Goal: Task Accomplishment & Management: Complete application form

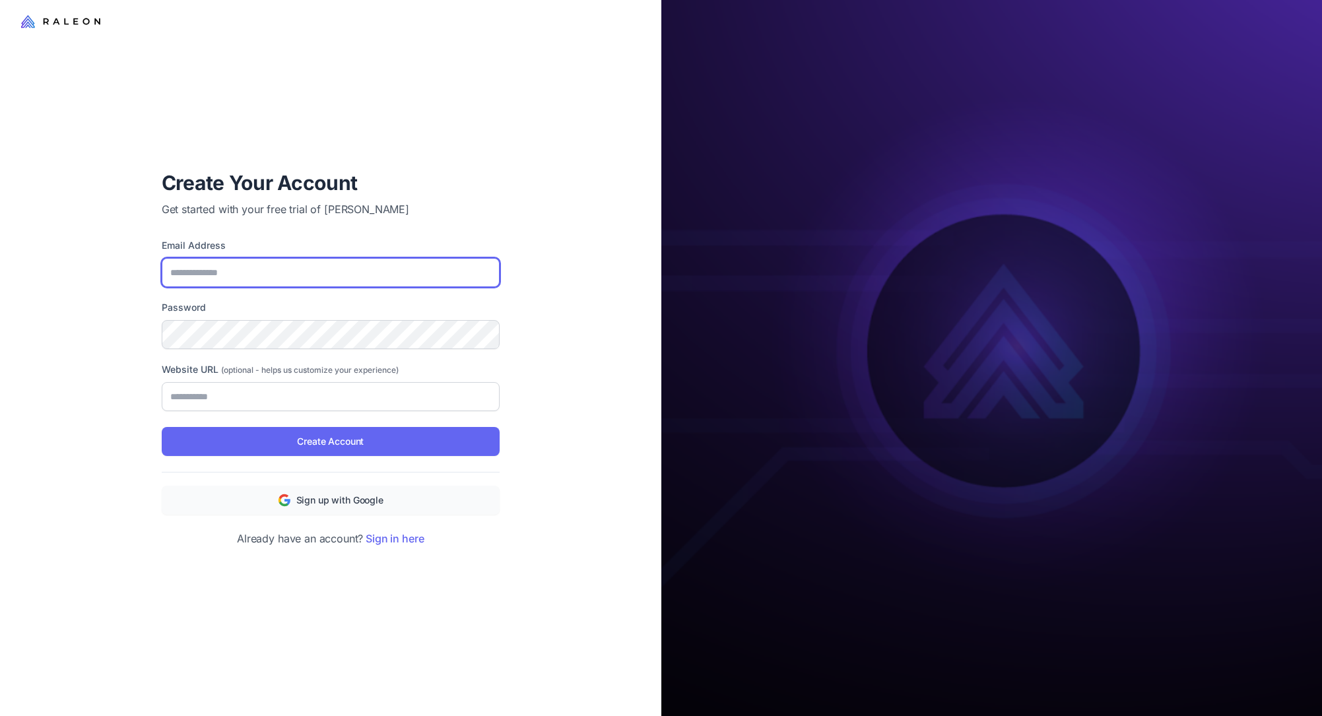
click at [356, 285] on input "Email Address" at bounding box center [331, 272] width 338 height 29
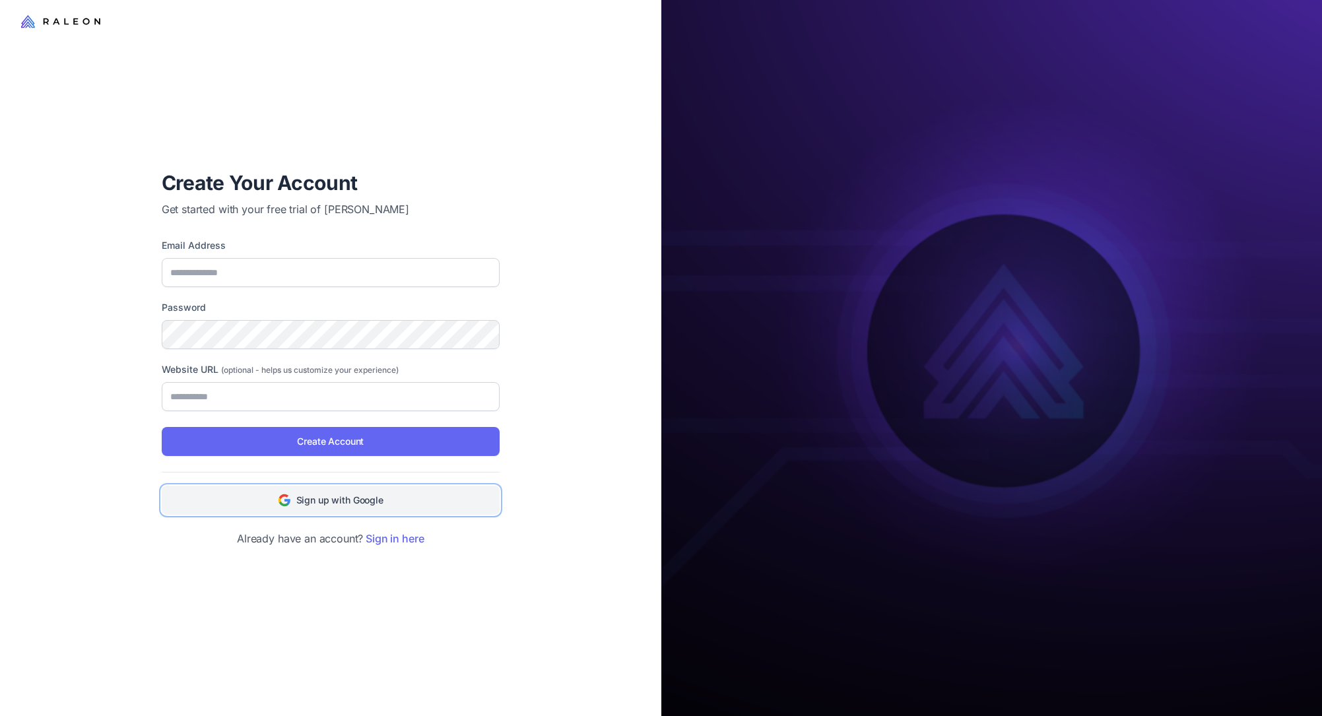
click at [395, 499] on button "Sign up with Google" at bounding box center [331, 500] width 338 height 29
type input "**********"
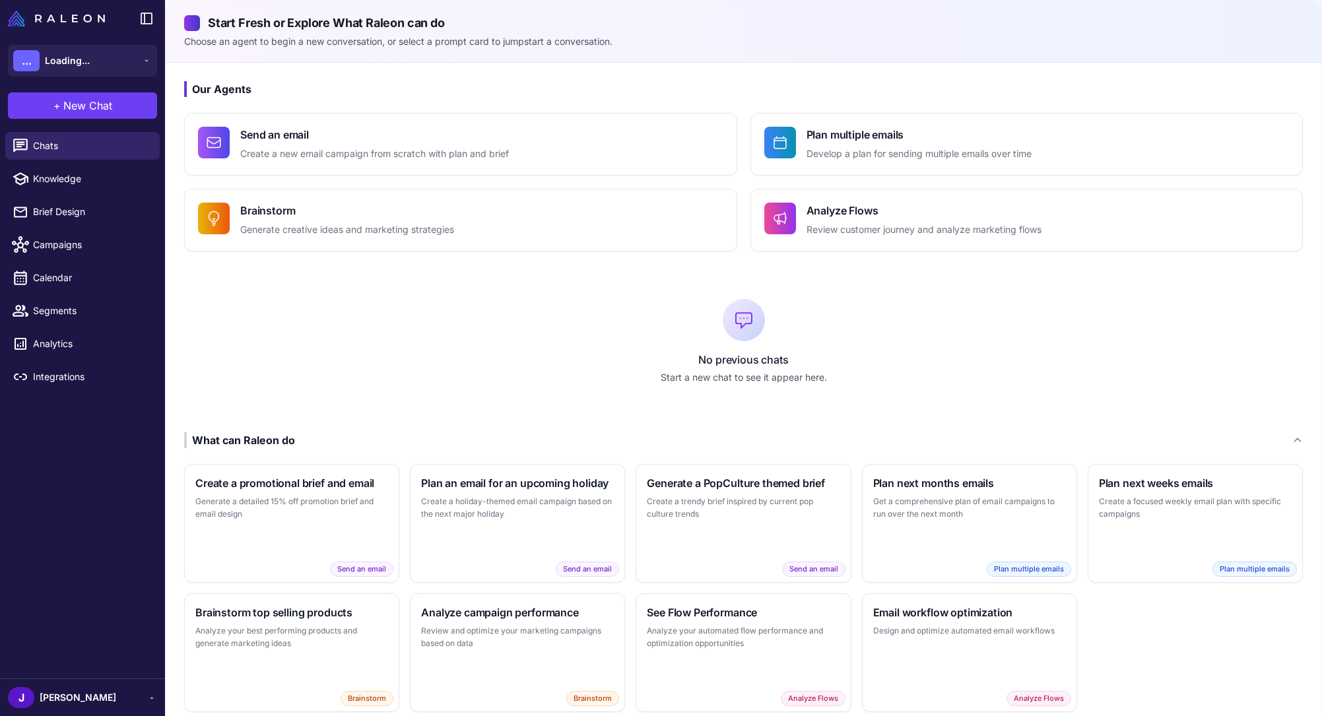
click at [241, 340] on div "No previous chats Start a new chat to see it appear here." at bounding box center [743, 341] width 1118 height 139
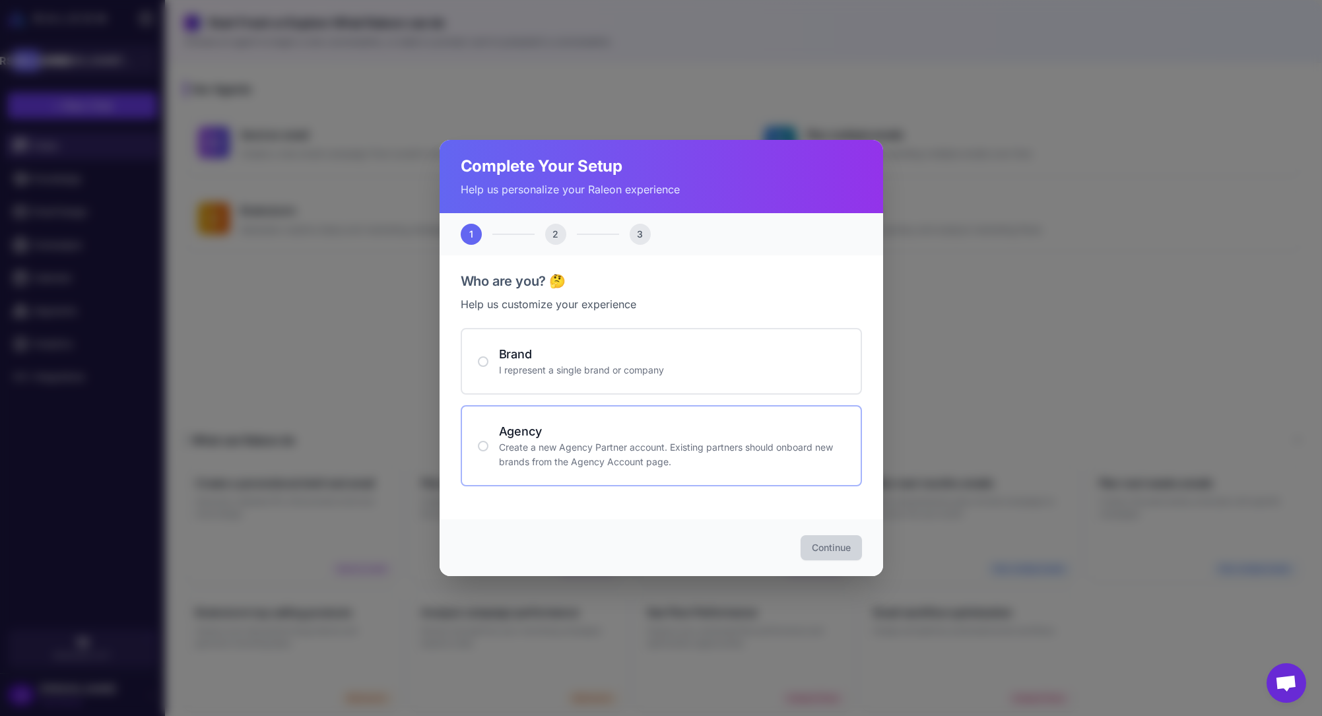
click at [573, 437] on h4 "Agency" at bounding box center [672, 431] width 346 height 18
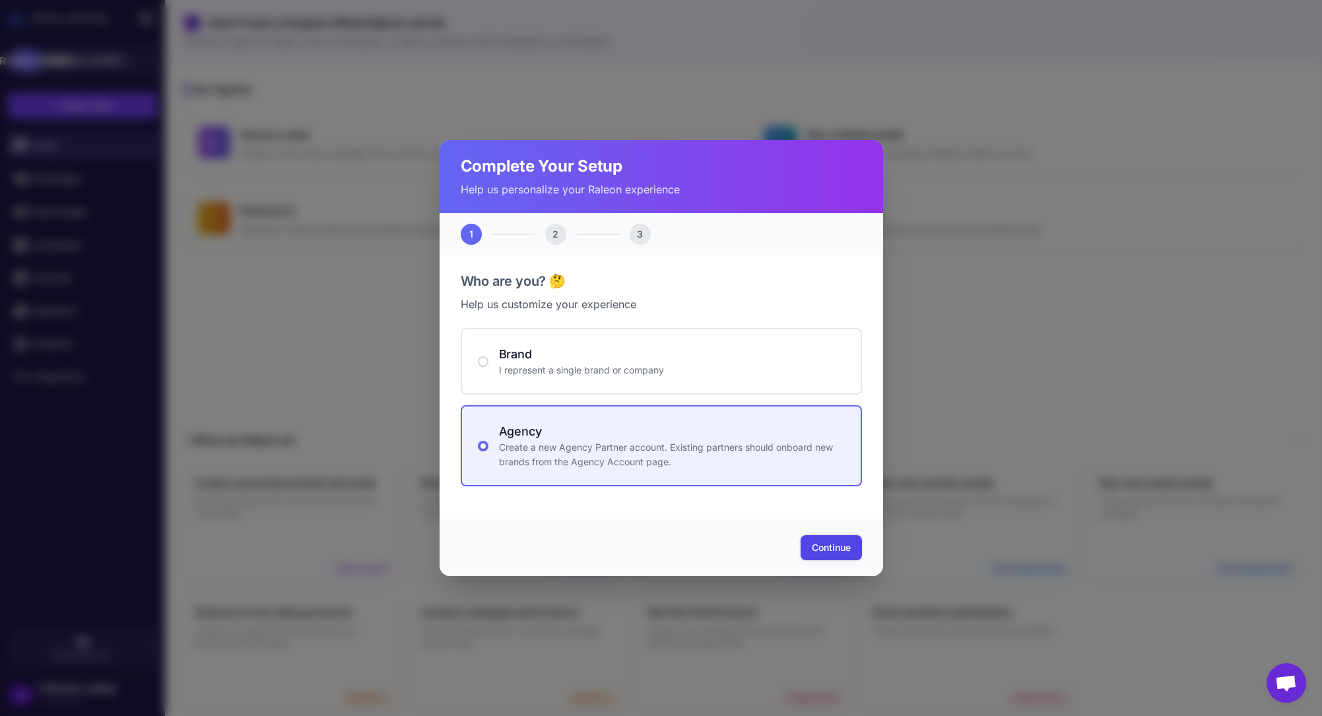
click at [833, 545] on span "Continue" at bounding box center [831, 547] width 39 height 13
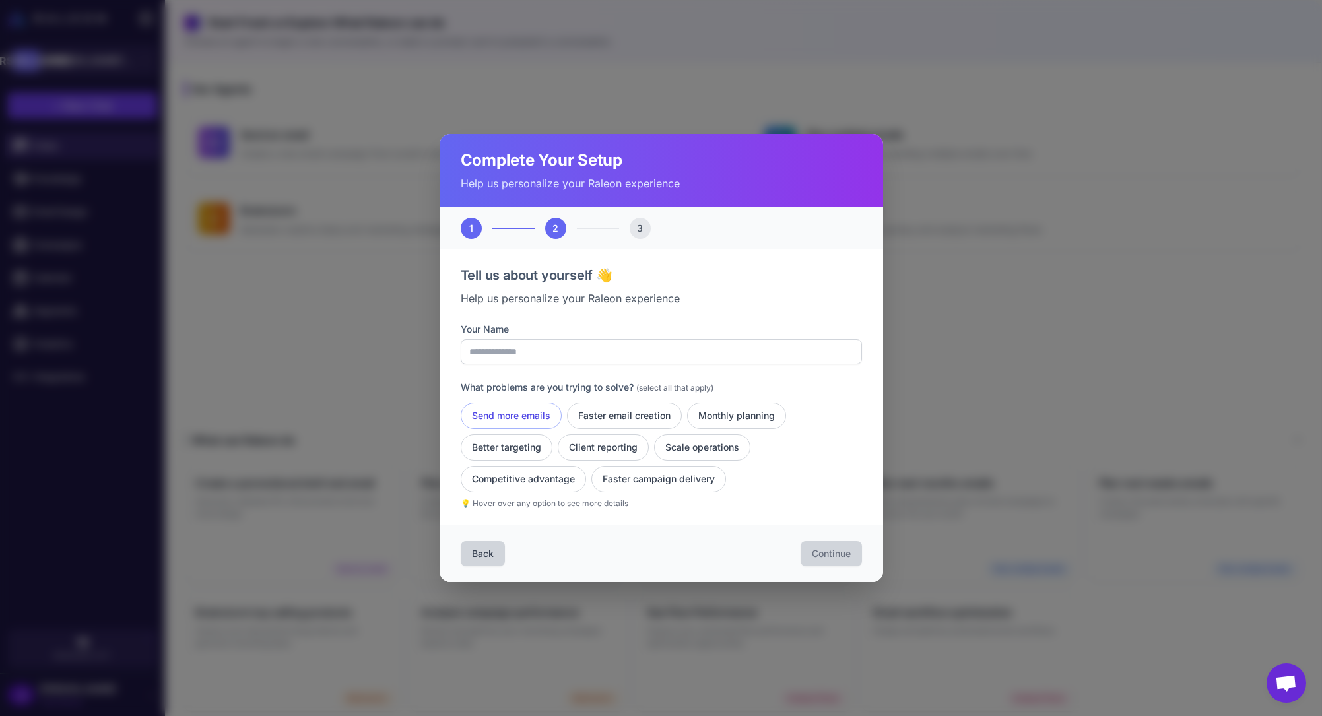
click at [534, 414] on button "Send more emails" at bounding box center [511, 415] width 101 height 26
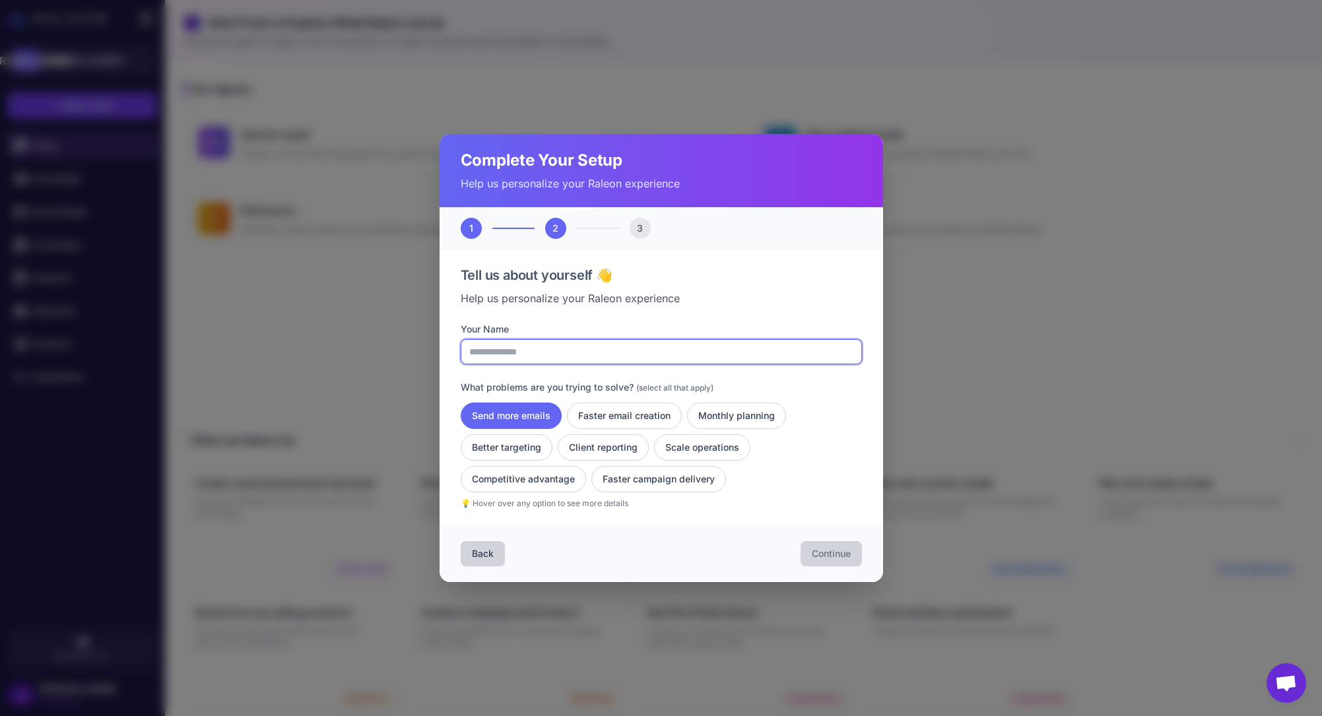
click at [548, 353] on input "Your Name" at bounding box center [661, 351] width 401 height 25
type input "***"
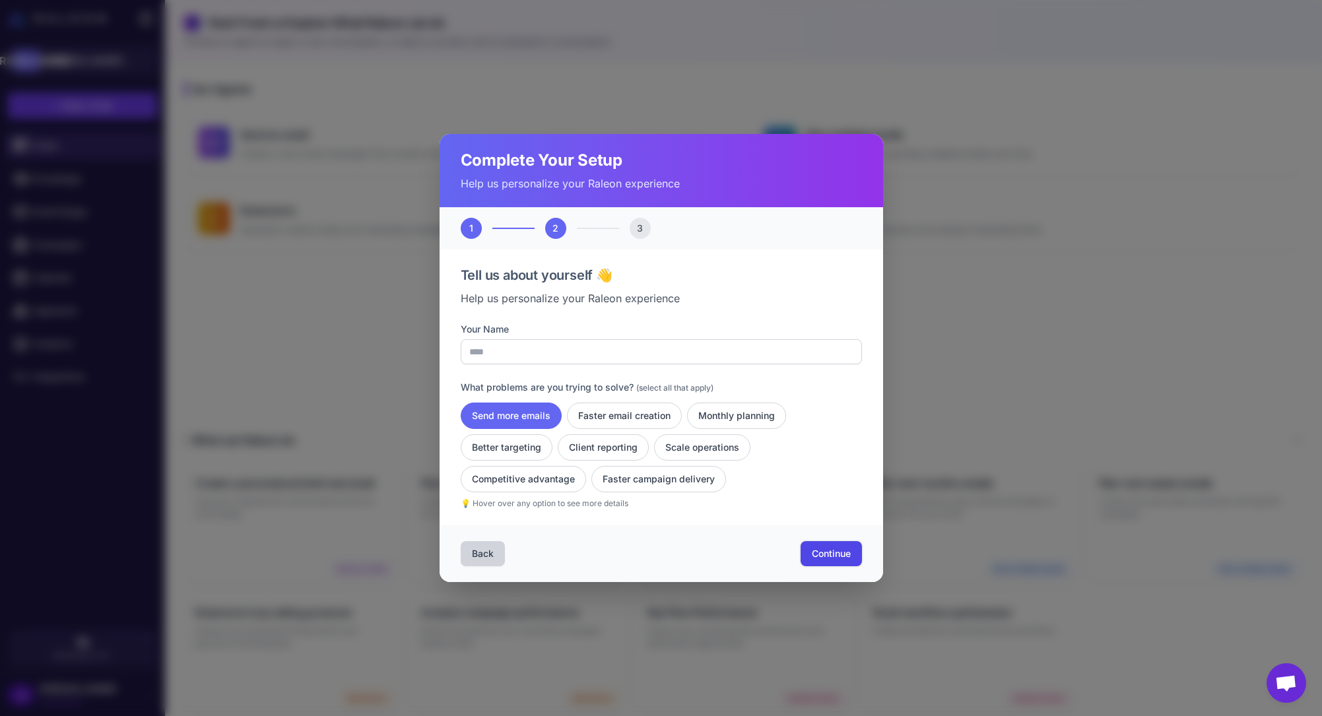
click at [812, 550] on span "Continue" at bounding box center [831, 553] width 39 height 13
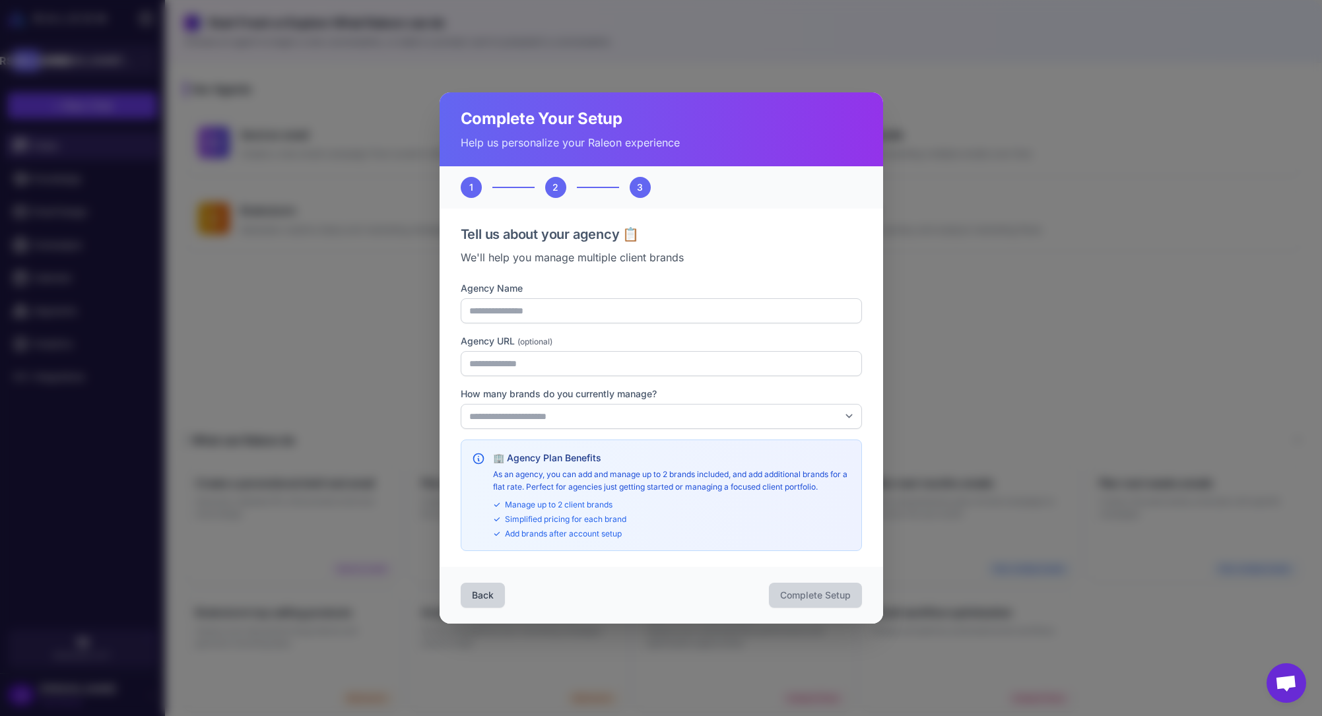
click at [536, 327] on div "**********" at bounding box center [661, 416] width 401 height 270
click at [535, 314] on input "Agency Name" at bounding box center [661, 310] width 401 height 25
type input "**"
click at [536, 351] on input "Agency URL (optional)" at bounding box center [661, 363] width 401 height 25
type input "**********"
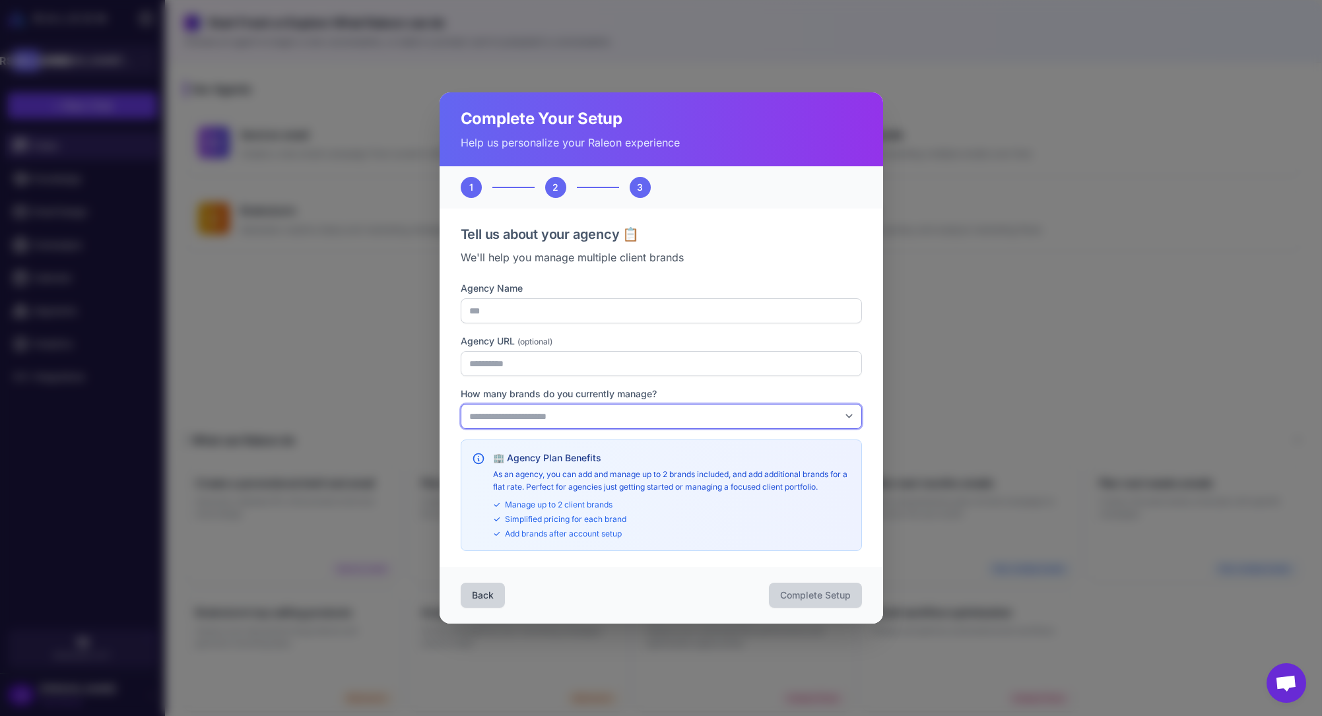
click at [546, 416] on select "**********" at bounding box center [661, 416] width 401 height 25
select select "*"
click at [461, 404] on select "**********" at bounding box center [661, 416] width 401 height 25
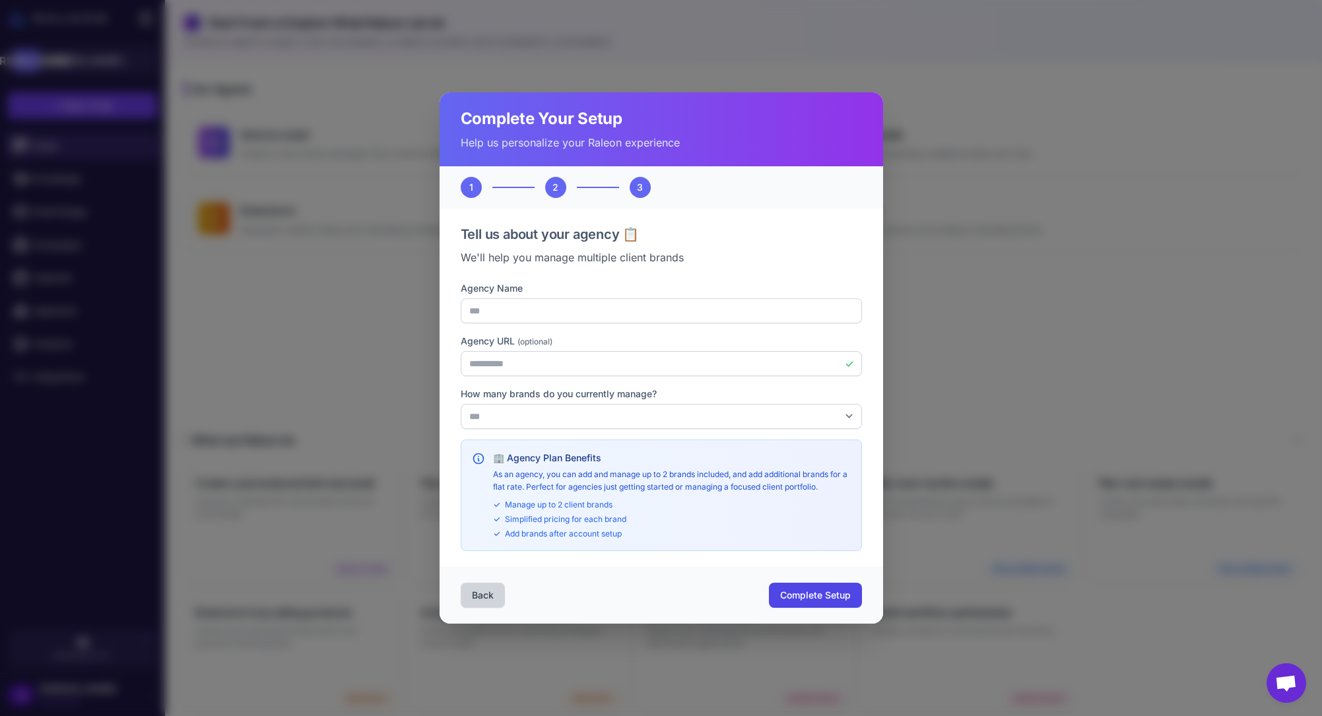
click at [778, 560] on div "**********" at bounding box center [660, 387] width 443 height 358
click at [791, 583] on button "Complete Setup" at bounding box center [815, 595] width 93 height 25
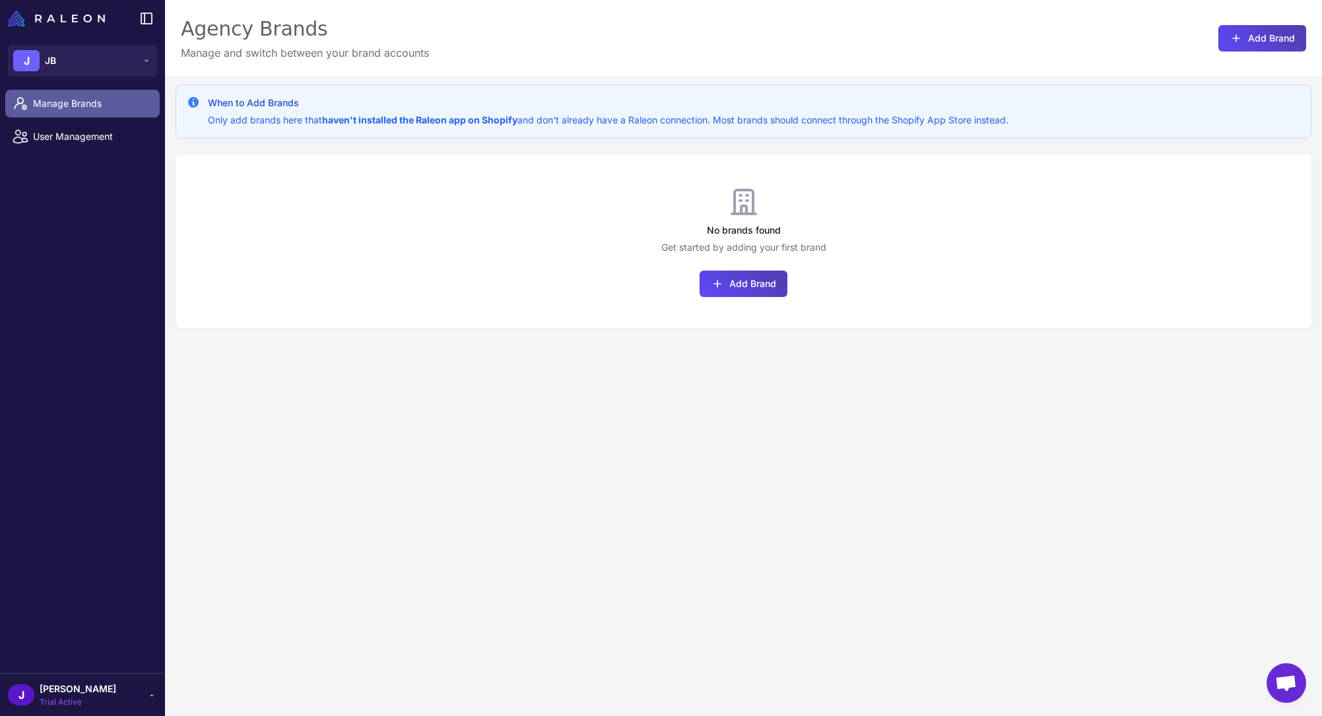
click at [104, 109] on span "Manage Brands" at bounding box center [91, 103] width 116 height 15
click at [18, 117] on link "Manage Brands" at bounding box center [82, 104] width 154 height 28
click at [56, 148] on link "User Management" at bounding box center [82, 137] width 154 height 28
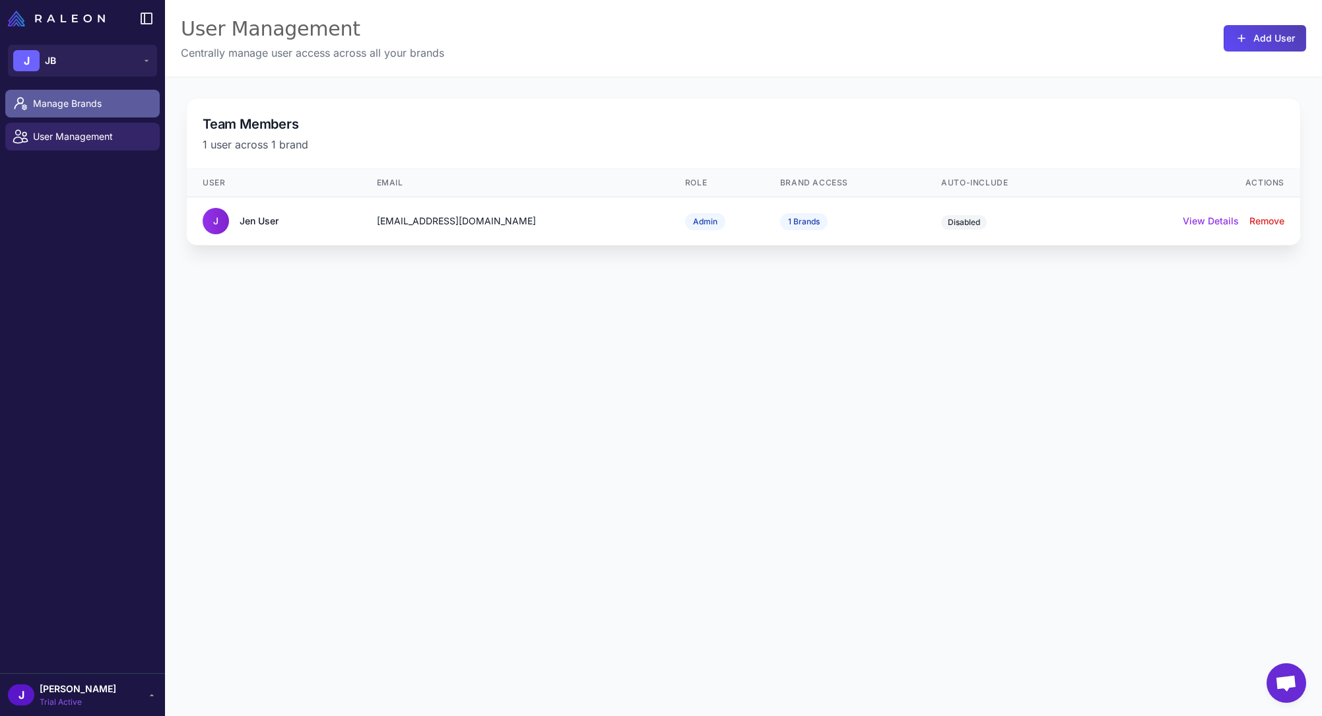
click at [53, 112] on link "Manage Brands" at bounding box center [82, 104] width 154 height 28
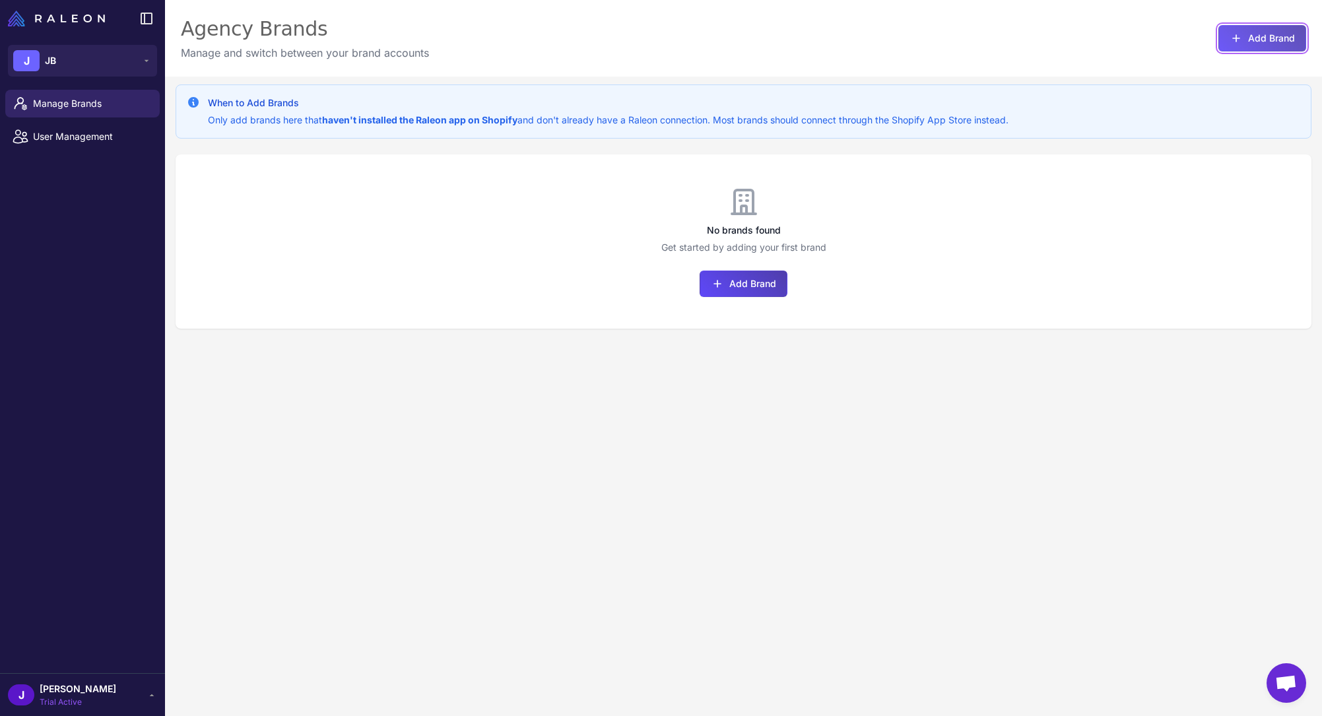
click at [1273, 34] on button "Add Brand" at bounding box center [1262, 38] width 88 height 26
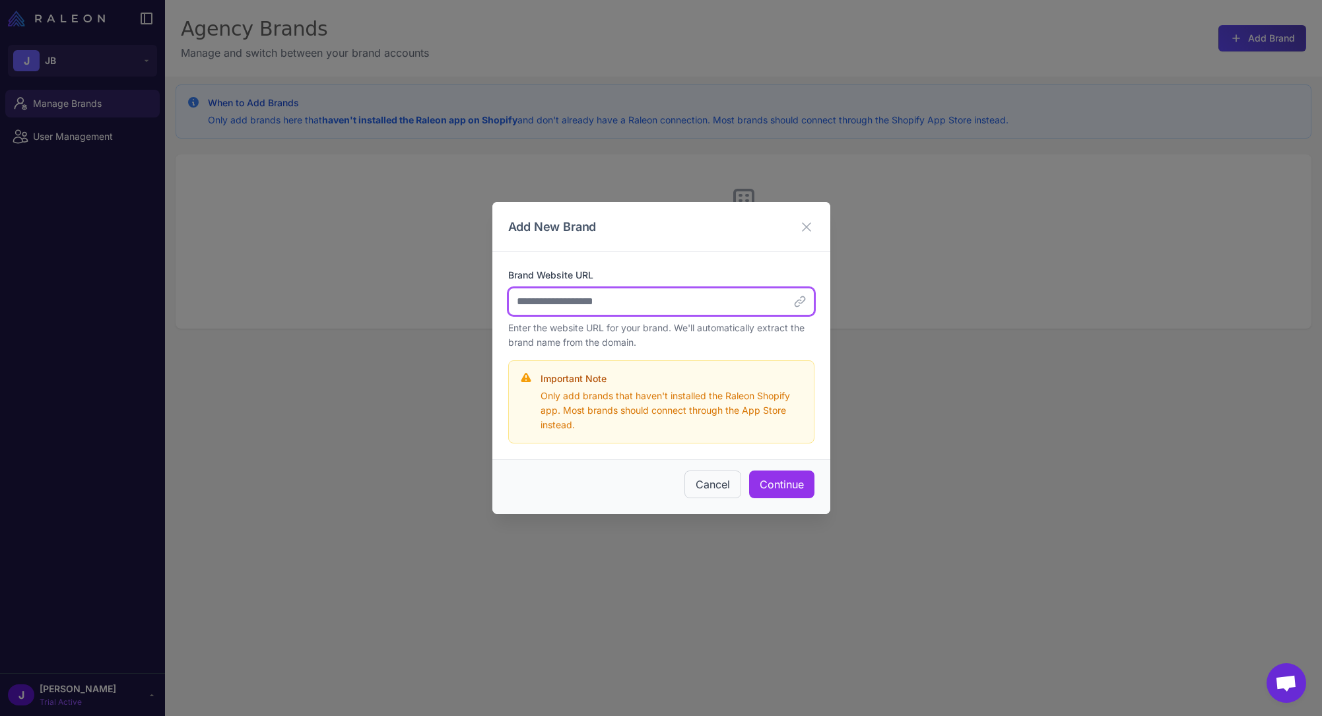
click at [641, 307] on input "Brand Website URL" at bounding box center [661, 302] width 306 height 28
type input "**********"
click at [795, 486] on button "Continue" at bounding box center [781, 484] width 65 height 28
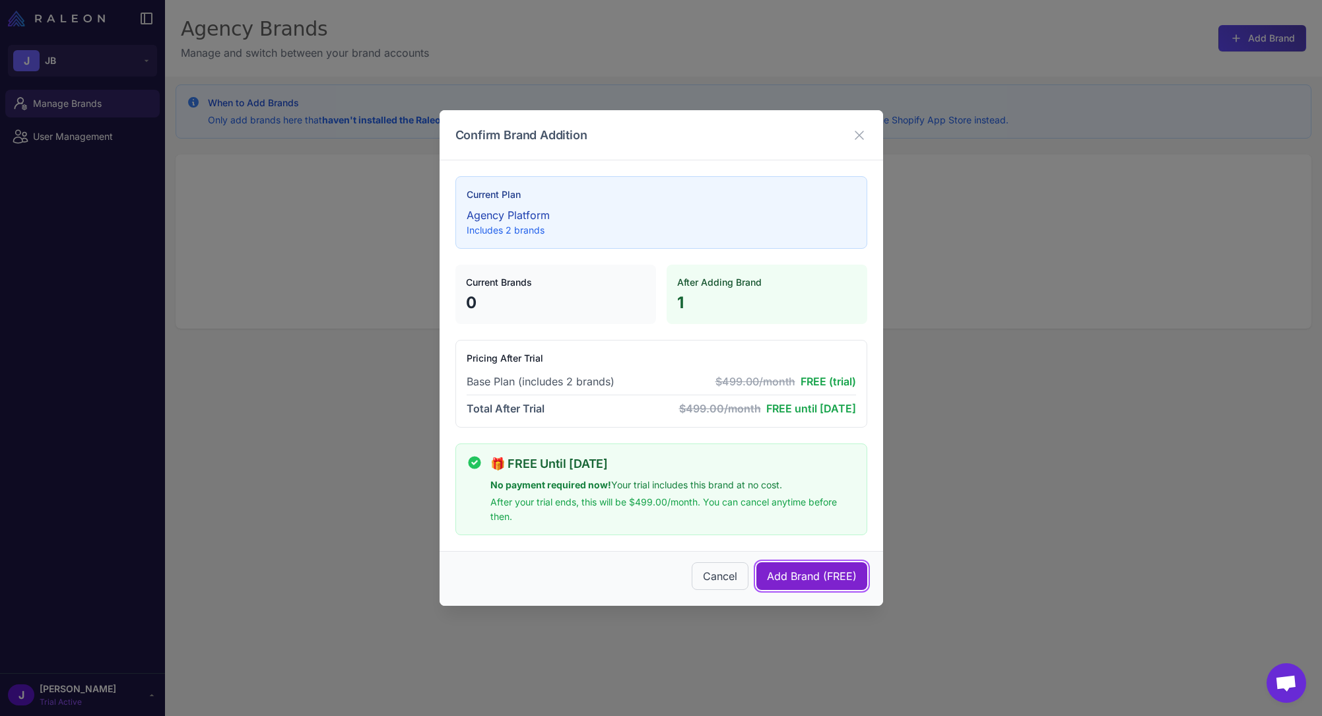
click at [826, 570] on span "Add Brand (FREE)" at bounding box center [812, 576] width 90 height 16
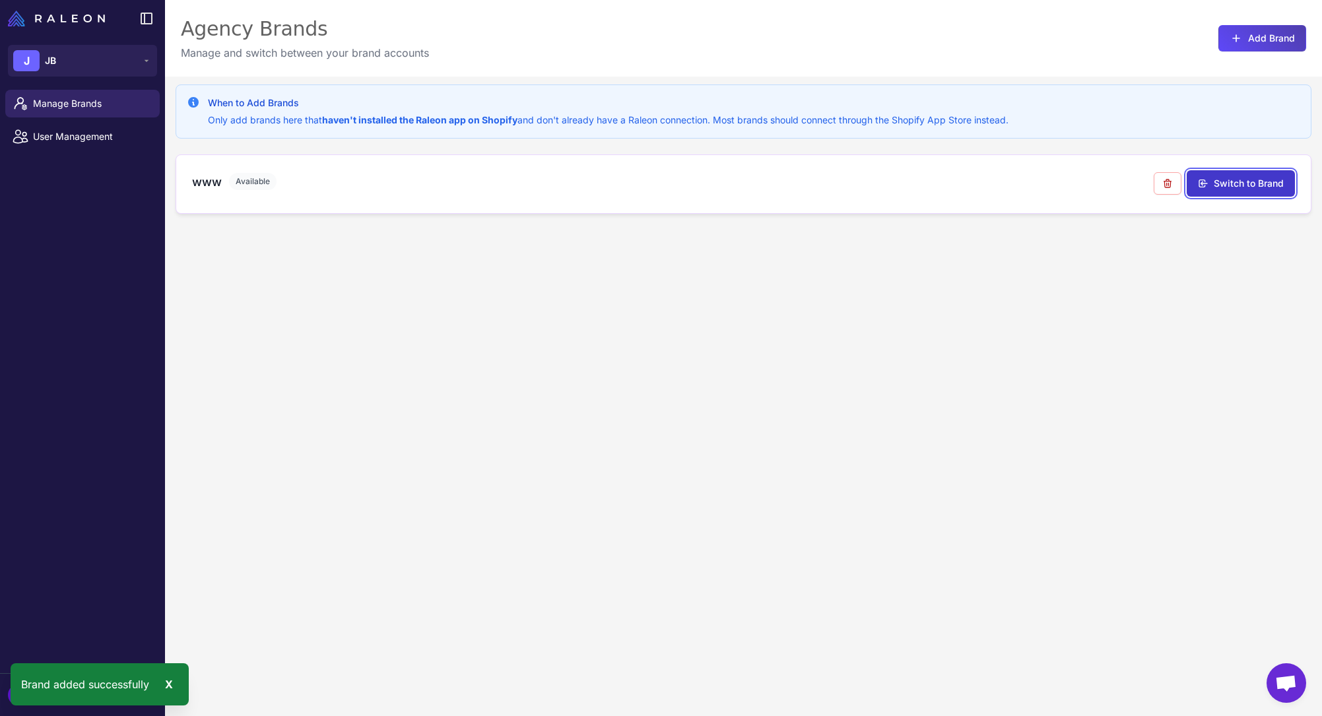
click at [1262, 190] on button "Switch to Brand" at bounding box center [1240, 183] width 108 height 26
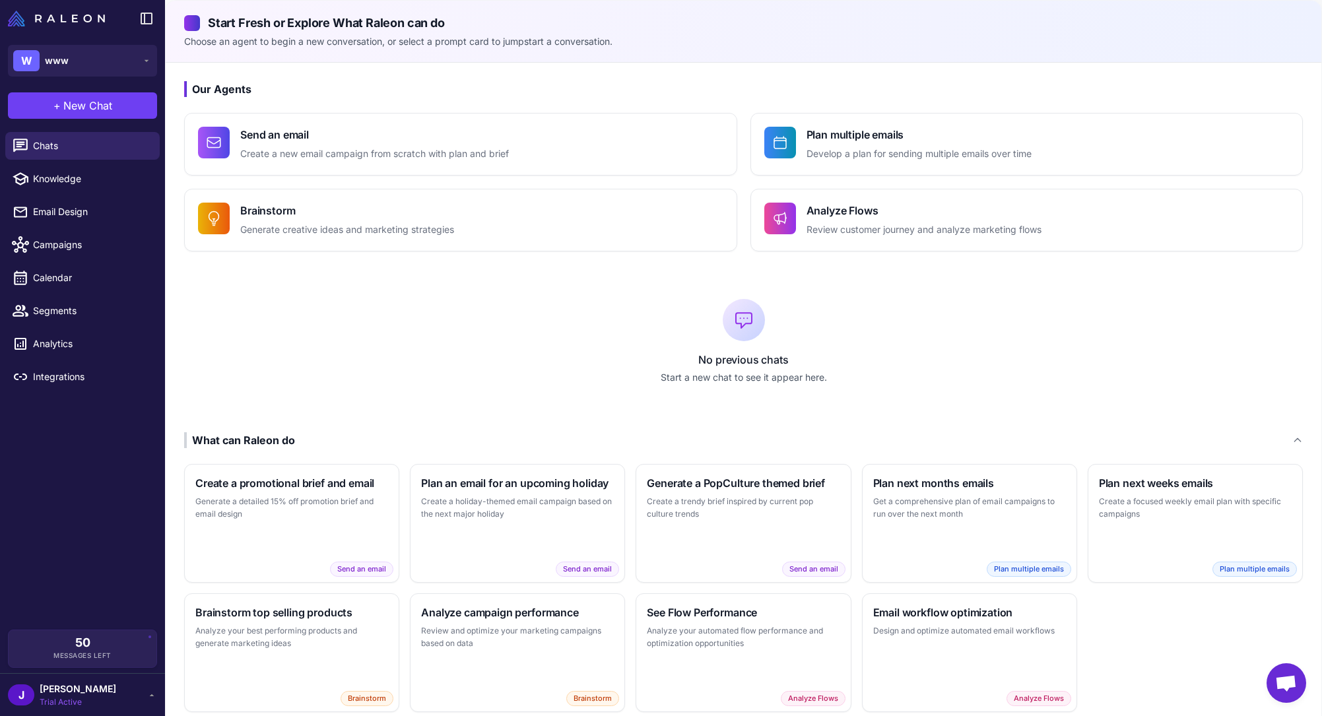
click at [114, 696] on div "J [PERSON_NAME] Trial Active" at bounding box center [82, 695] width 149 height 26
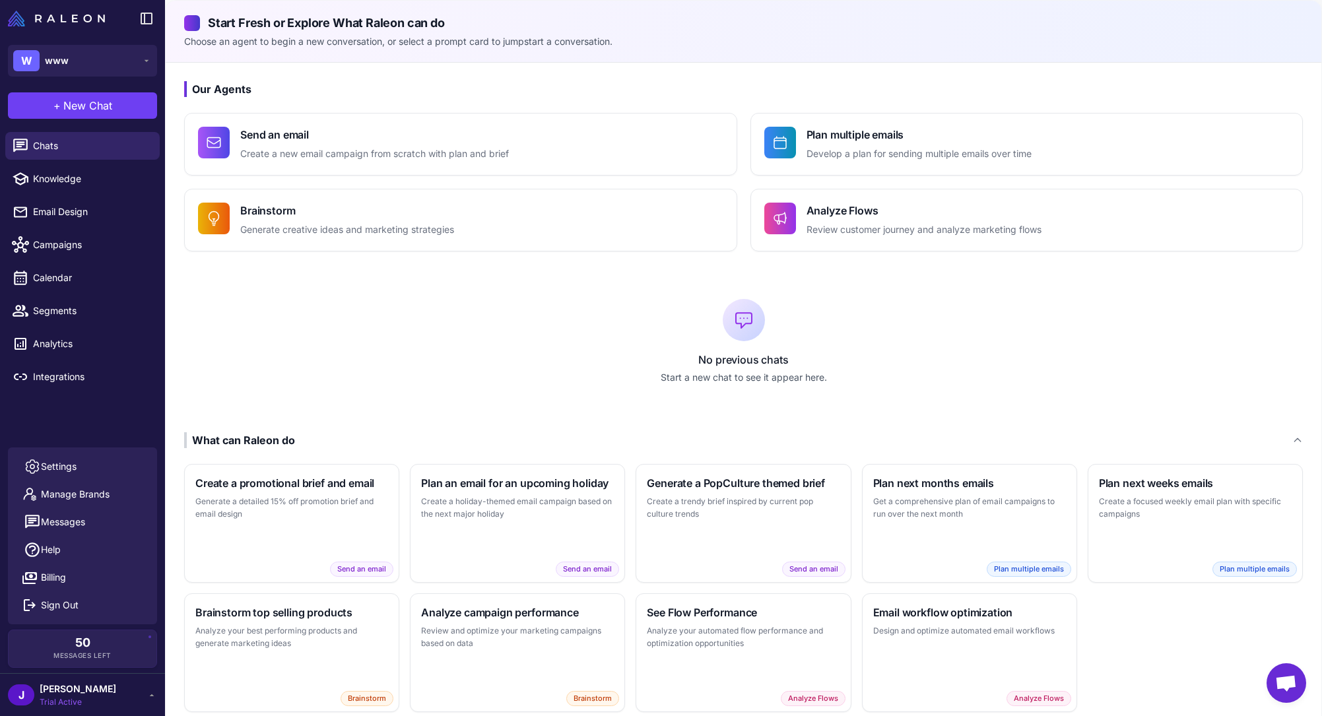
click at [114, 696] on div "J [PERSON_NAME] Trial Active" at bounding box center [82, 695] width 149 height 26
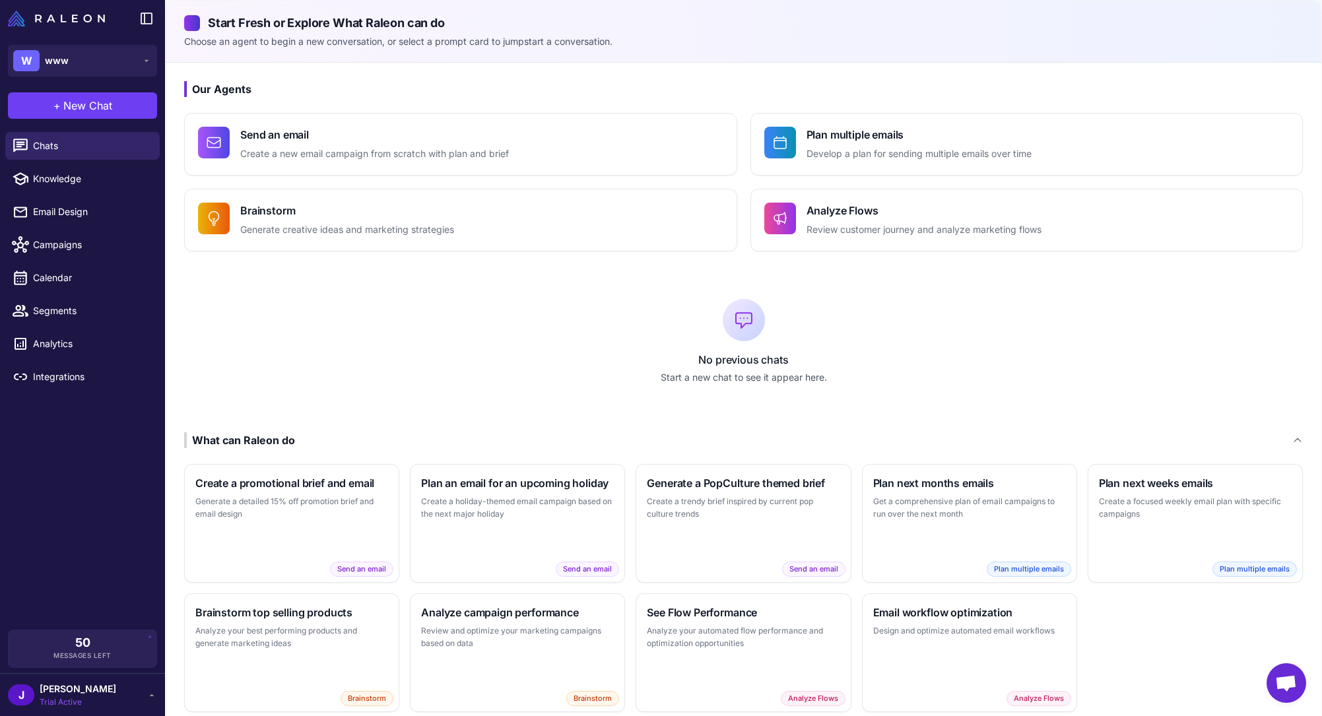
click at [265, 370] on p "Start a new chat to see it appear here." at bounding box center [743, 377] width 1118 height 15
click at [73, 169] on link "Knowledge" at bounding box center [82, 179] width 154 height 28
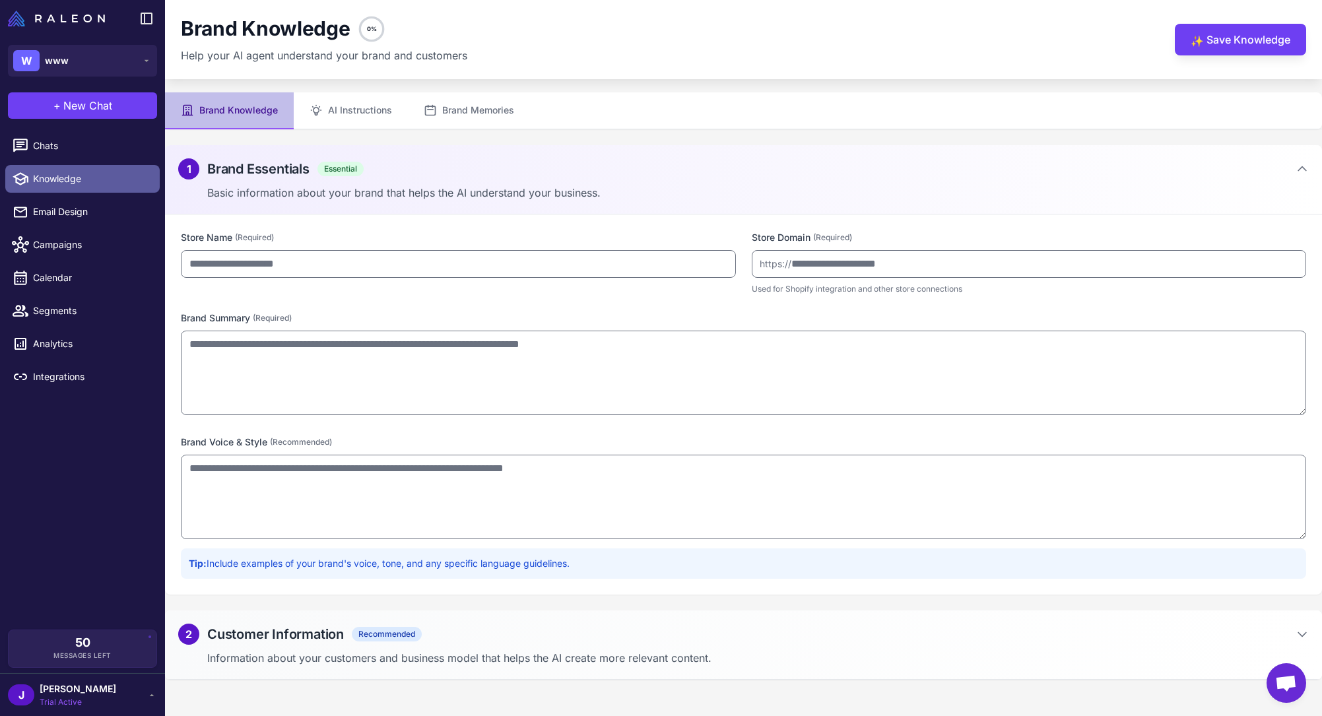
type input "***"
type input "**********"
type textarea "**********"
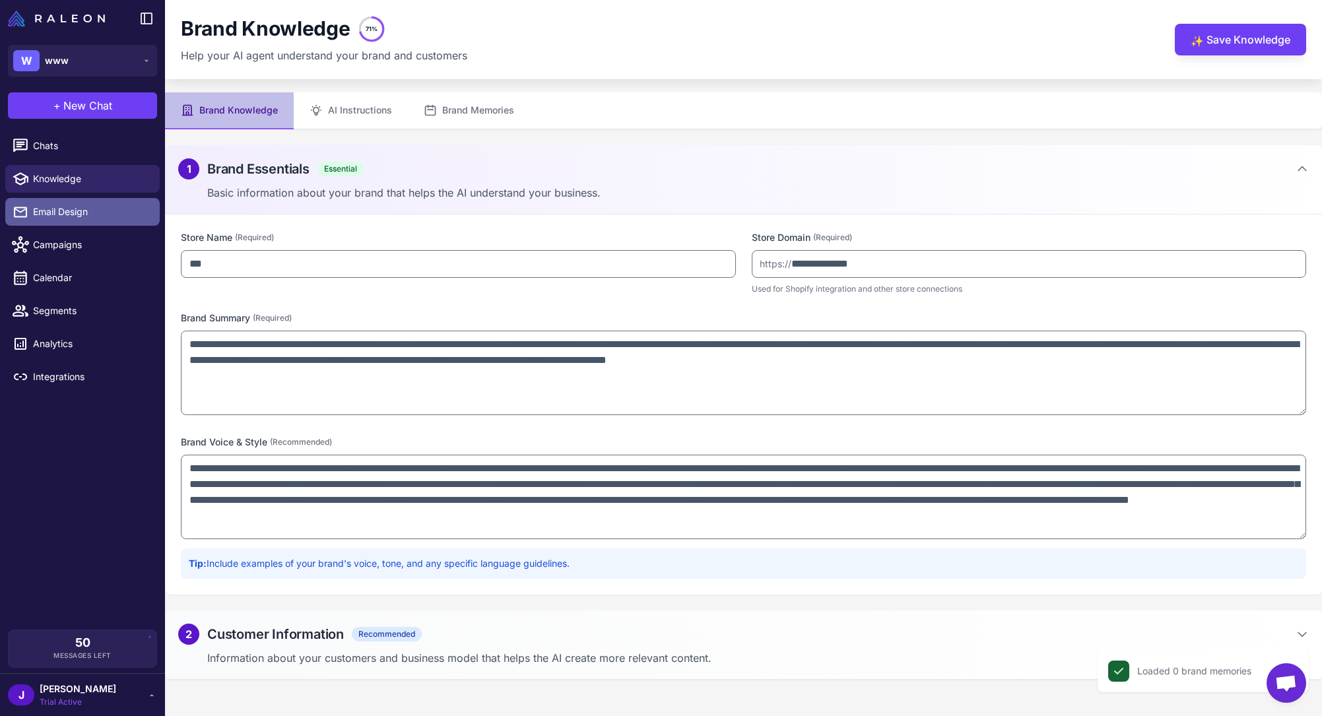
click at [79, 222] on link "Email Design" at bounding box center [82, 212] width 154 height 28
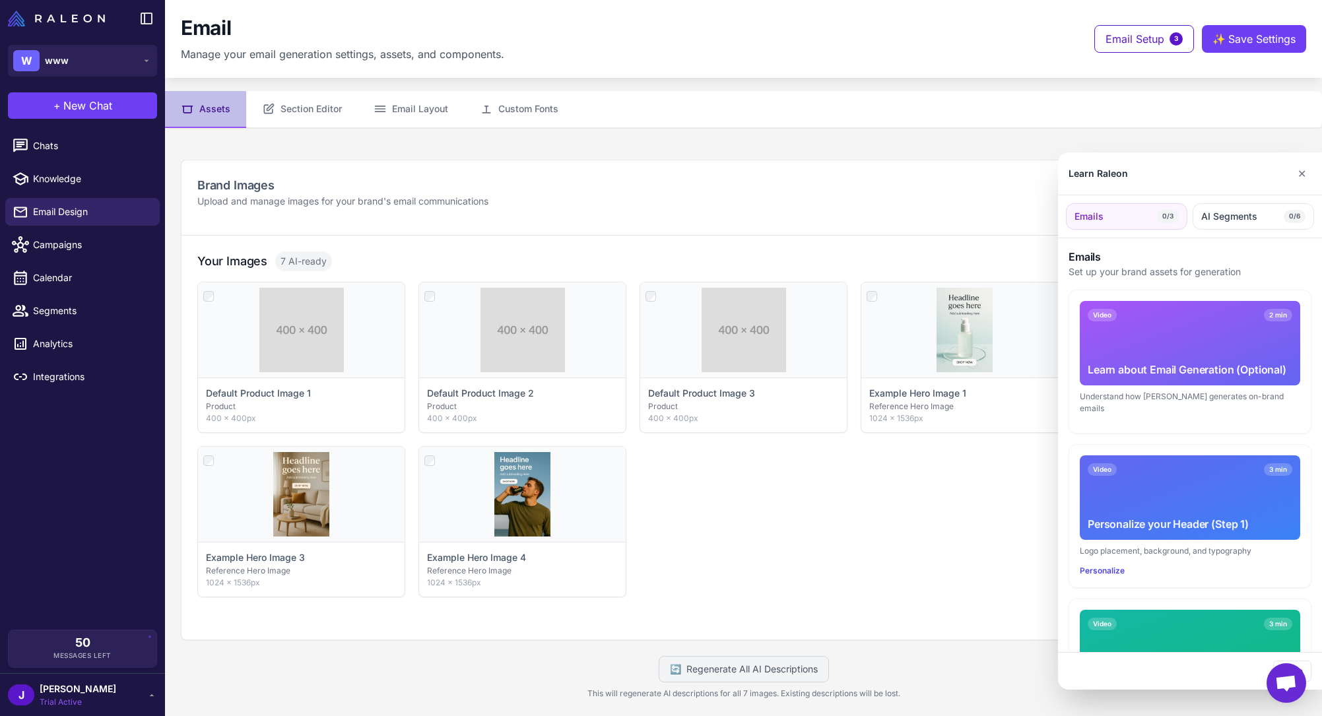
click at [1191, 365] on div "Learn about Email Generation (Optional)" at bounding box center [1189, 370] width 205 height 16
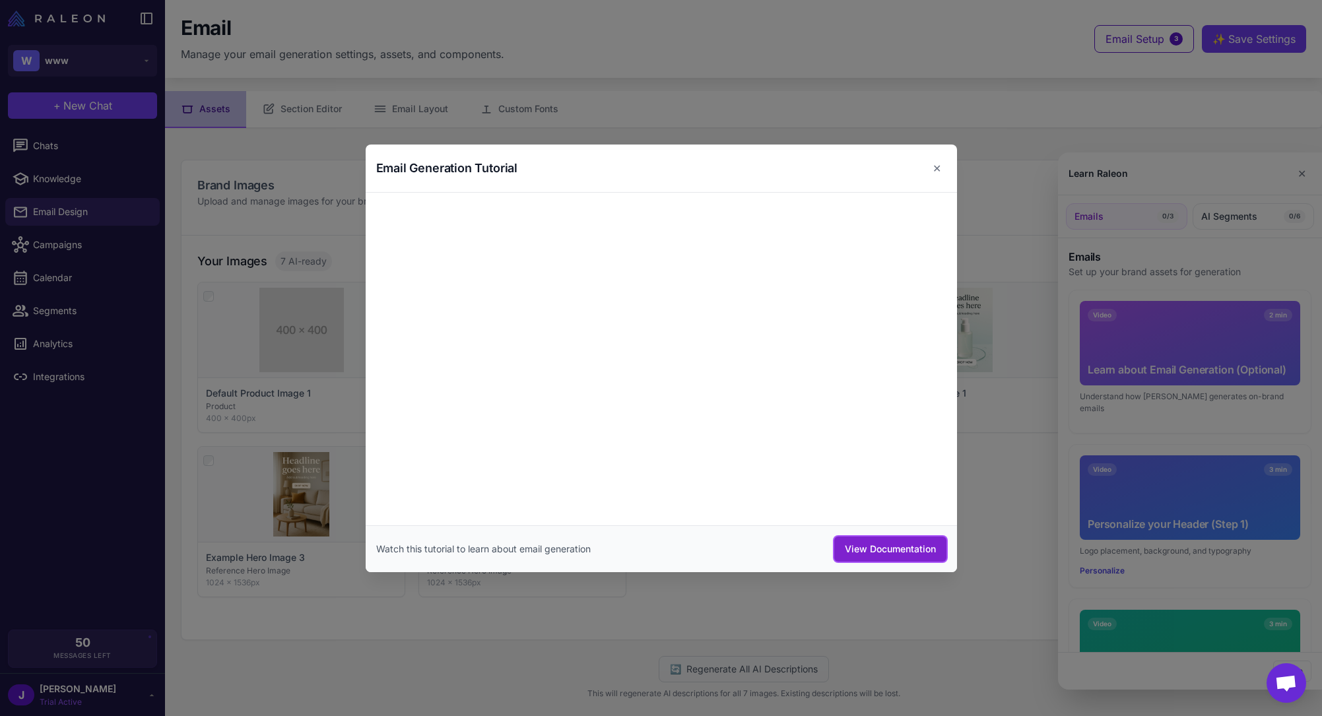
click at [872, 550] on button "View Documentation" at bounding box center [890, 548] width 112 height 25
click at [759, 80] on div at bounding box center [661, 358] width 1322 height 716
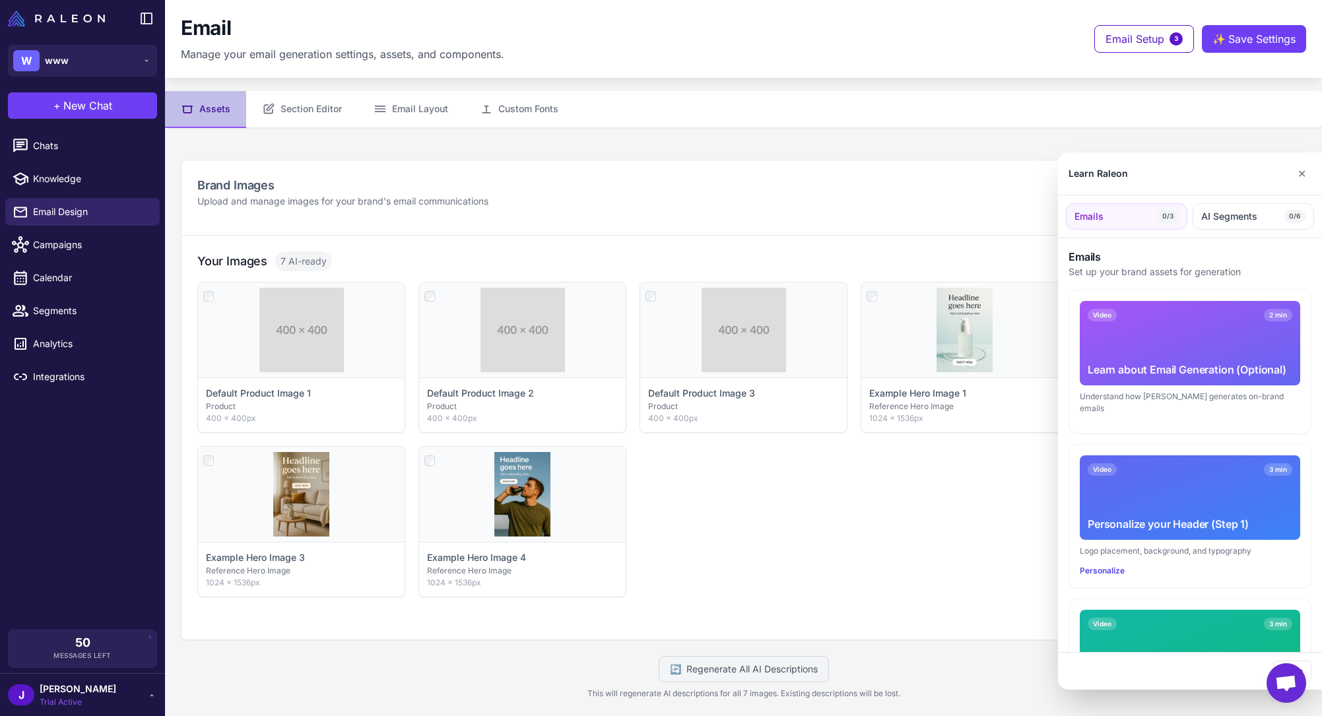
click at [37, 239] on div at bounding box center [661, 358] width 1322 height 716
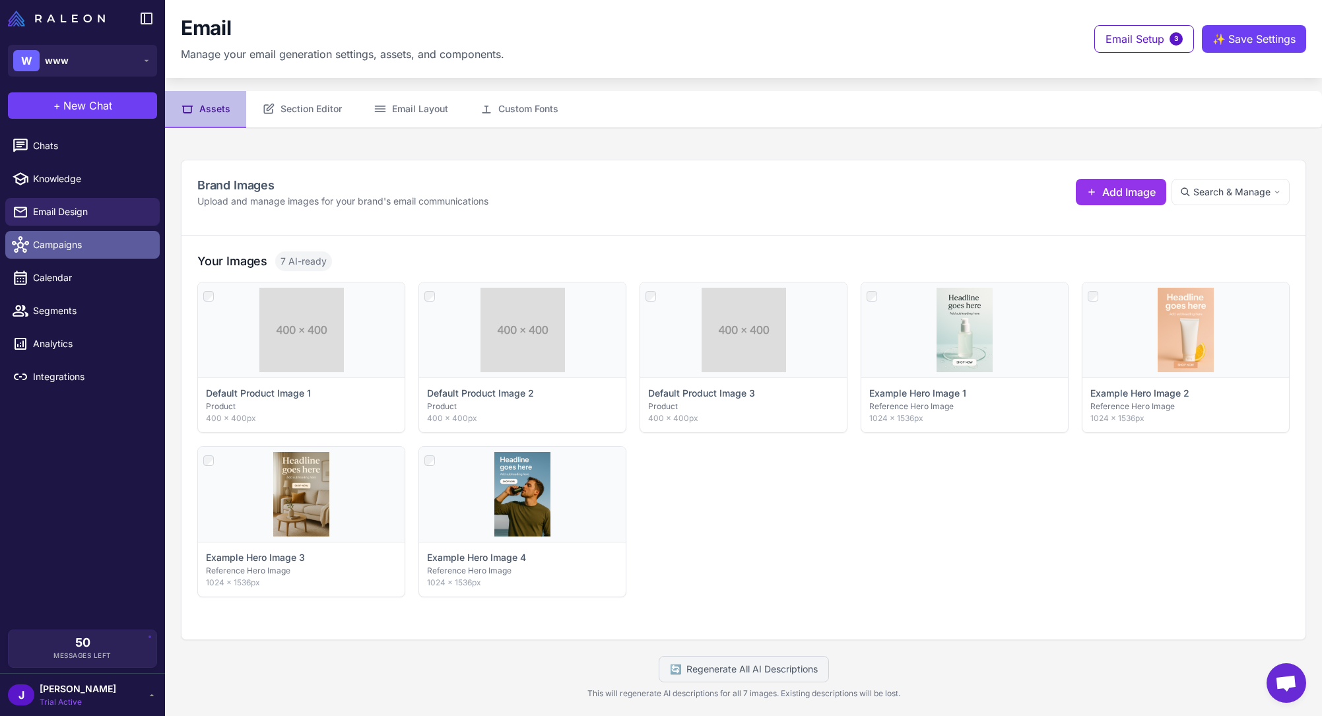
click at [38, 241] on span "Campaigns" at bounding box center [91, 245] width 116 height 15
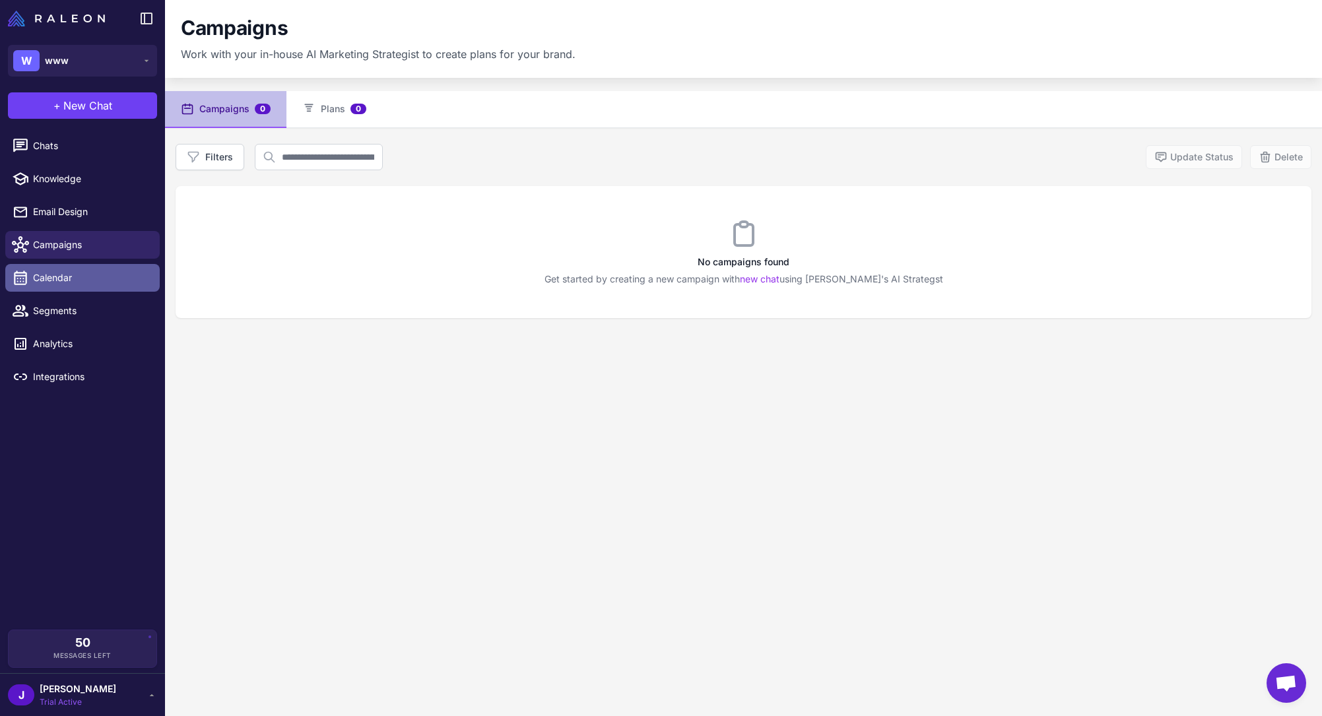
click at [55, 272] on span "Calendar" at bounding box center [91, 278] width 116 height 15
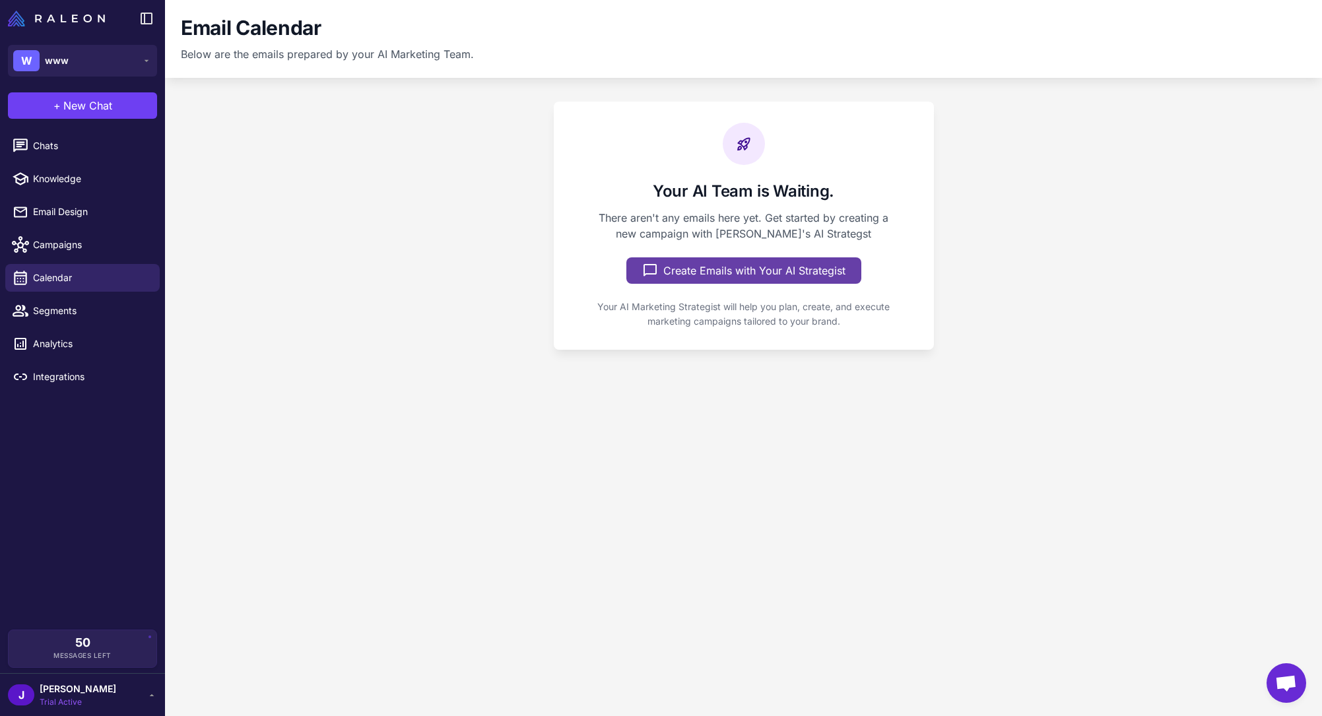
click at [697, 268] on button "Create Emails with Your AI Strategist" at bounding box center [743, 270] width 235 height 26
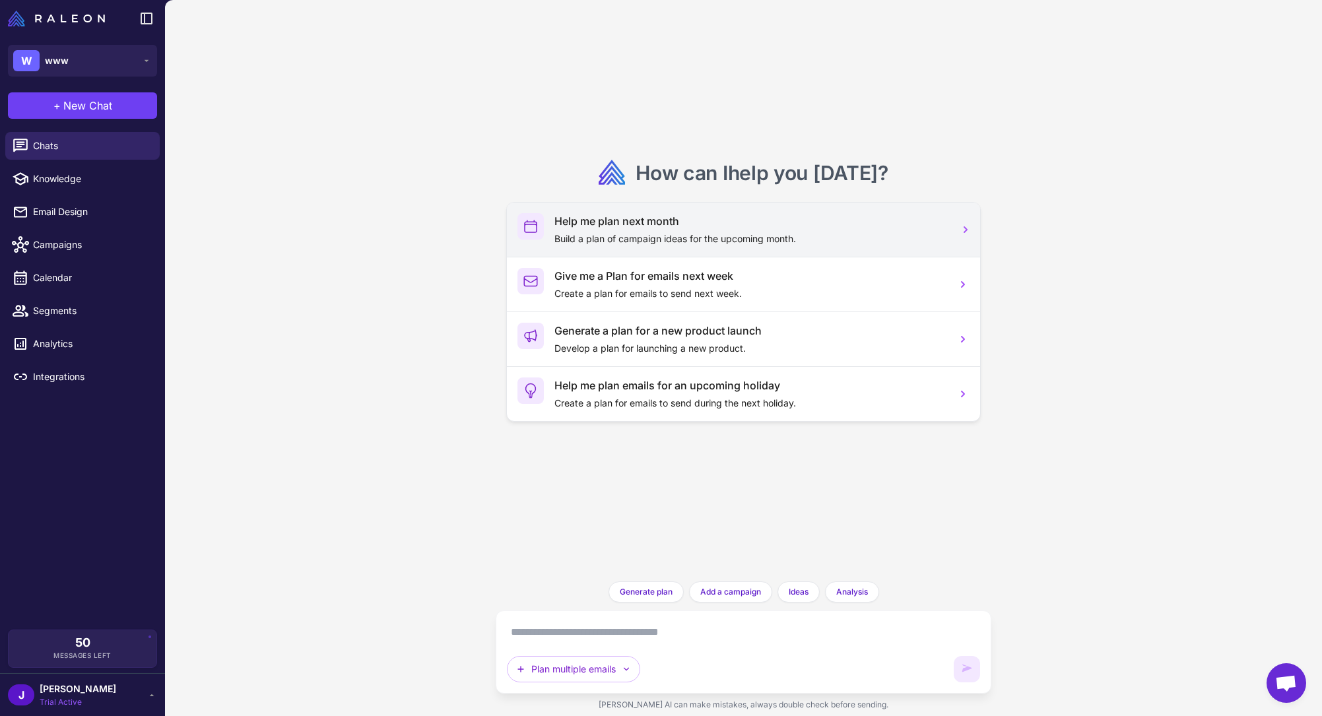
click at [679, 237] on div "Help me plan next month Build a plan of campaign ideas for the upcoming month. …" at bounding box center [743, 312] width 473 height 218
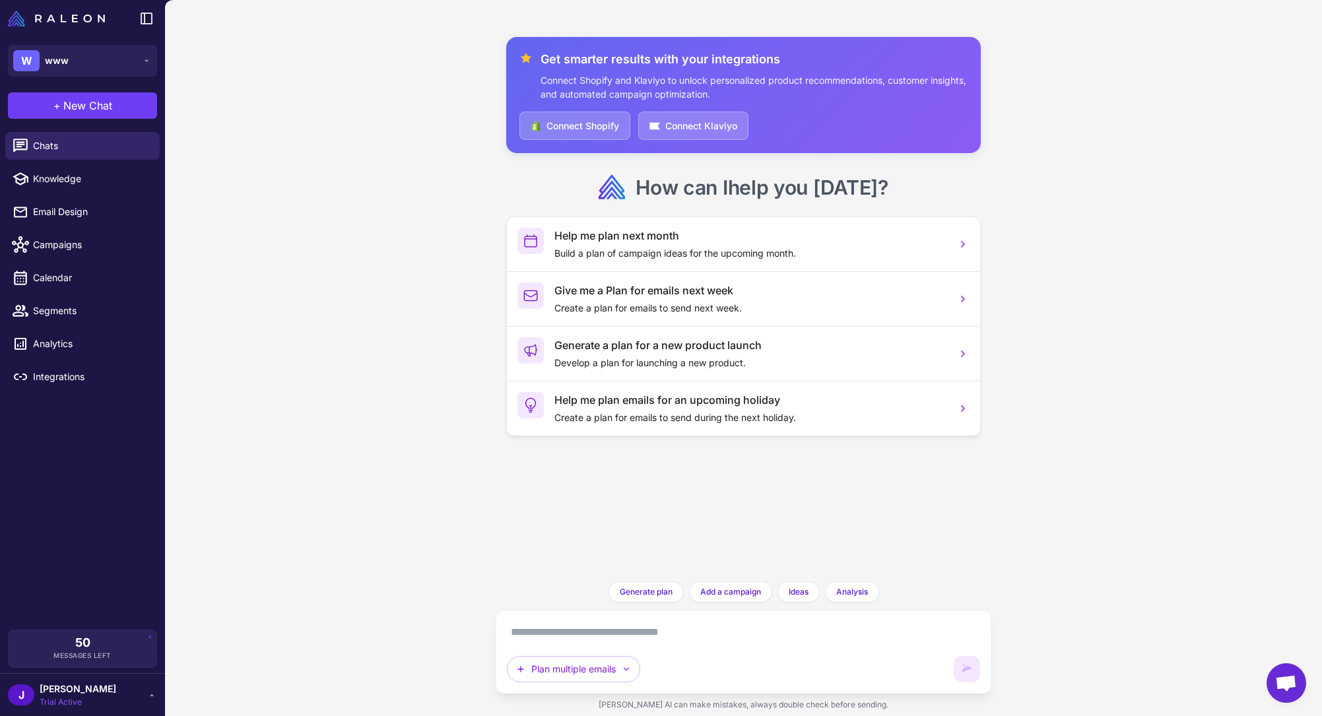
click at [678, 212] on div "How can I help you today ? Help me plan next month Build a plan of campaign ide…" at bounding box center [743, 305] width 474 height 262
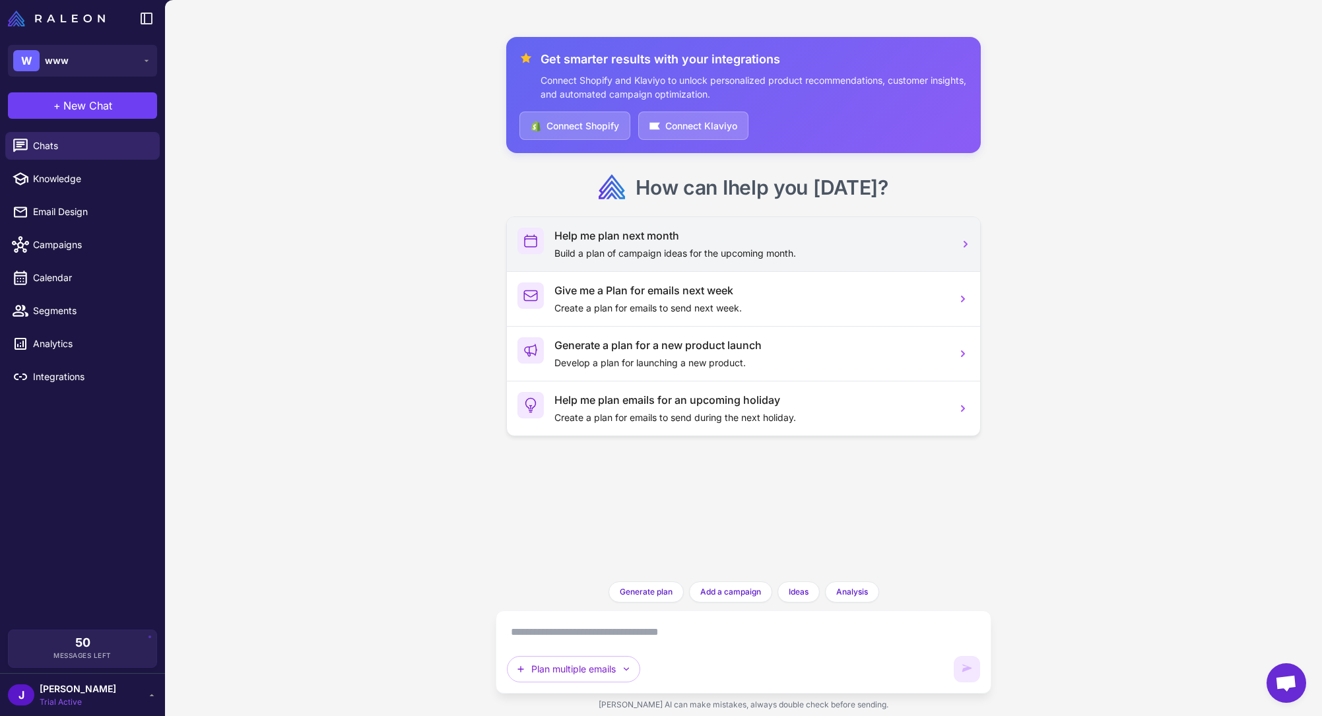
click at [641, 262] on div "Help me plan next month Build a plan of campaign ideas for the upcoming month." at bounding box center [743, 244] width 473 height 54
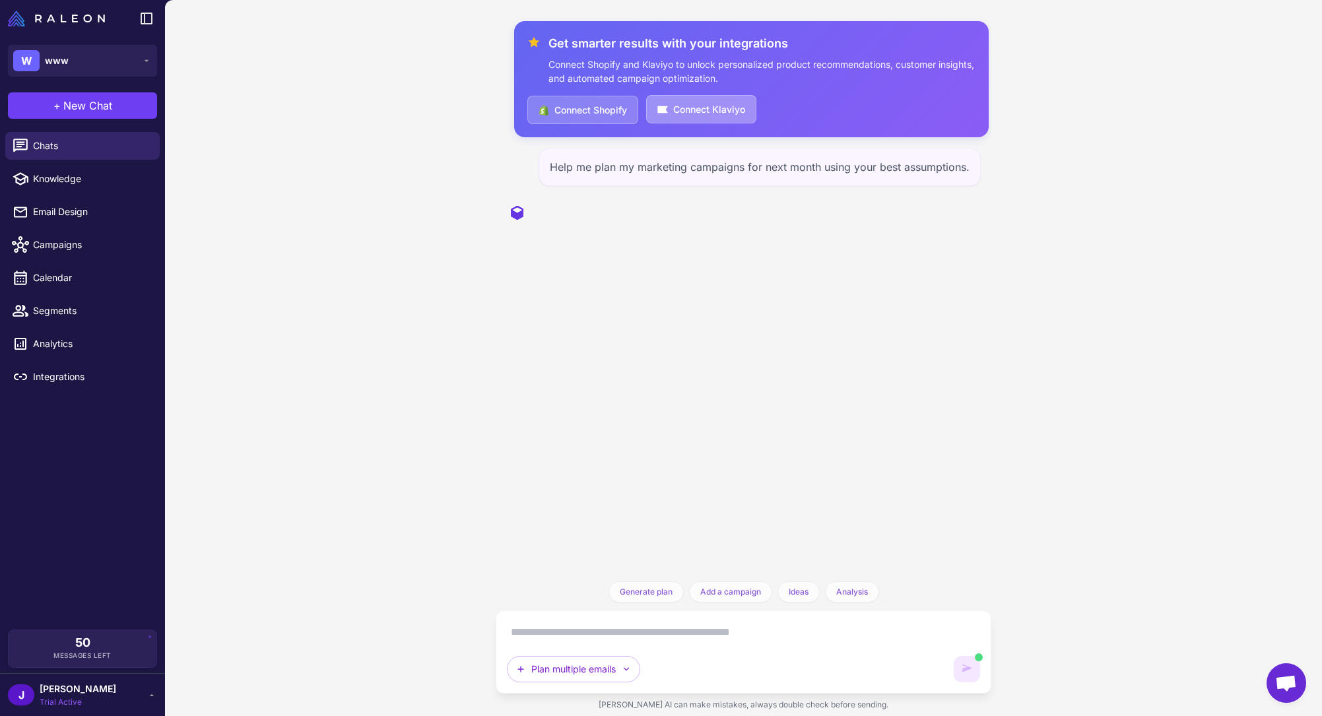
click at [699, 102] on button "Connect Klaviyo" at bounding box center [701, 109] width 110 height 28
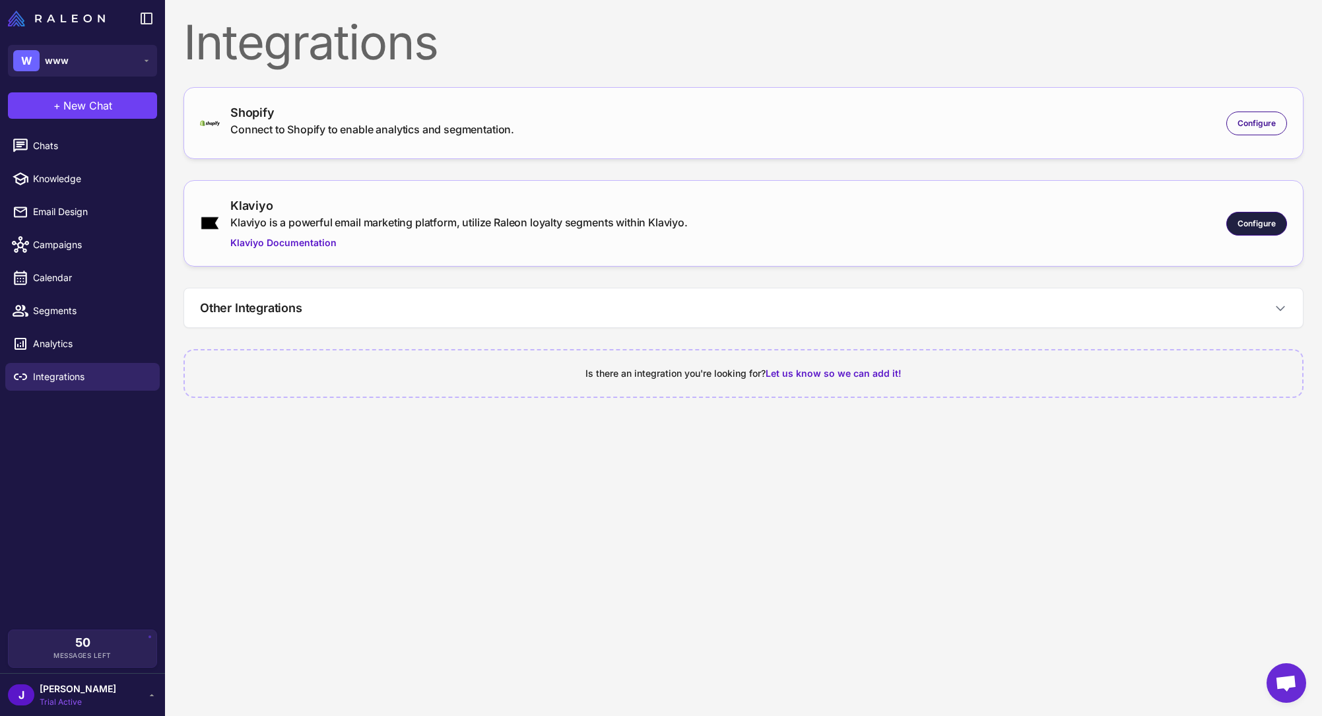
click at [1254, 229] on span "Configure" at bounding box center [1256, 224] width 38 height 12
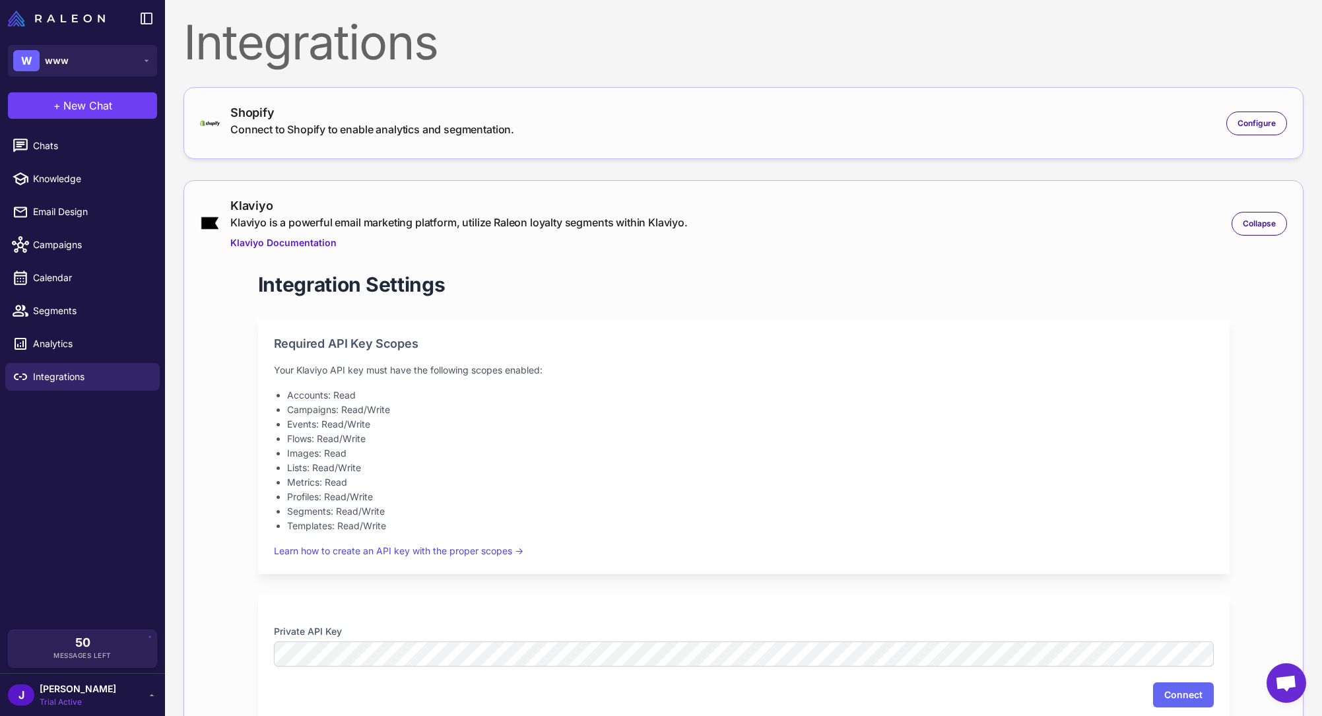
scroll to position [263, 0]
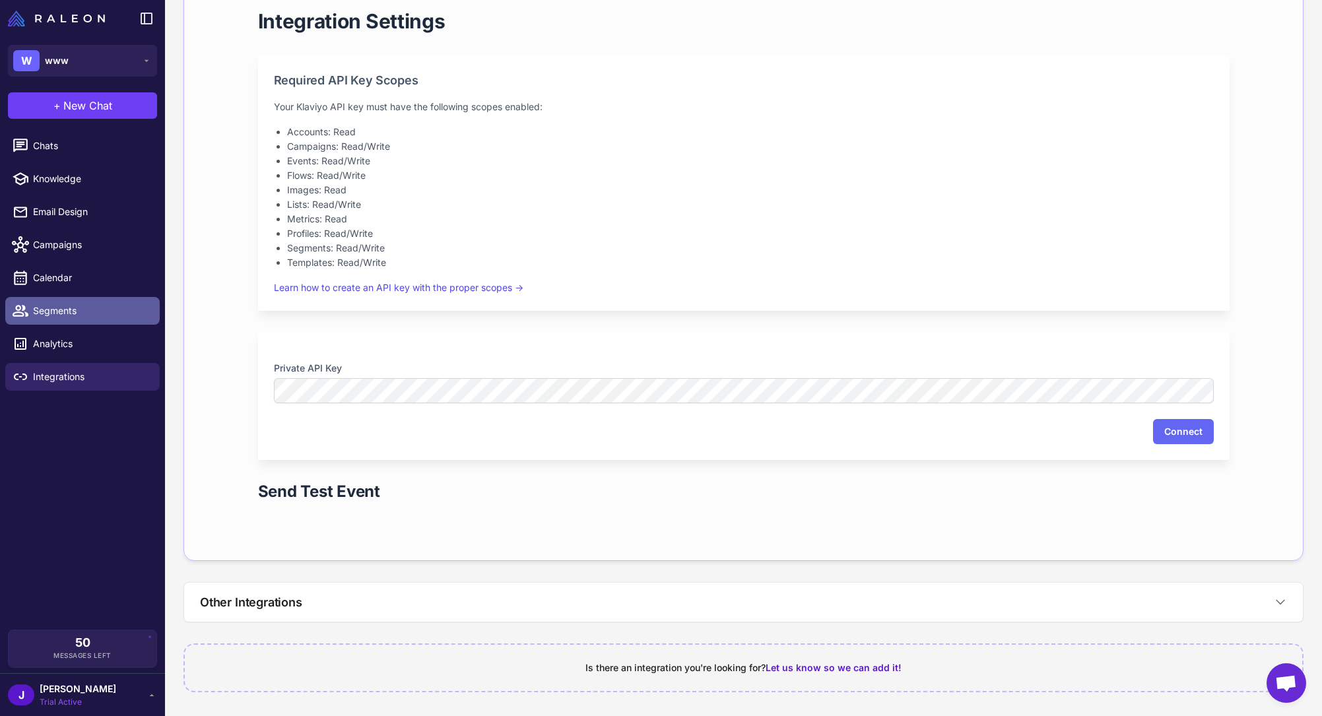
click at [68, 316] on span "Segments" at bounding box center [91, 311] width 116 height 15
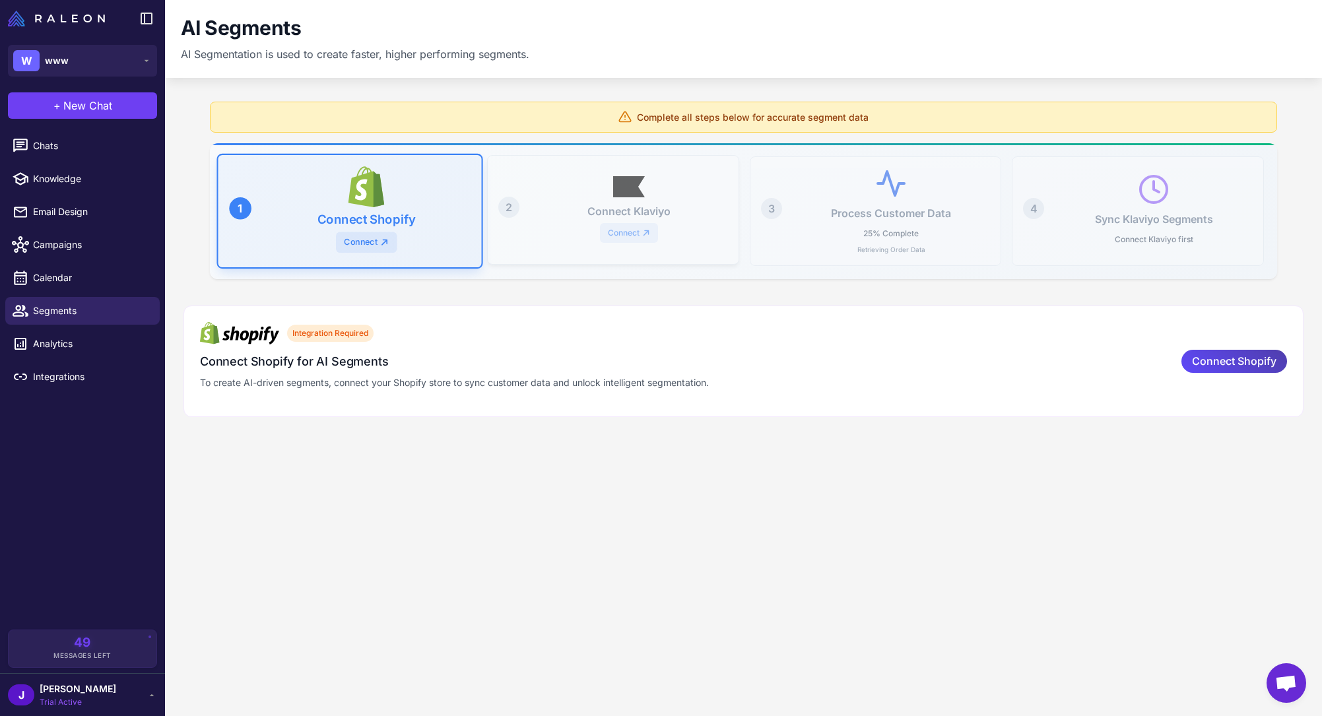
click at [612, 203] on div "Connect Klaviyo Connect" at bounding box center [629, 209] width 198 height 67
click at [33, 275] on span "Calendar" at bounding box center [91, 278] width 116 height 15
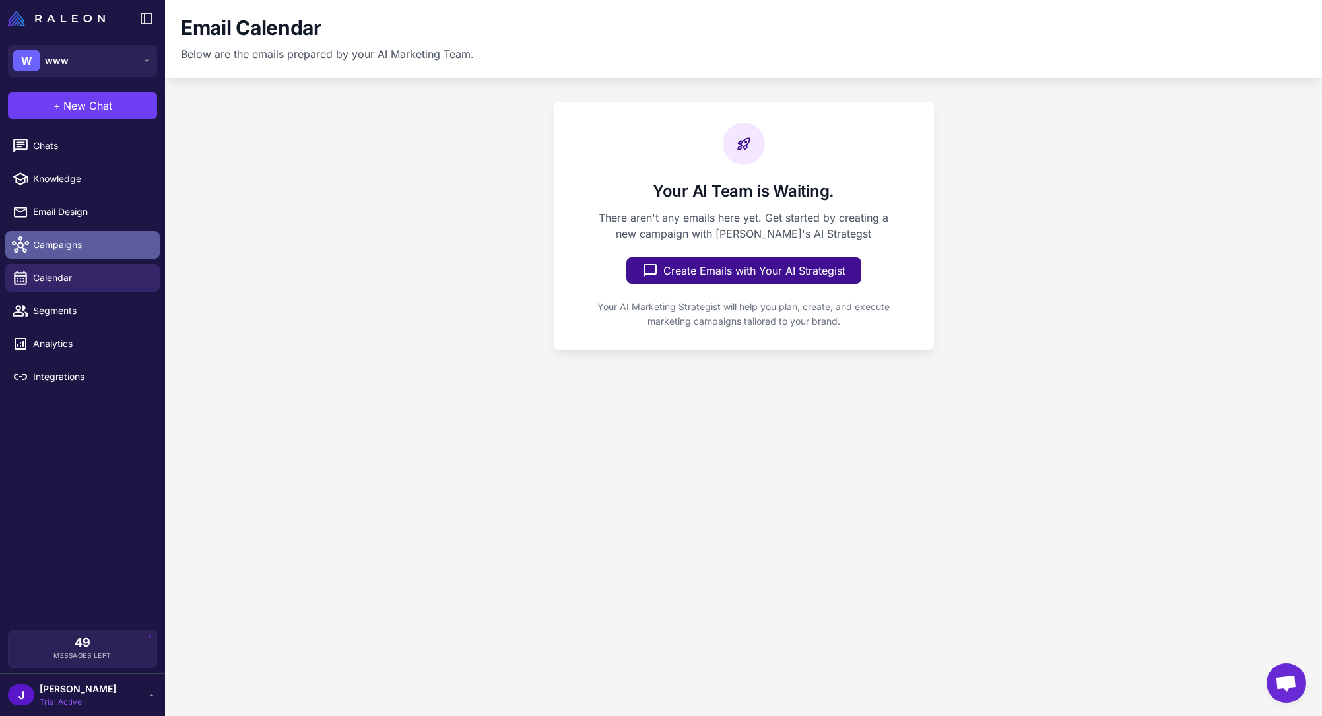
click at [49, 241] on span "Campaigns" at bounding box center [91, 245] width 116 height 15
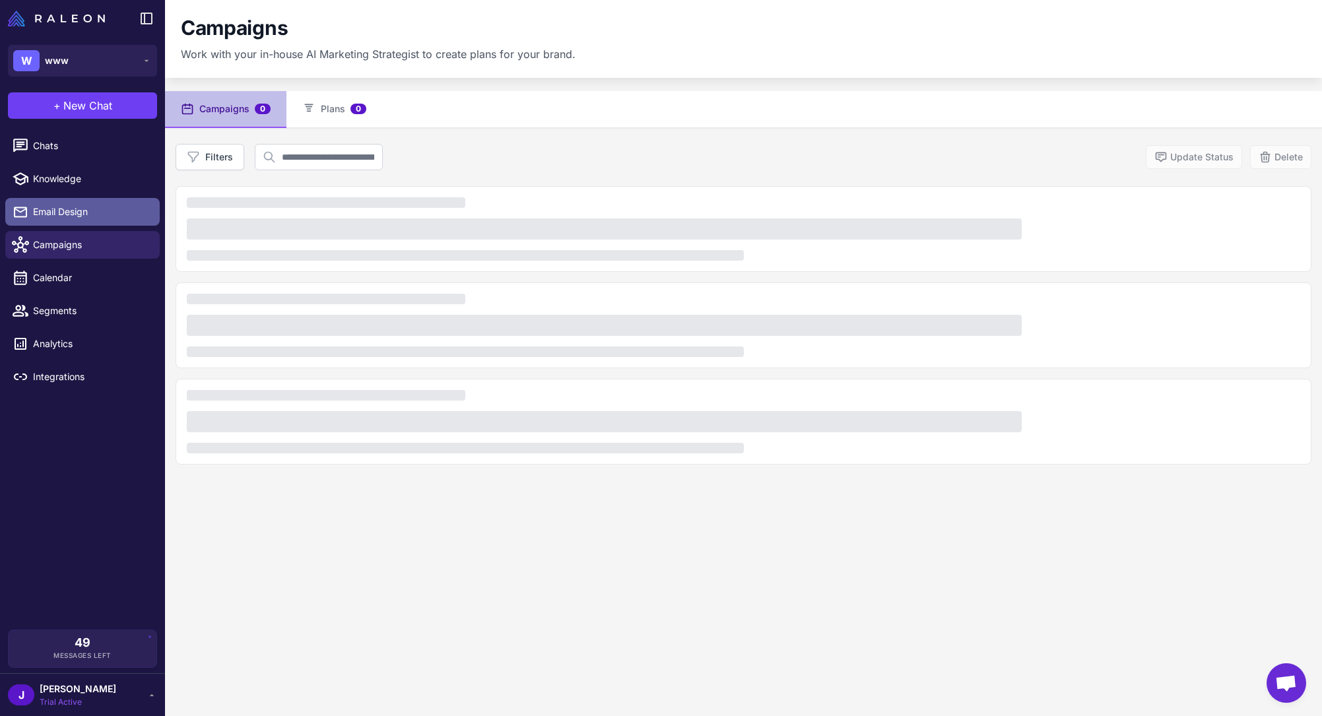
click at [57, 201] on link "Email Design" at bounding box center [82, 212] width 154 height 28
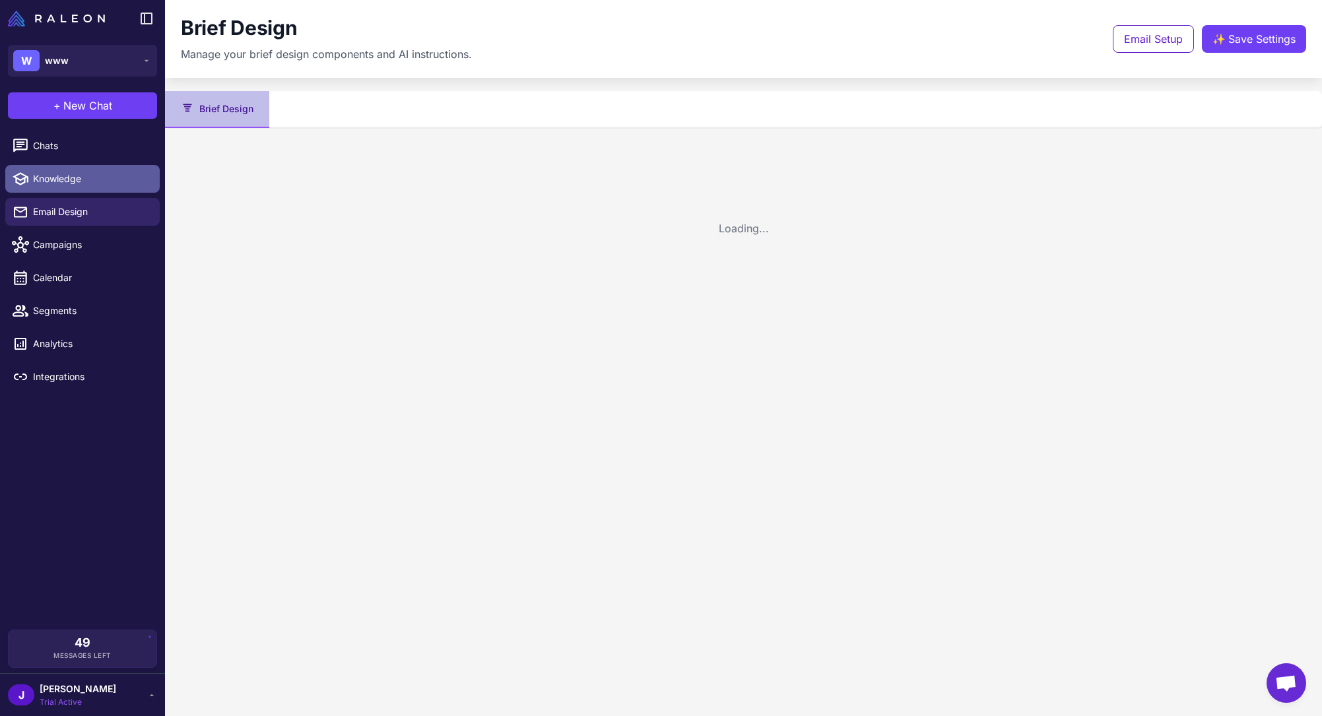
click at [57, 170] on link "Knowledge" at bounding box center [82, 179] width 154 height 28
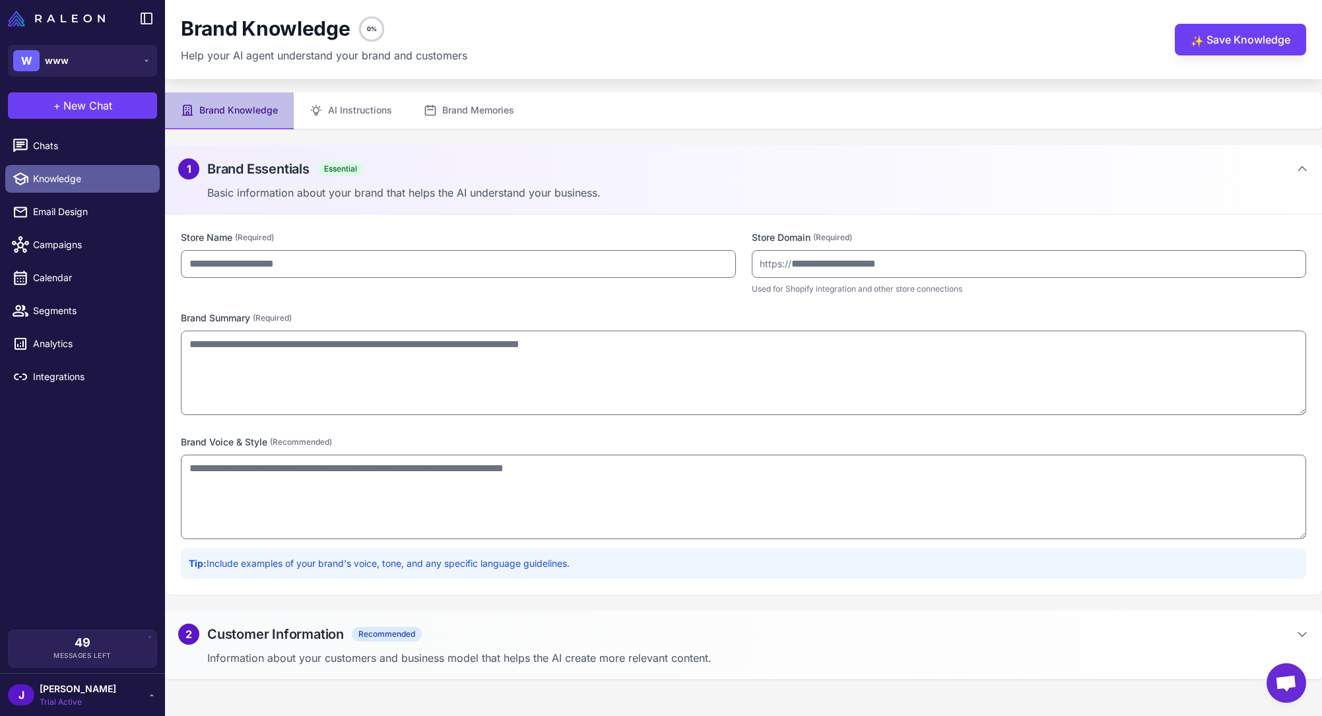
type input "***"
type input "**********"
type textarea "**********"
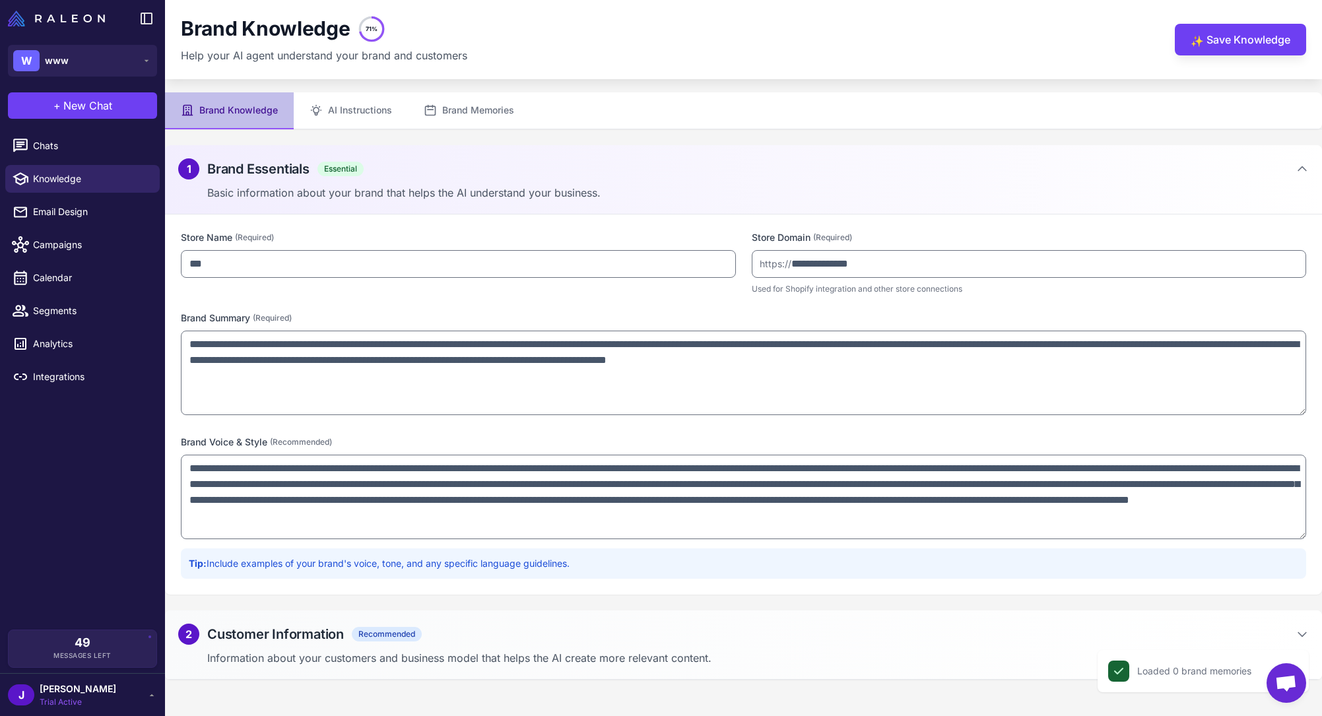
click at [343, 129] on content "**********" at bounding box center [743, 358] width 1157 height 716
click at [345, 112] on button "AI Instructions" at bounding box center [351, 110] width 114 height 37
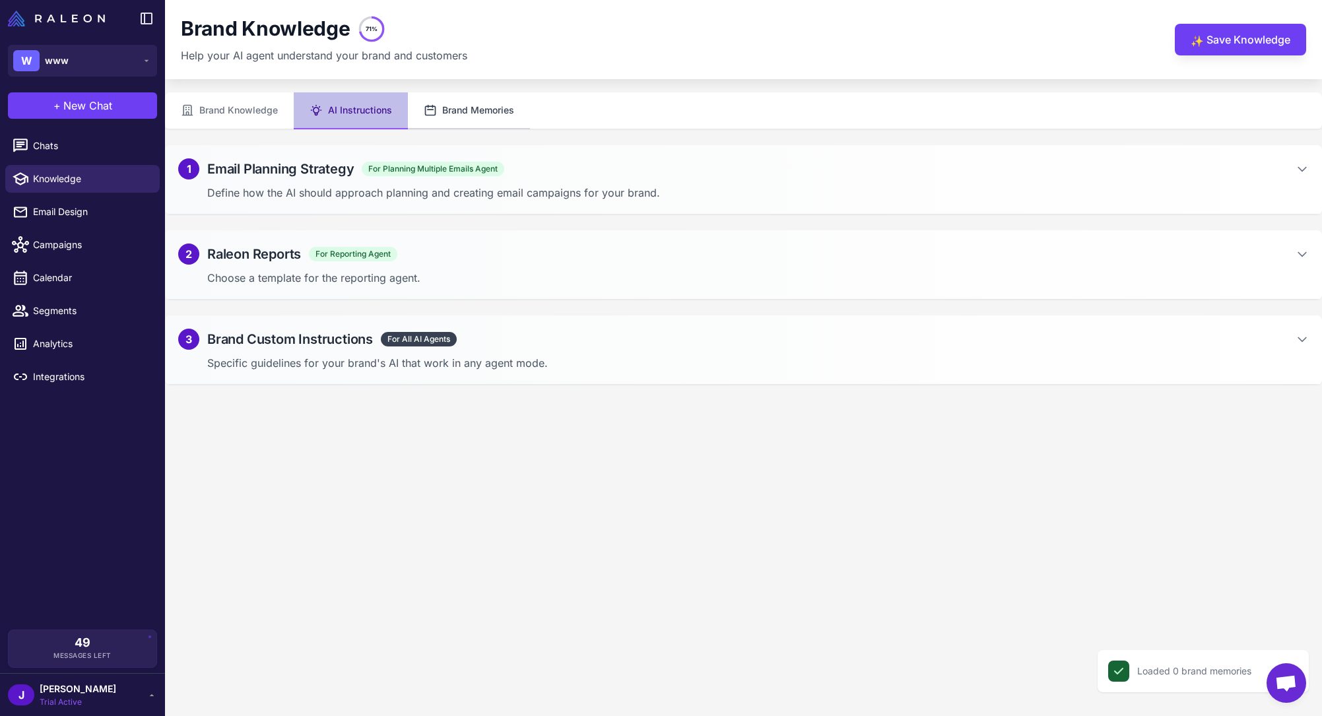
click at [459, 100] on button "Brand Memories" at bounding box center [469, 110] width 122 height 37
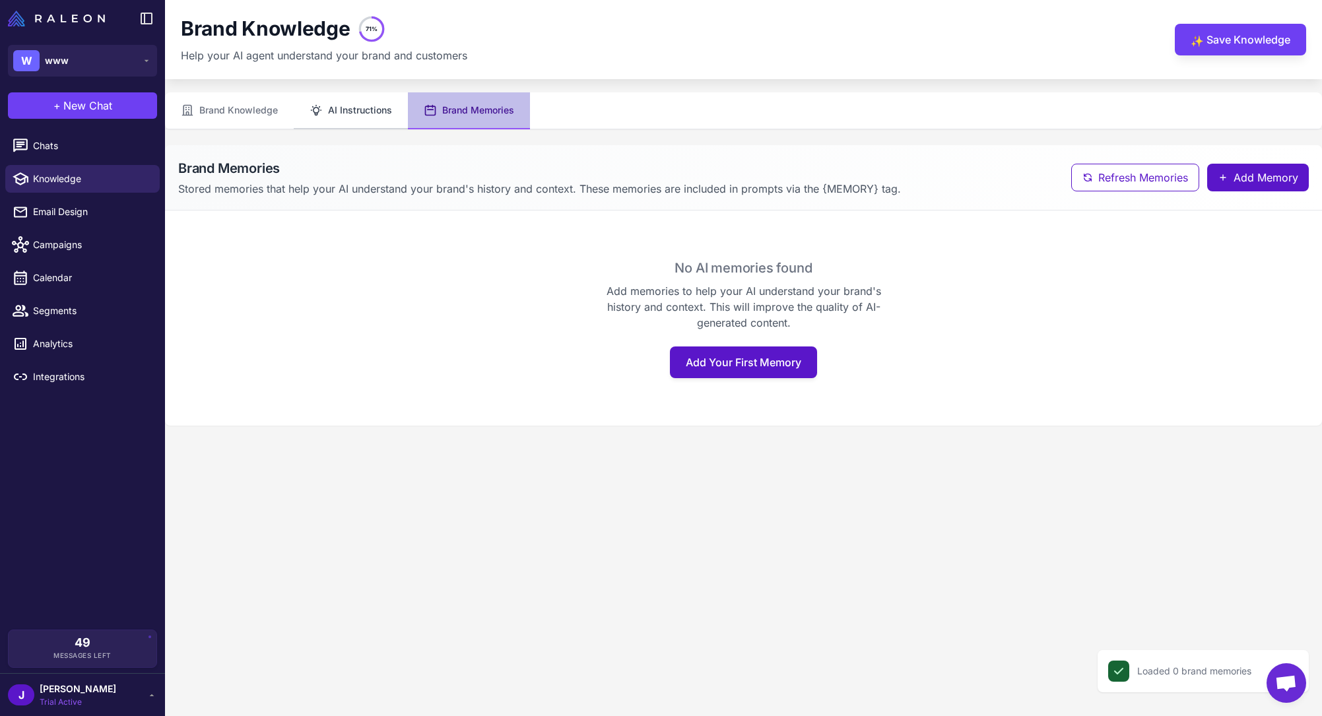
click at [363, 113] on button "AI Instructions" at bounding box center [351, 110] width 114 height 37
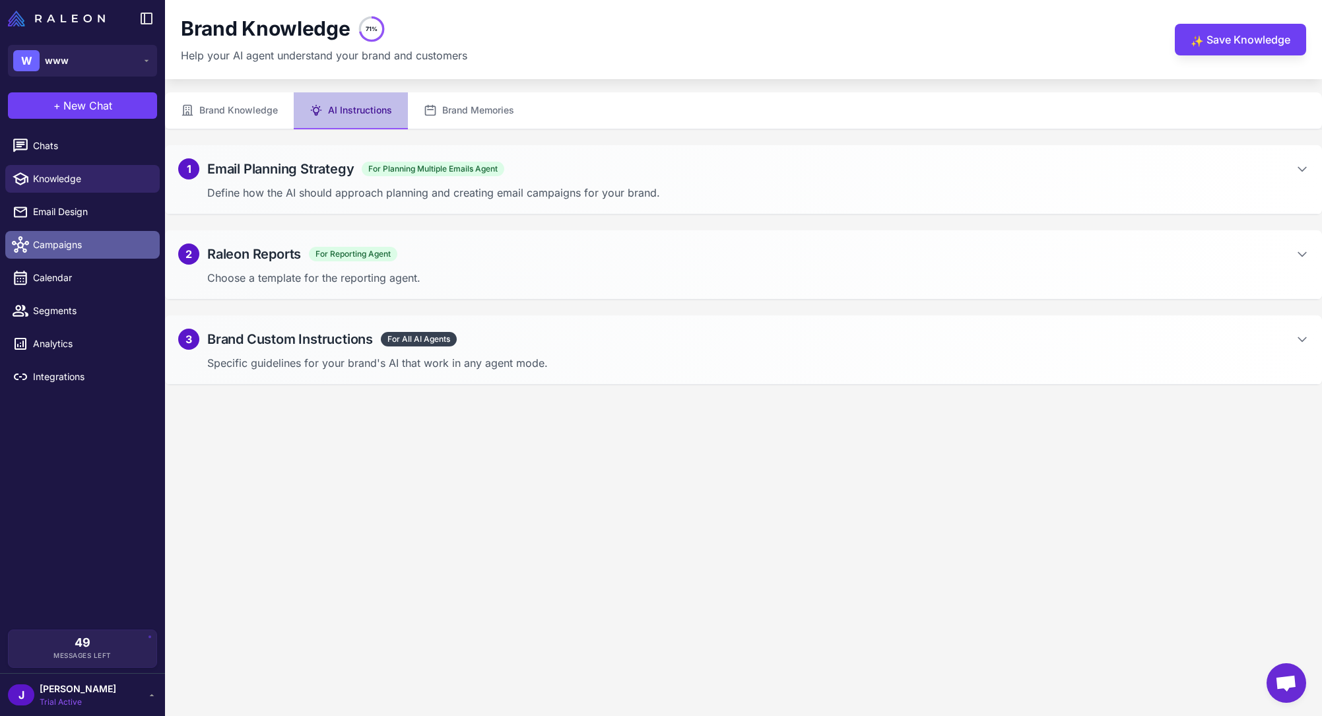
click at [74, 249] on span "Campaigns" at bounding box center [91, 245] width 116 height 15
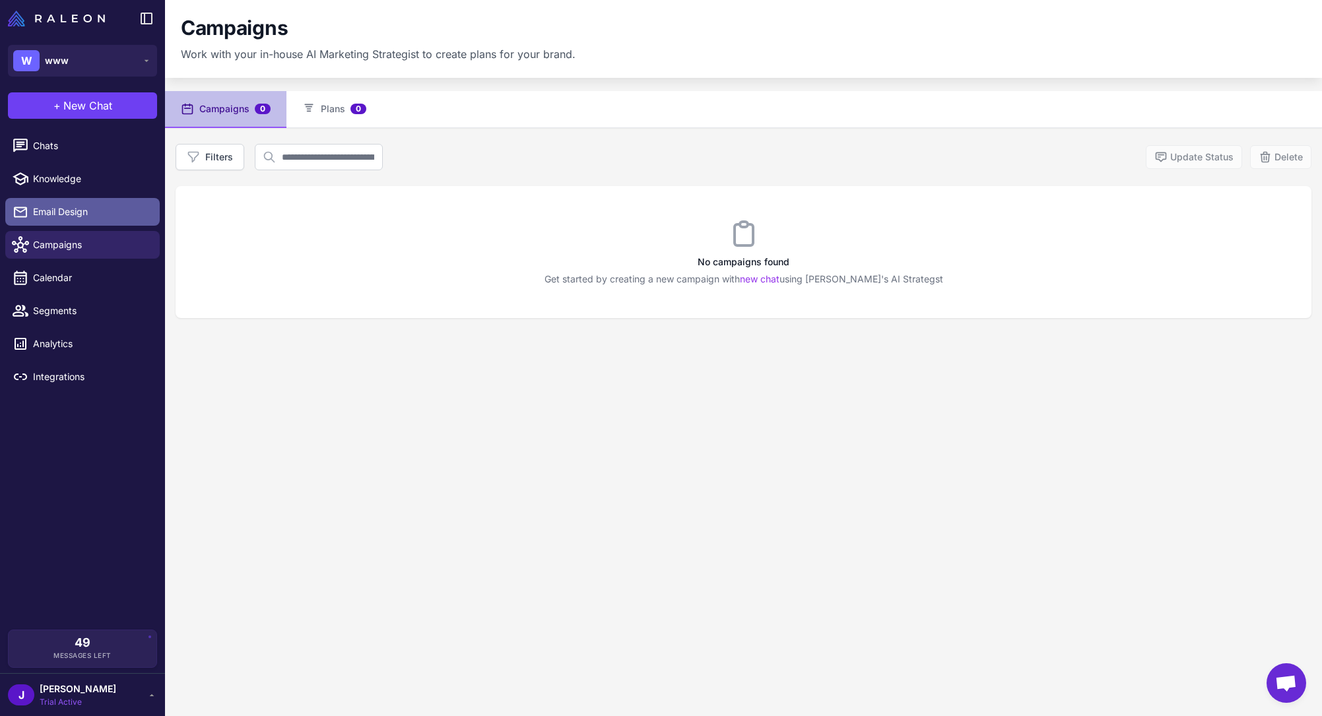
click at [82, 217] on span "Email Design" at bounding box center [91, 212] width 116 height 15
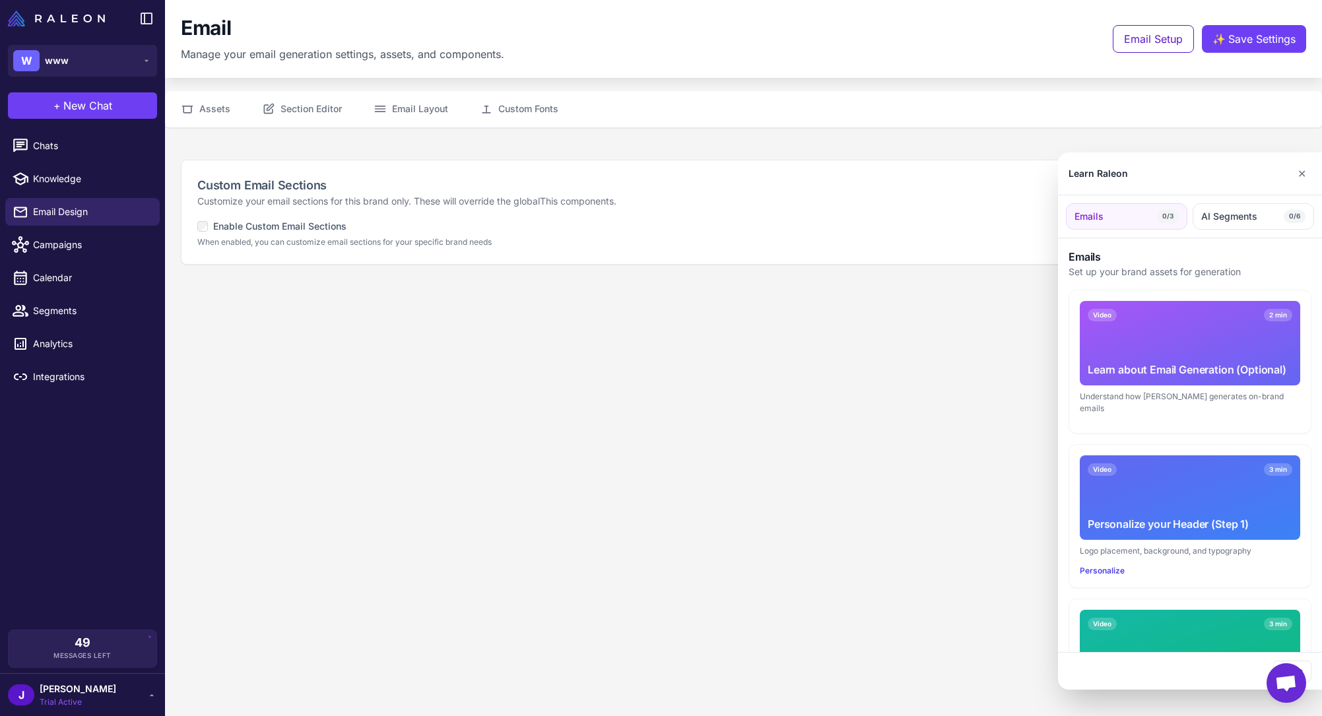
click at [77, 338] on div at bounding box center [661, 358] width 1322 height 716
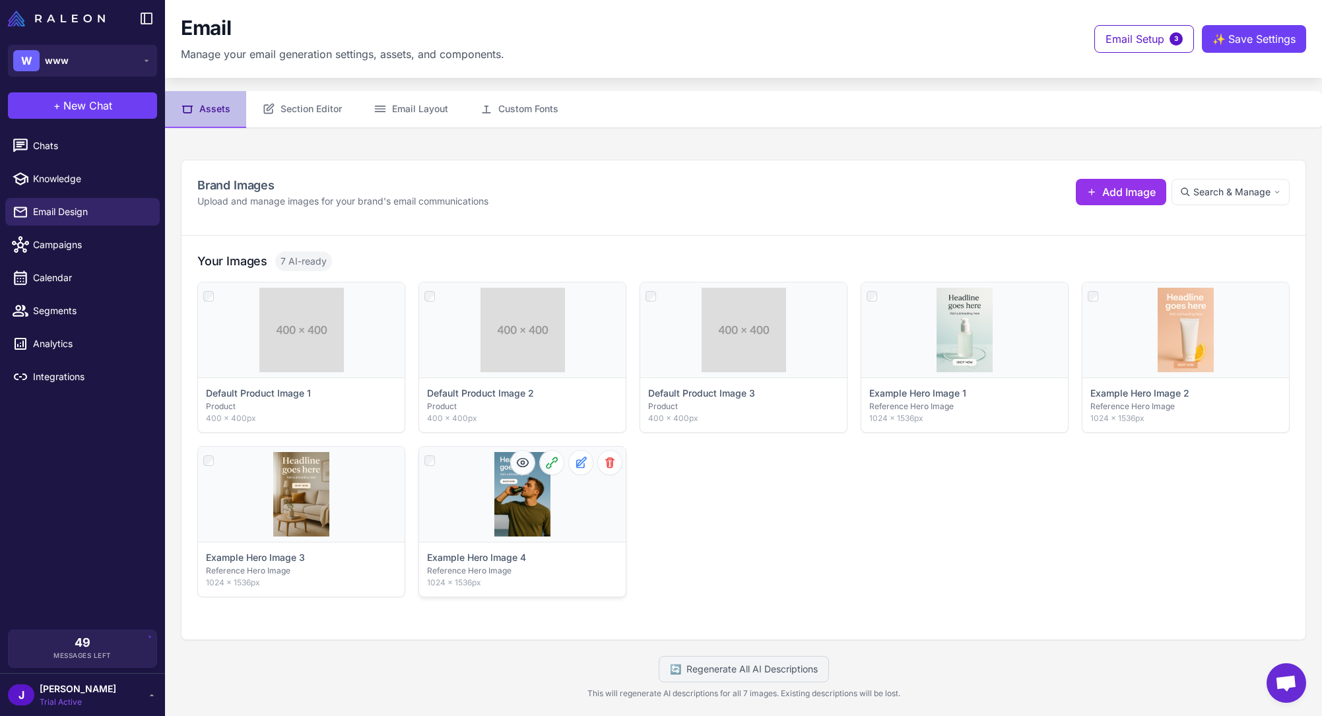
click at [486, 474] on div "Click to select" at bounding box center [522, 494] width 207 height 95
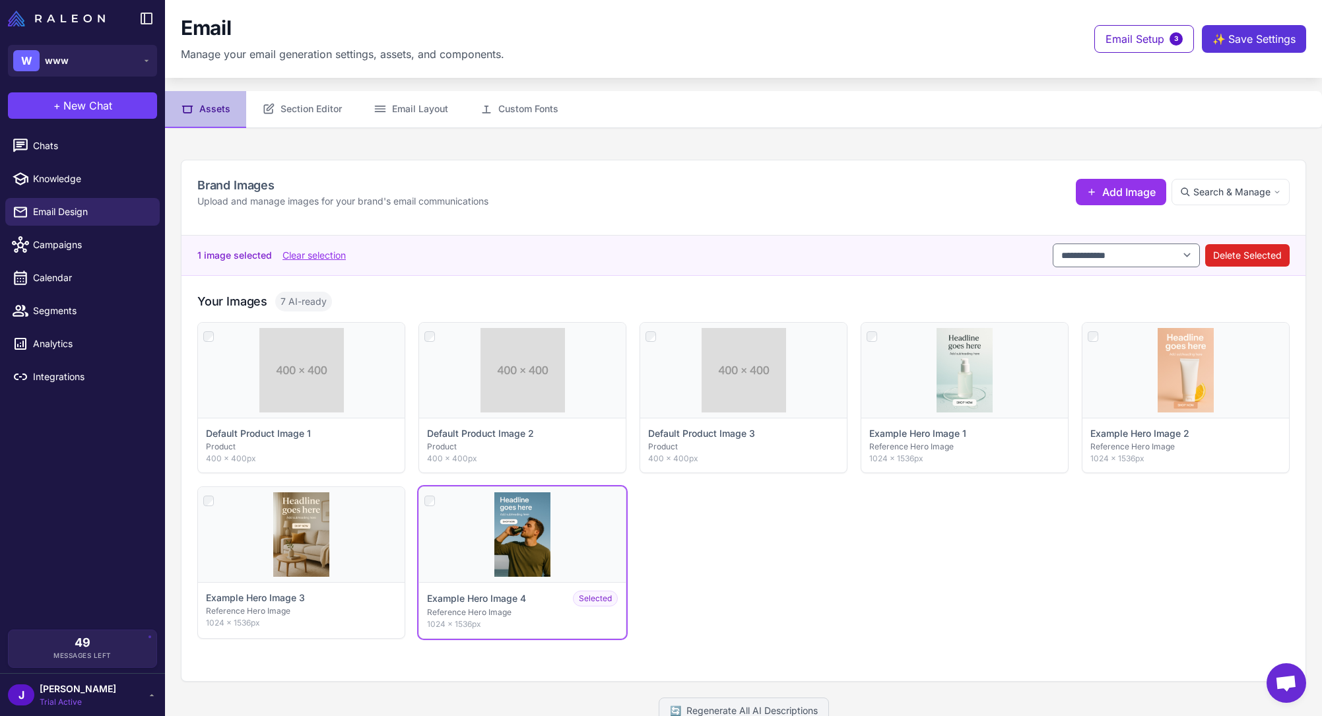
click at [1234, 49] on button "✨ Save Settings" at bounding box center [1253, 39] width 104 height 28
click at [320, 115] on button "Section Editor" at bounding box center [302, 109] width 112 height 37
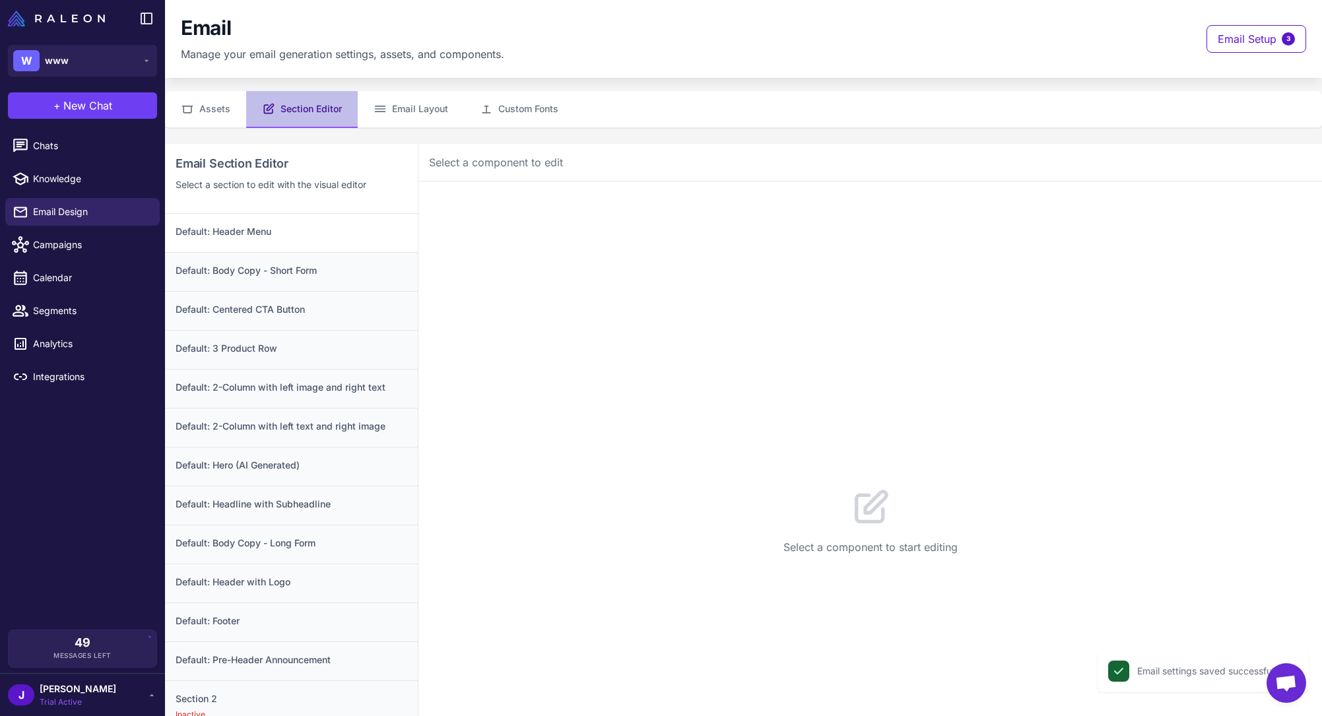
click at [313, 242] on div "Default: Header Menu" at bounding box center [291, 233] width 253 height 38
click at [315, 282] on div "Default: Body Copy - Short Form" at bounding box center [291, 271] width 253 height 39
click at [325, 331] on div "Default: 3 Product Row" at bounding box center [291, 349] width 253 height 39
click at [316, 288] on div "Default: Body Copy - Short Form" at bounding box center [291, 271] width 253 height 39
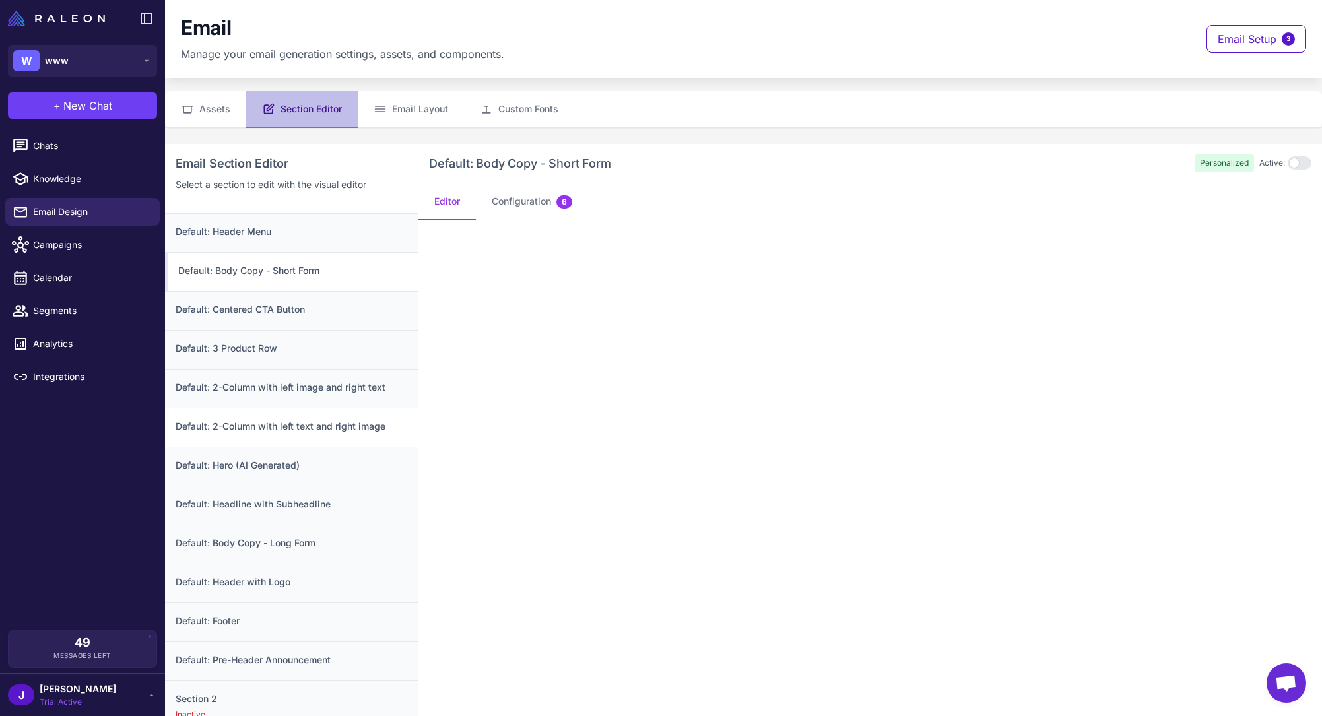
click at [309, 409] on div "Default: 2-Column with left text and right image" at bounding box center [291, 427] width 253 height 39
click at [389, 111] on button "Email Layout" at bounding box center [411, 109] width 106 height 37
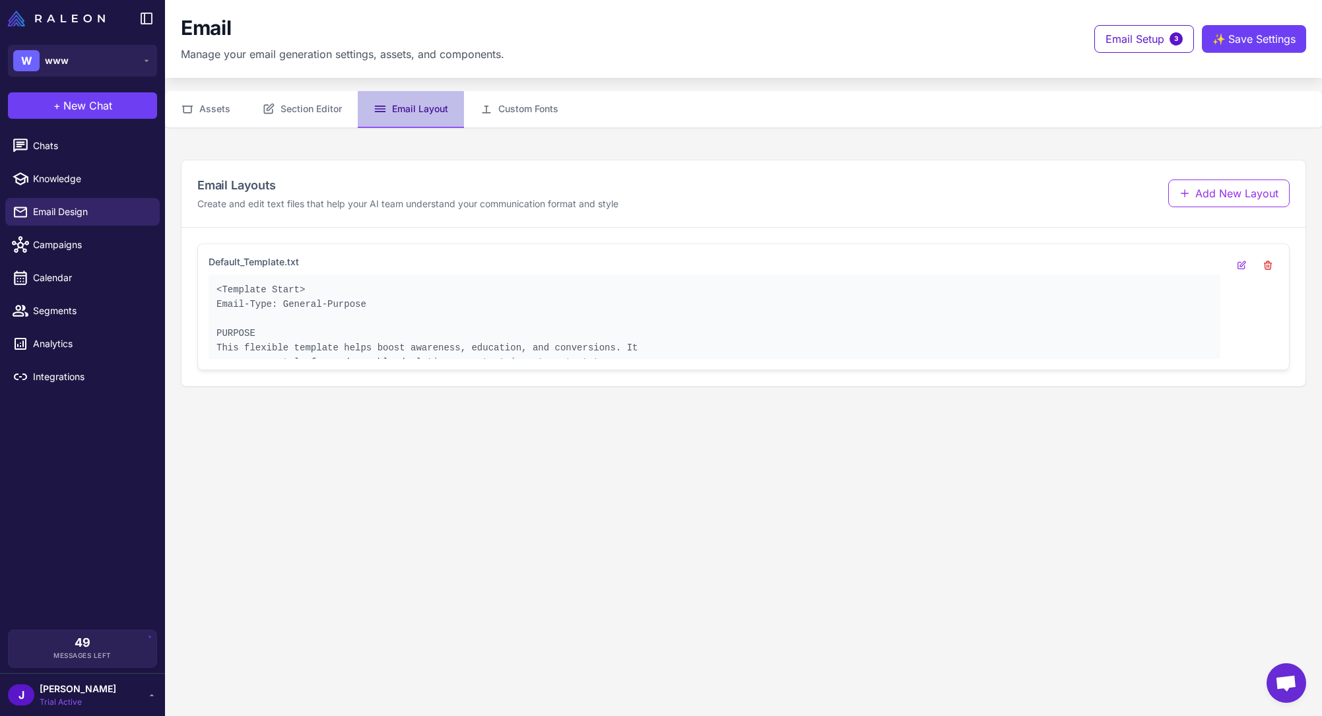
click at [633, 321] on pre "<Template Start> Email-Type: General-Purpose PURPOSE This flexible template hel…" at bounding box center [714, 325] width 996 height 87
click at [525, 110] on button "Custom Fonts" at bounding box center [519, 109] width 110 height 37
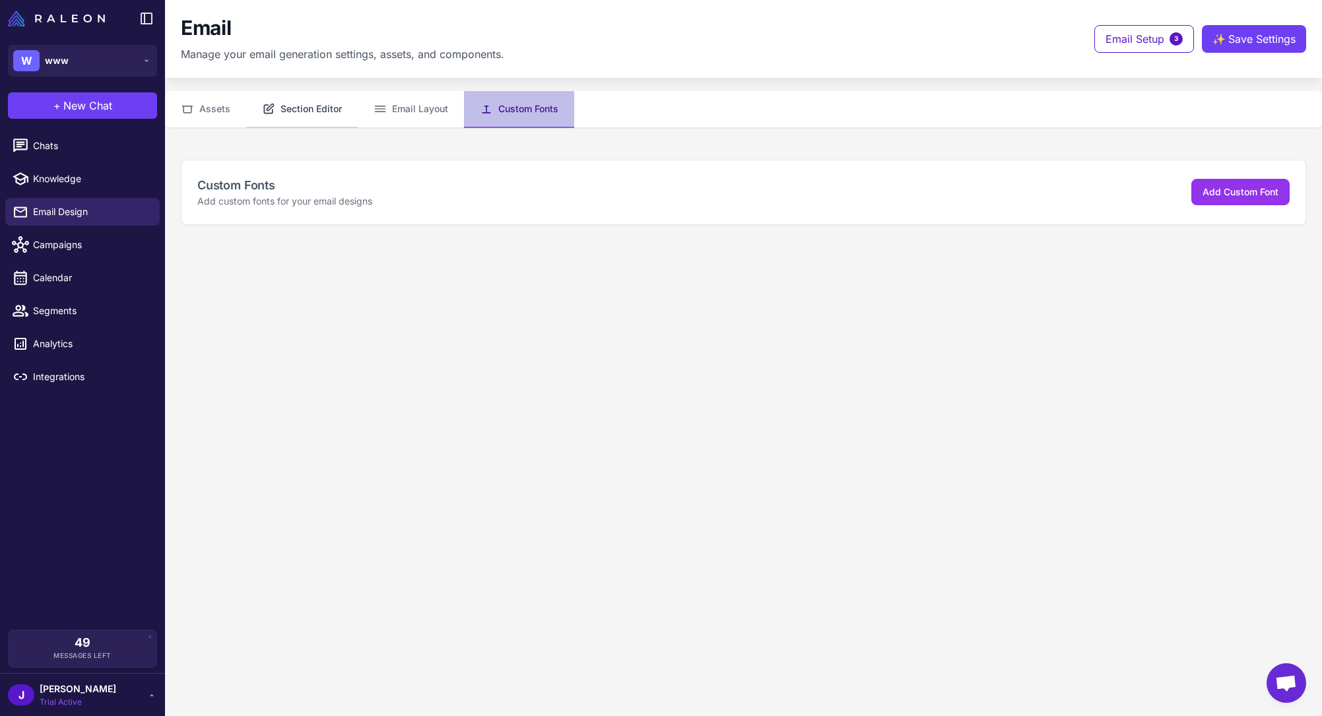
click at [332, 116] on button "Section Editor" at bounding box center [302, 109] width 112 height 37
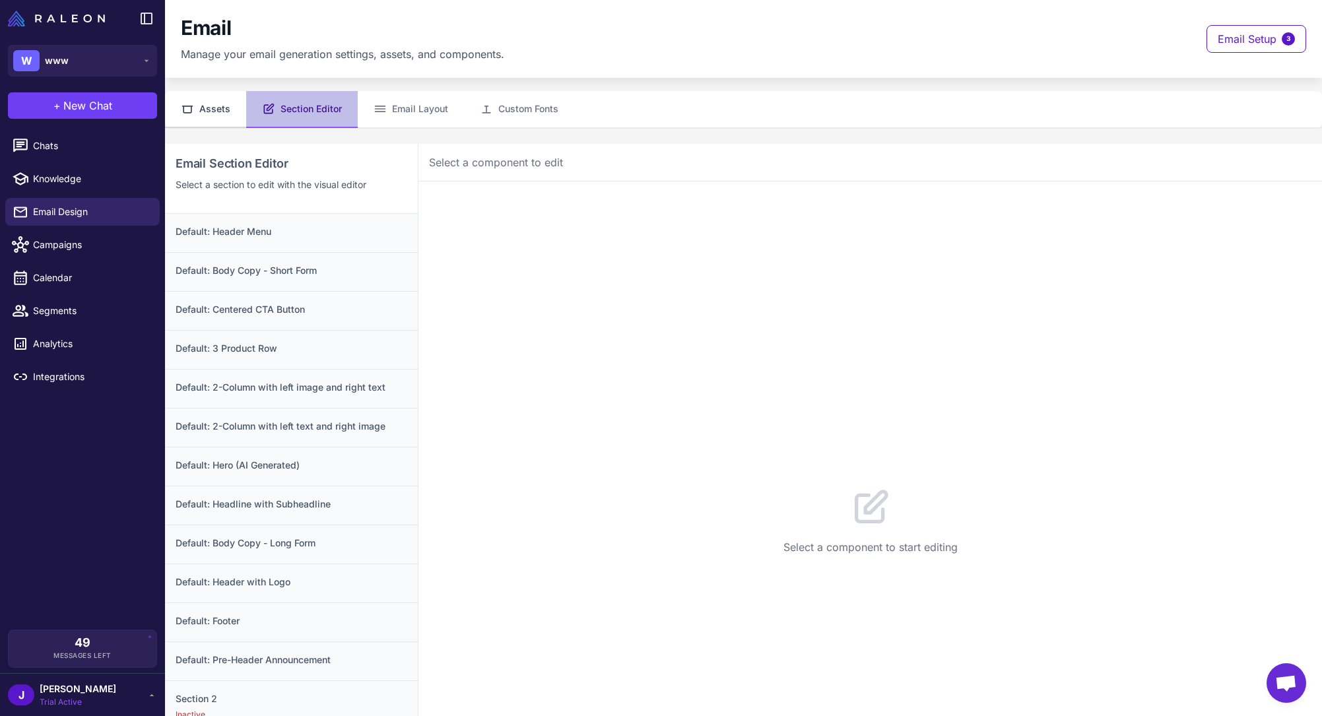
click at [214, 110] on button "Assets" at bounding box center [205, 109] width 81 height 37
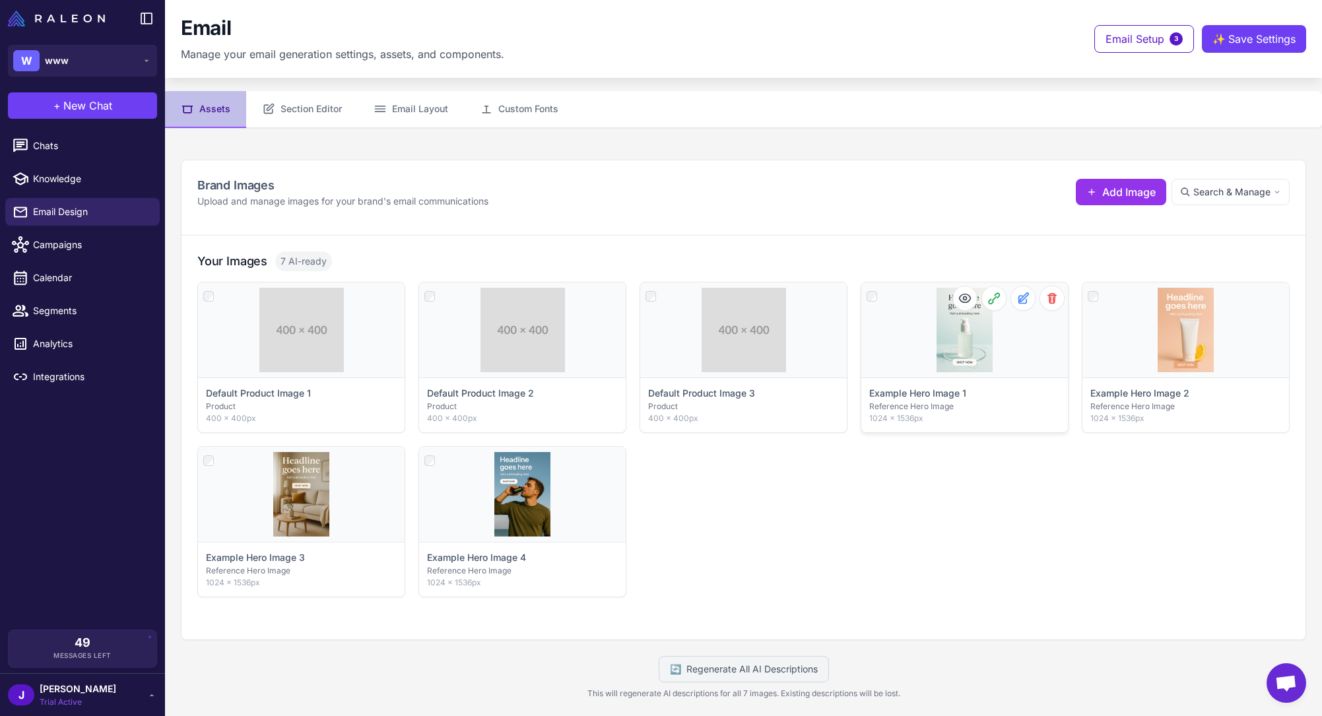
click at [923, 366] on div "Click to select" at bounding box center [964, 329] width 207 height 95
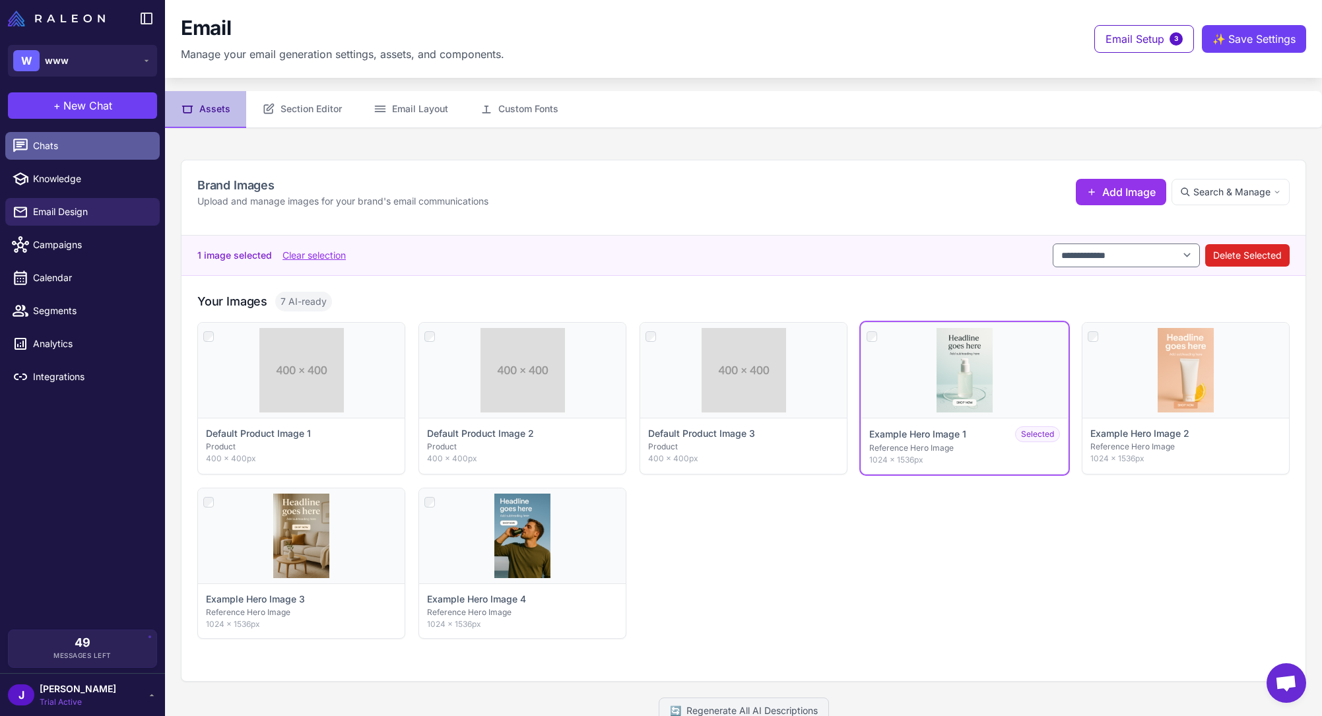
click at [63, 146] on span "Chats" at bounding box center [91, 146] width 116 height 15
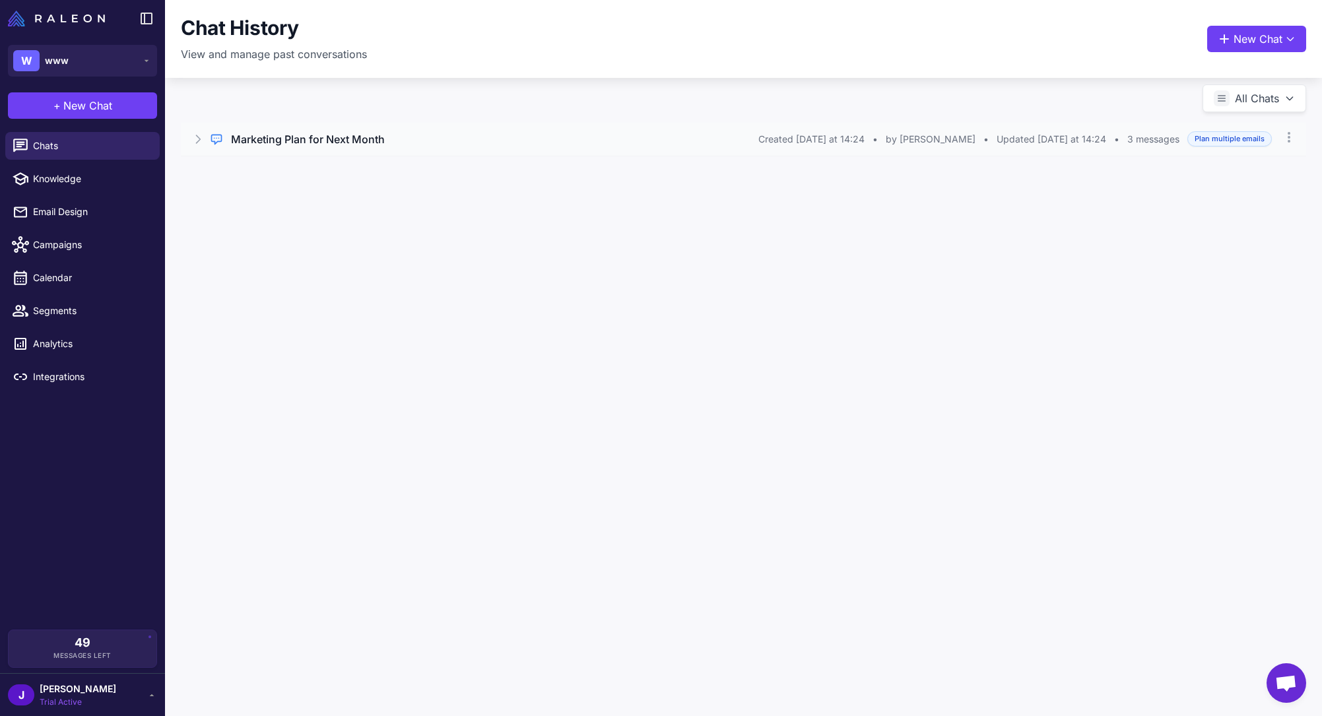
click at [285, 134] on h3 "Marketing Plan for Next Month" at bounding box center [308, 139] width 154 height 16
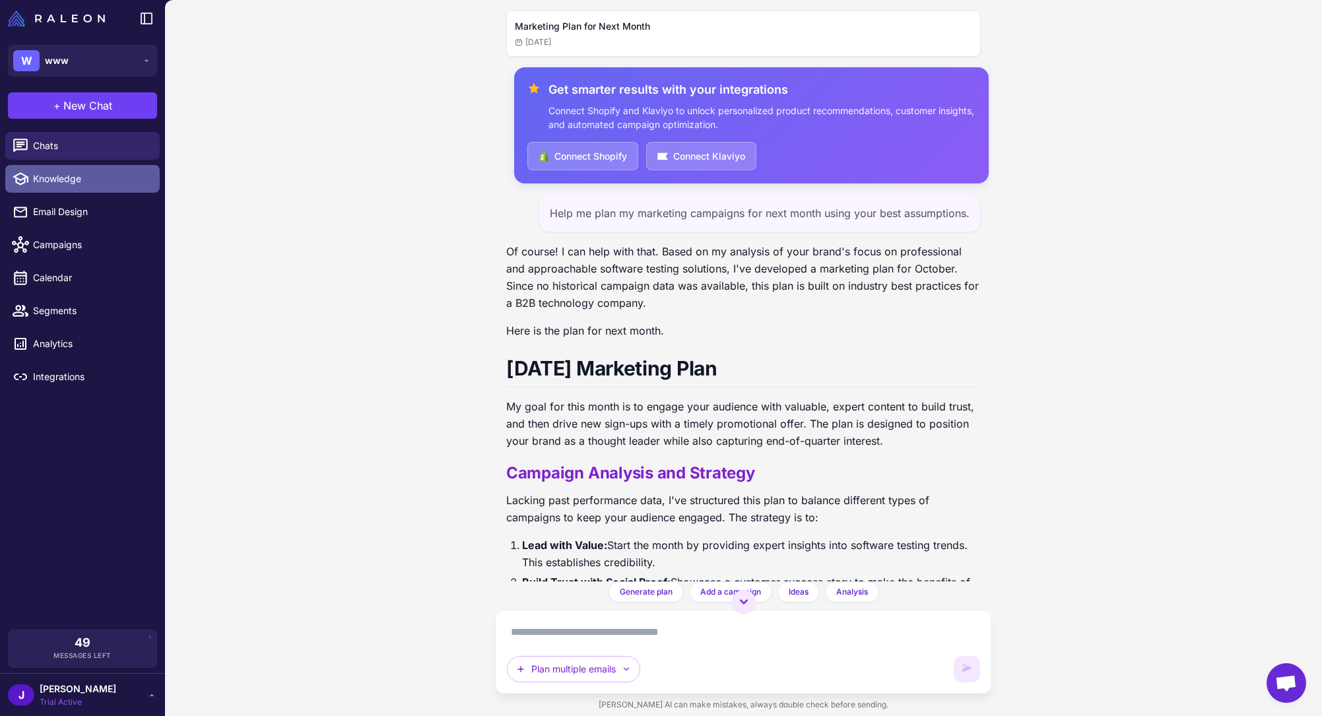
click at [49, 185] on span "Knowledge" at bounding box center [91, 179] width 116 height 15
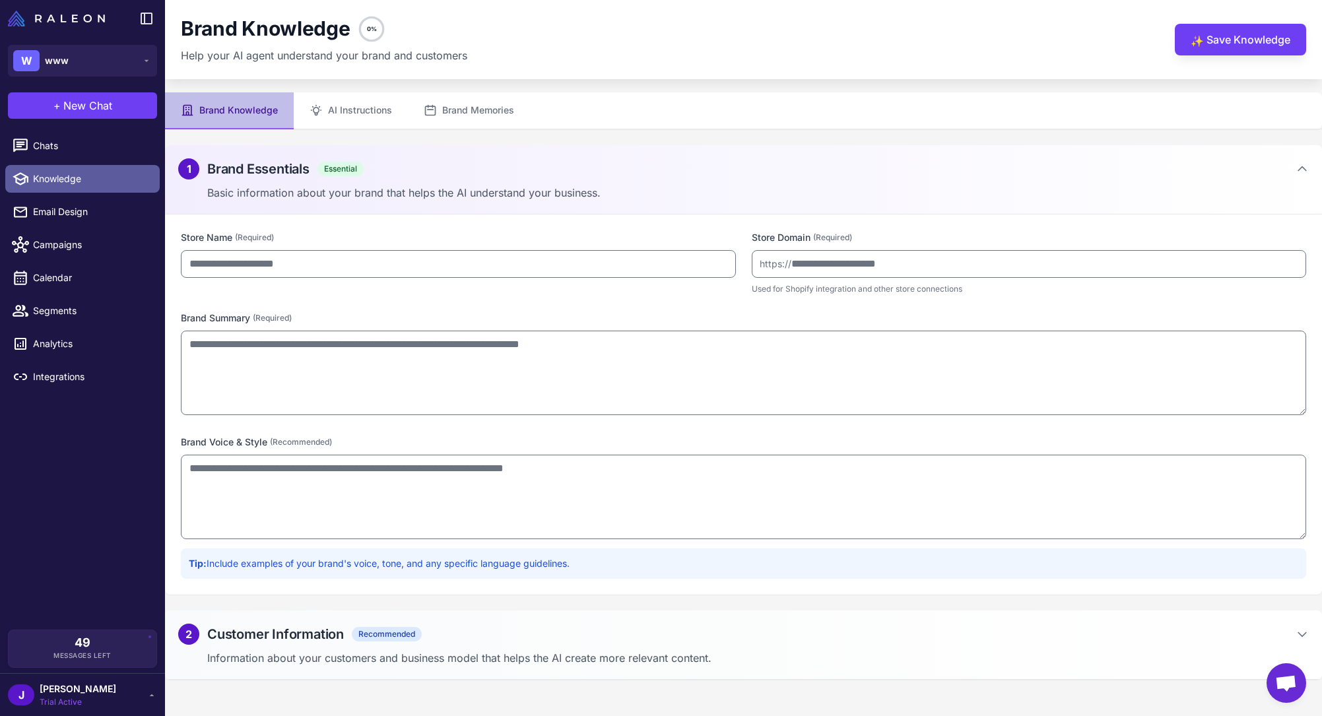
type input "***"
type input "**********"
type textarea "**********"
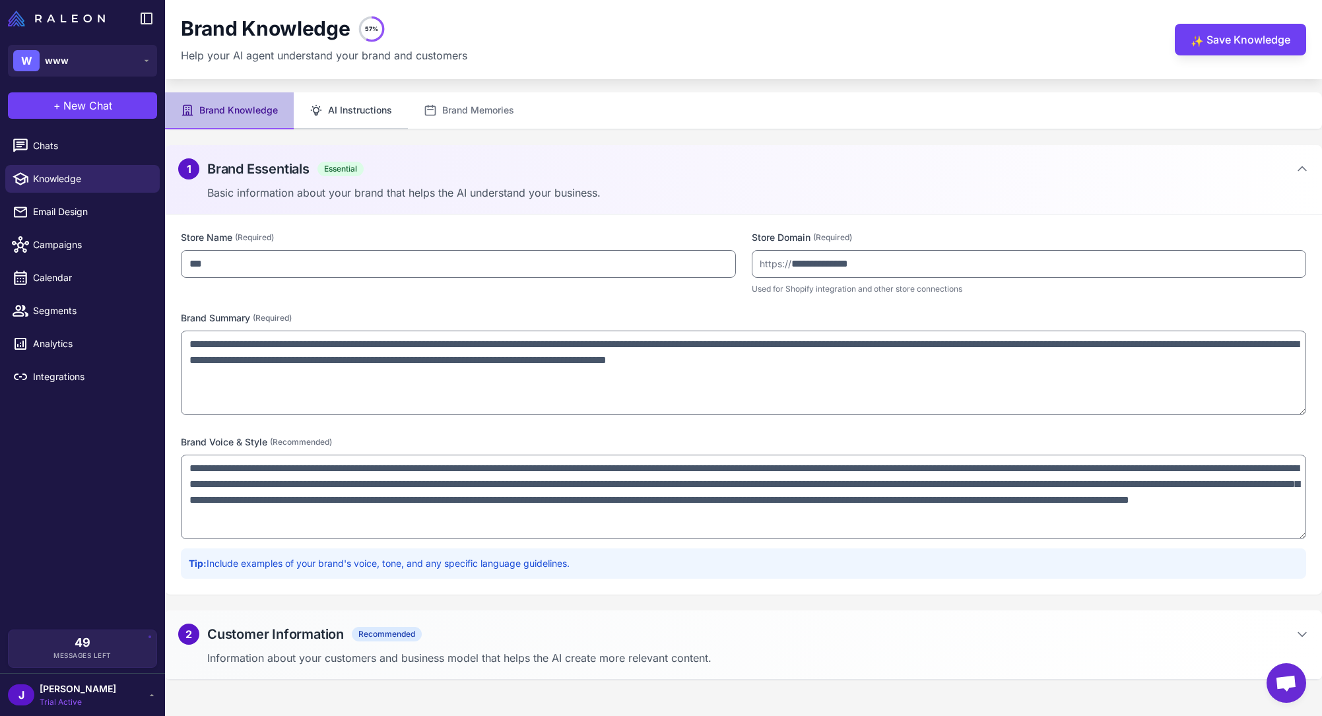
click at [317, 112] on icon at bounding box center [315, 110] width 13 height 13
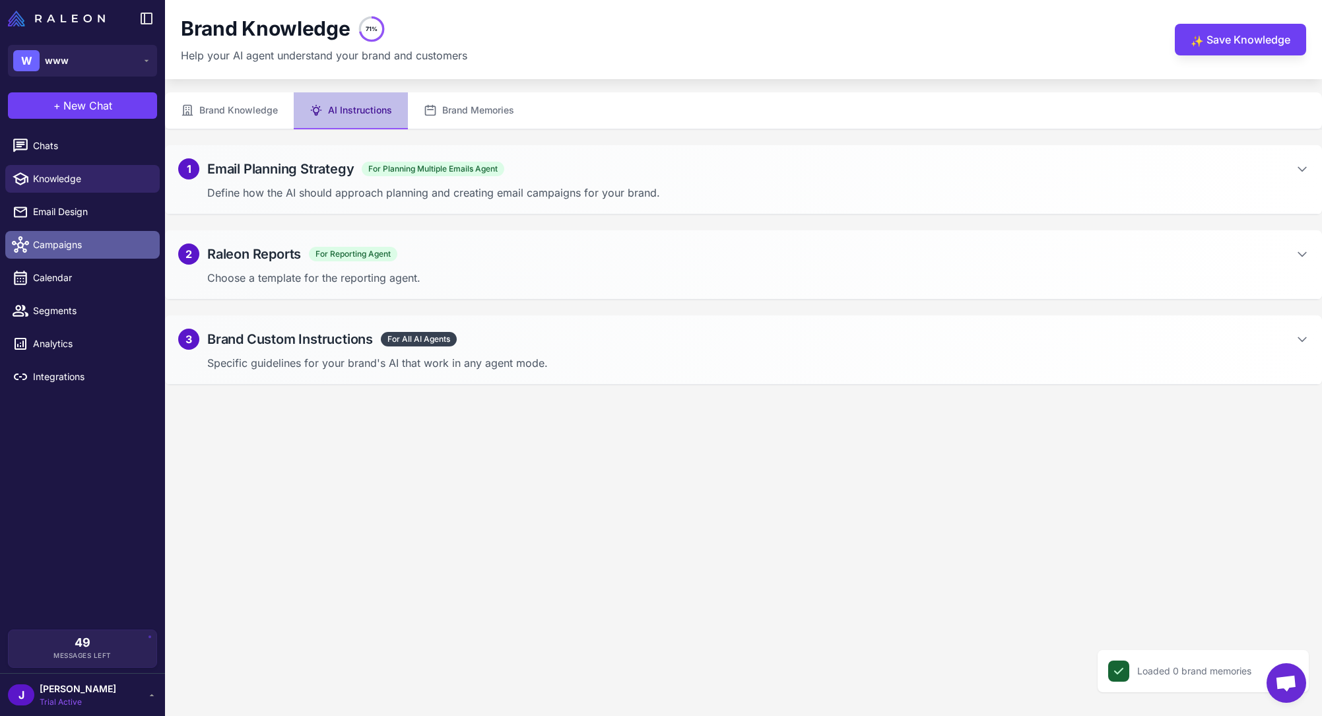
click at [93, 258] on link "Campaigns" at bounding box center [82, 245] width 154 height 28
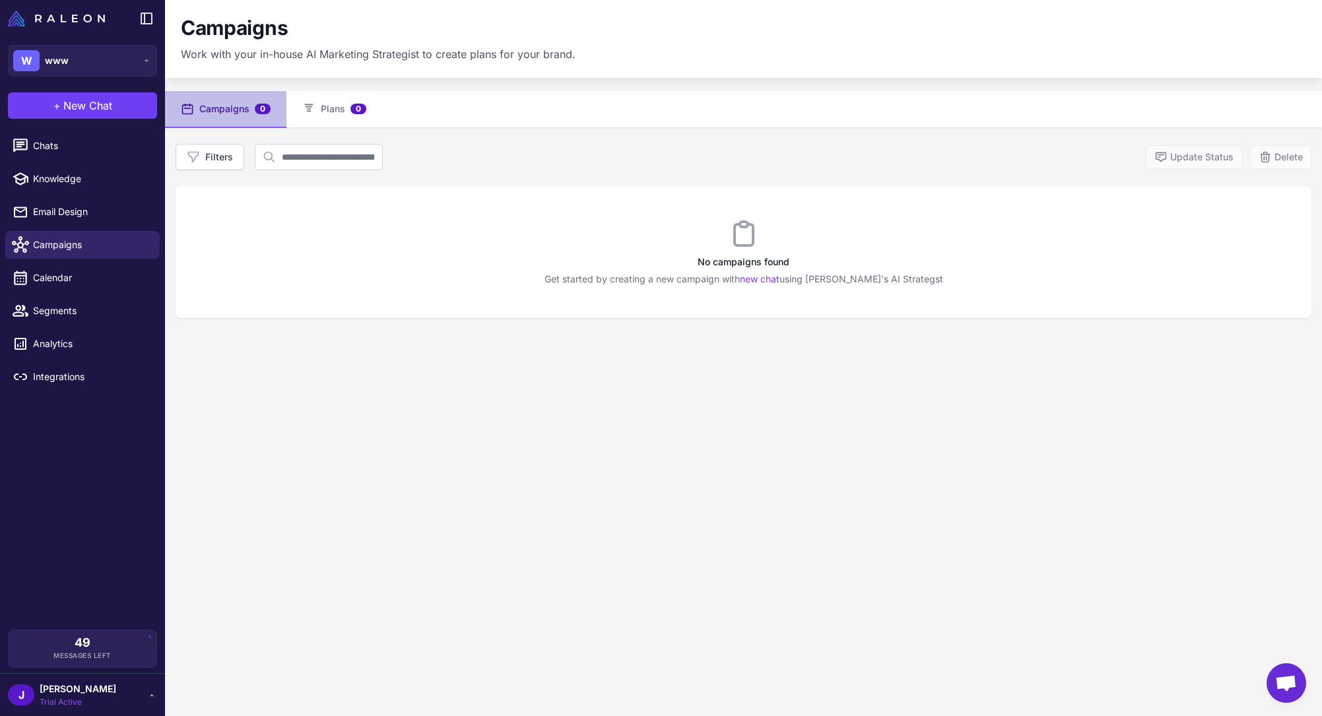
click at [1282, 666] on span "Open chat" at bounding box center [1286, 683] width 40 height 40
click at [1288, 689] on span "Open chat" at bounding box center [1286, 684] width 22 height 18
click at [839, 450] on div "Campaigns 0 Plans 0 Filters Update Status Delete No campaigns found Get started…" at bounding box center [743, 449] width 1157 height 716
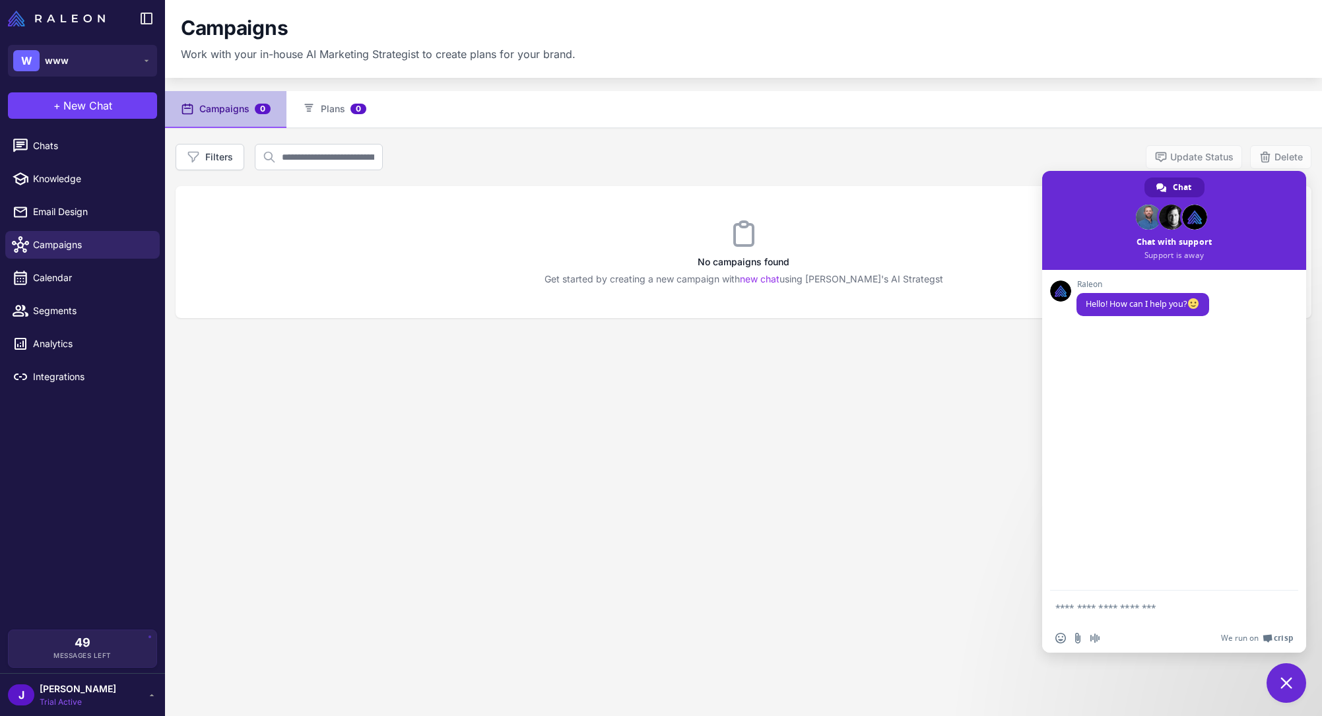
click at [774, 416] on div "Campaigns 0 Plans 0 Filters Update Status Delete No campaigns found Get started…" at bounding box center [743, 449] width 1157 height 716
click at [69, 354] on link "Analytics" at bounding box center [82, 344] width 154 height 28
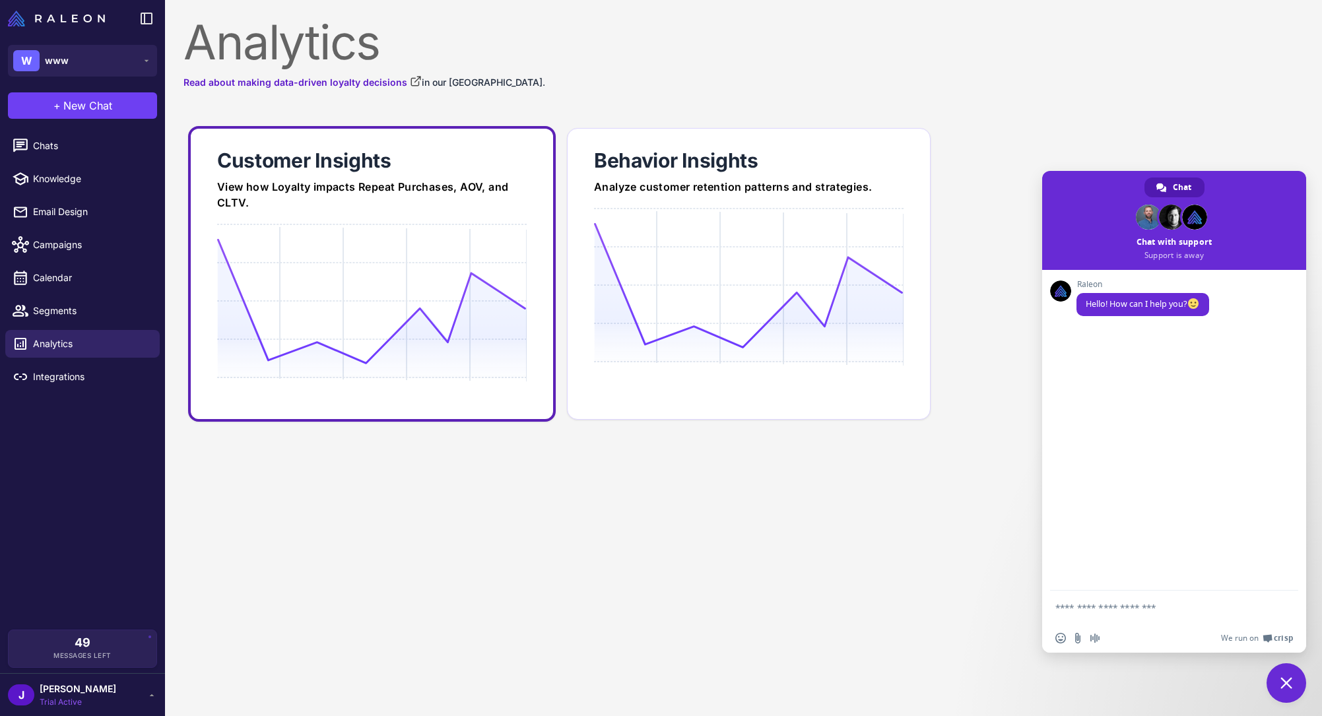
click at [272, 278] on icon at bounding box center [371, 301] width 309 height 126
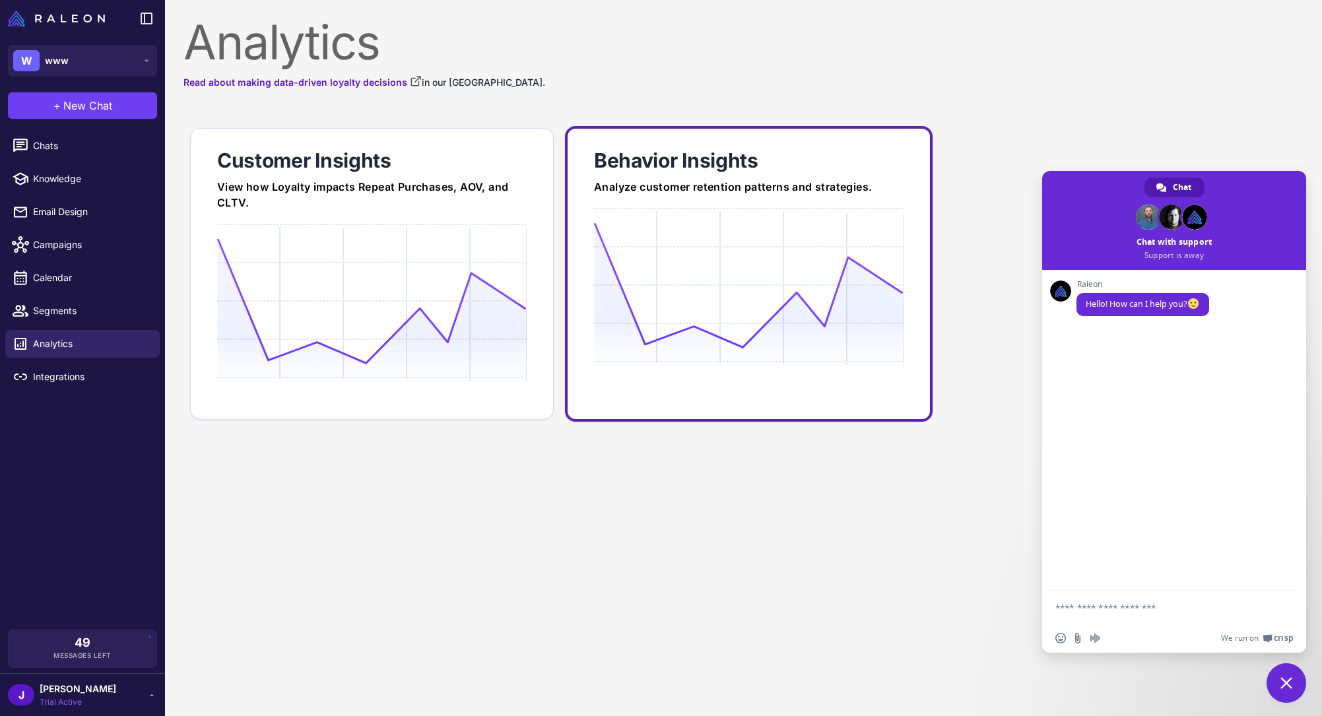
click at [709, 295] on icon at bounding box center [748, 285] width 309 height 126
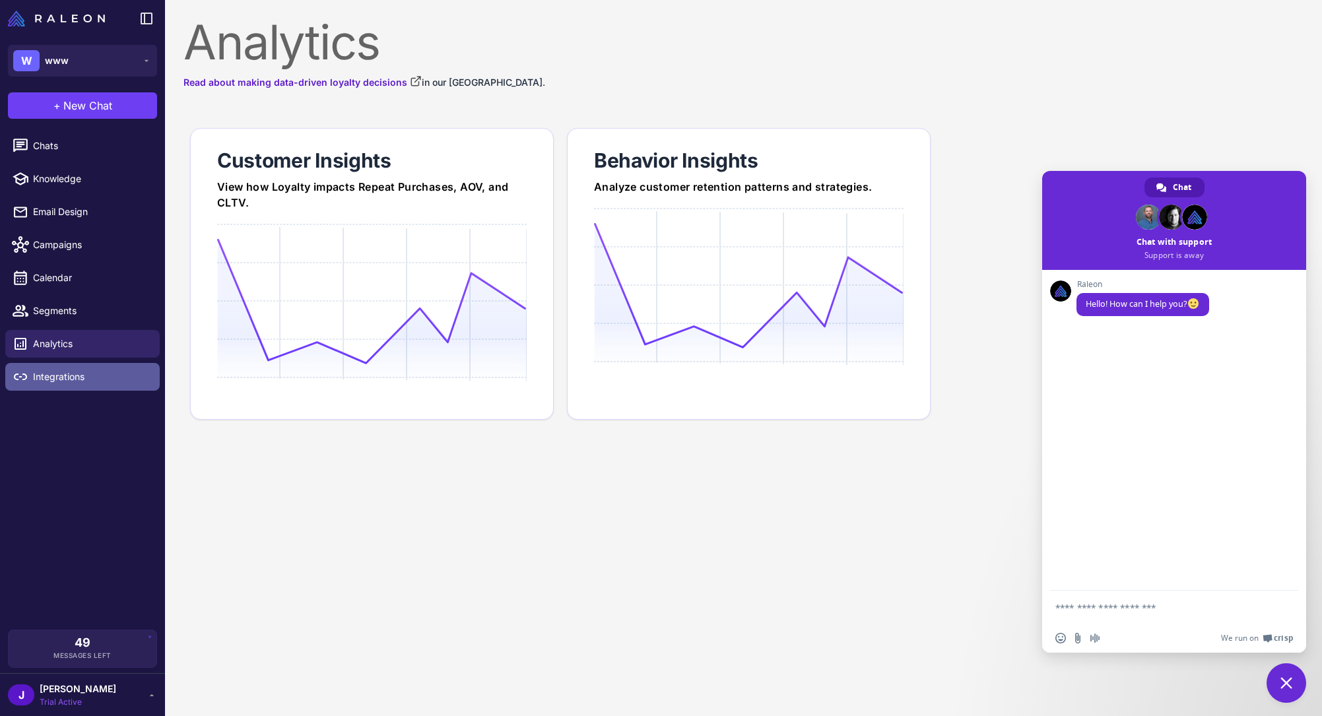
click at [109, 369] on span "Integrations" at bounding box center [91, 376] width 116 height 15
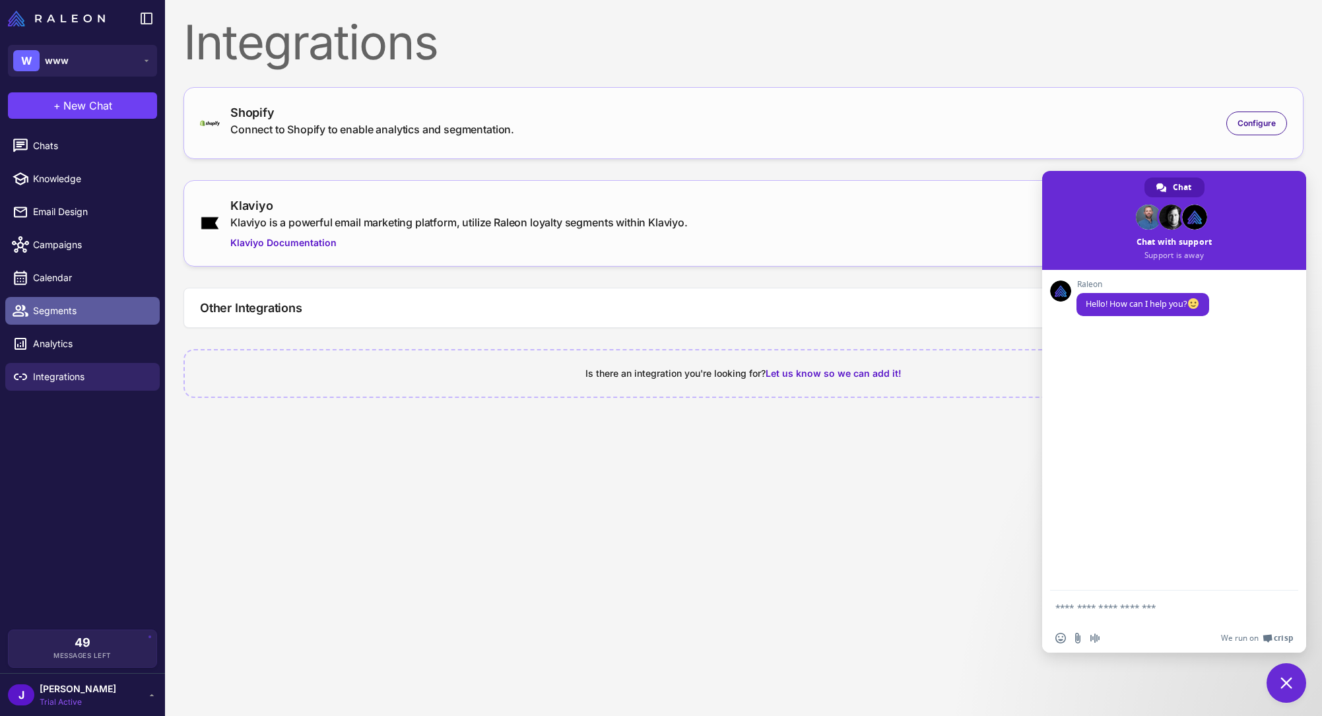
click at [86, 300] on link "Segments" at bounding box center [82, 311] width 154 height 28
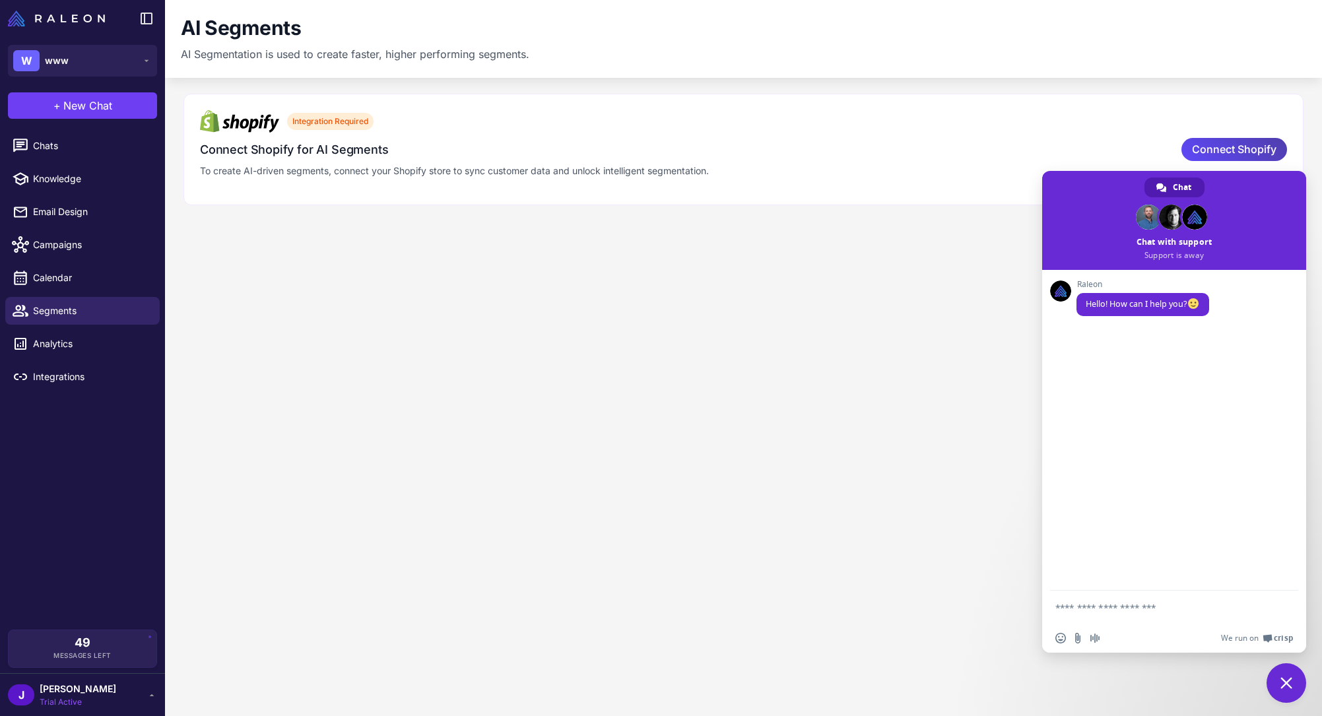
click at [79, 259] on li "Campaigns" at bounding box center [82, 244] width 165 height 33
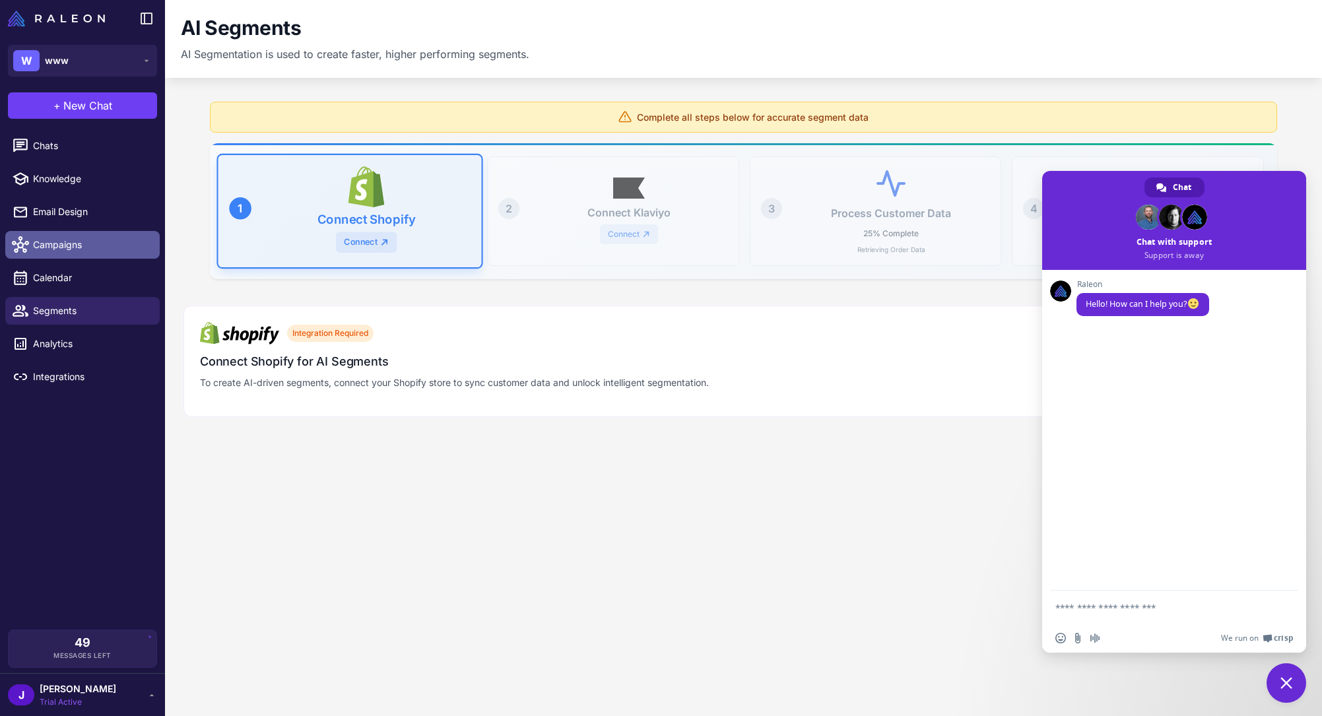
click at [73, 255] on link "Campaigns" at bounding box center [82, 245] width 154 height 28
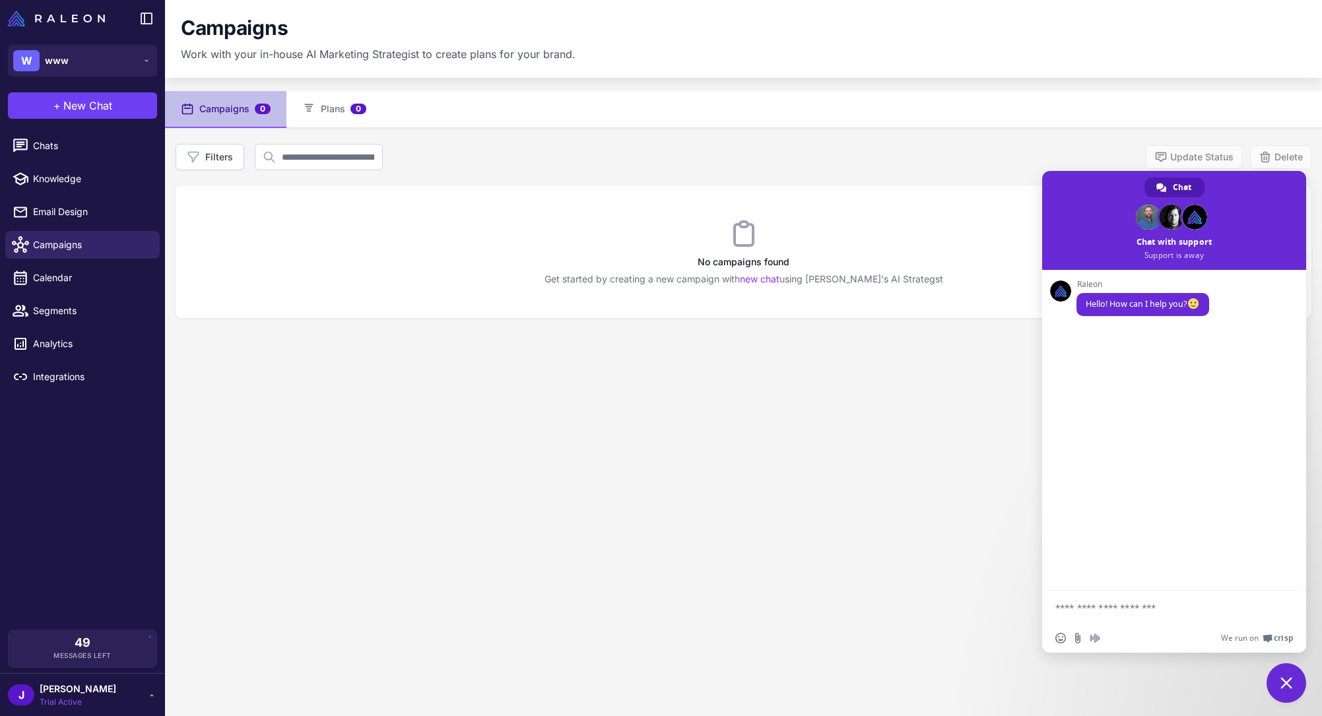
click at [933, 421] on div "Campaigns 0 Plans 0 Filters Update Status Delete No campaigns found Get started…" at bounding box center [743, 449] width 1157 height 716
click at [1287, 633] on span "Crisp" at bounding box center [1282, 638] width 19 height 11
click at [98, 150] on span "Chats" at bounding box center [91, 146] width 116 height 15
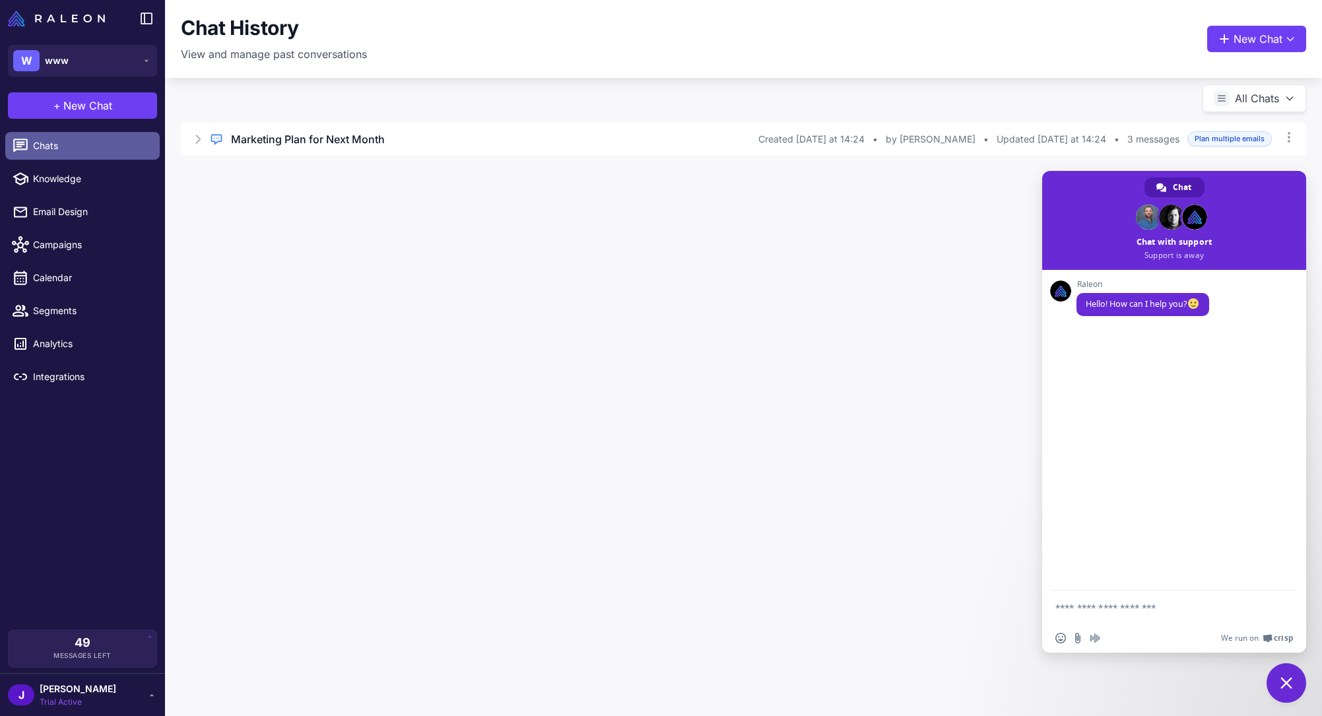
click at [98, 150] on span "Chats" at bounding box center [91, 146] width 116 height 15
click at [96, 186] on link "Knowledge" at bounding box center [82, 179] width 154 height 28
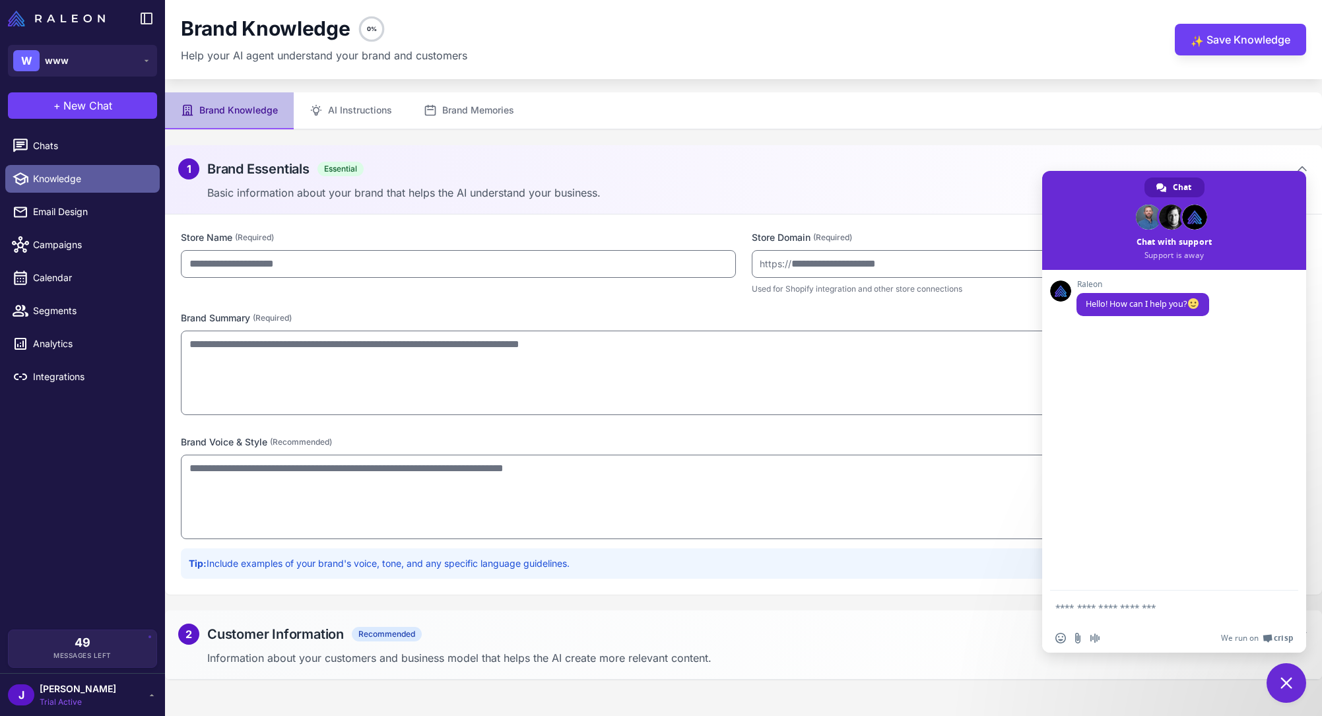
type input "***"
type input "**********"
type textarea "**********"
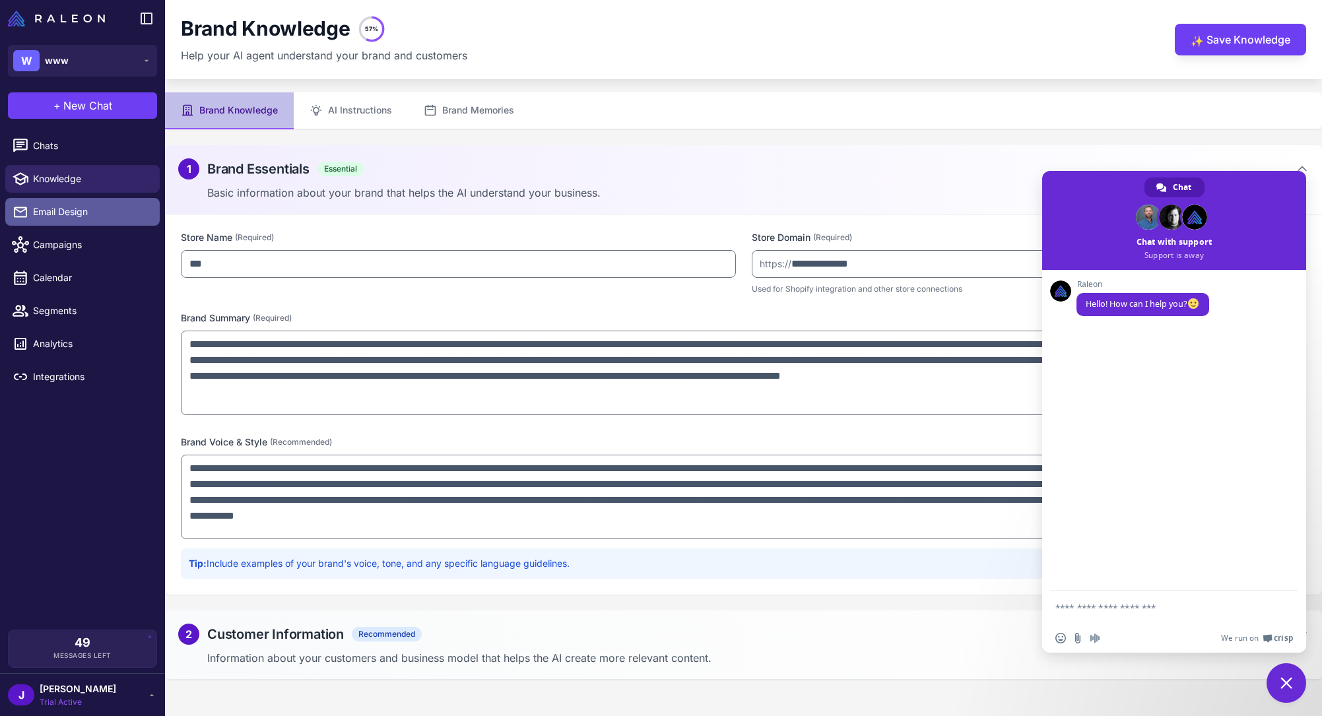
click at [96, 203] on link "Email Design" at bounding box center [82, 212] width 154 height 28
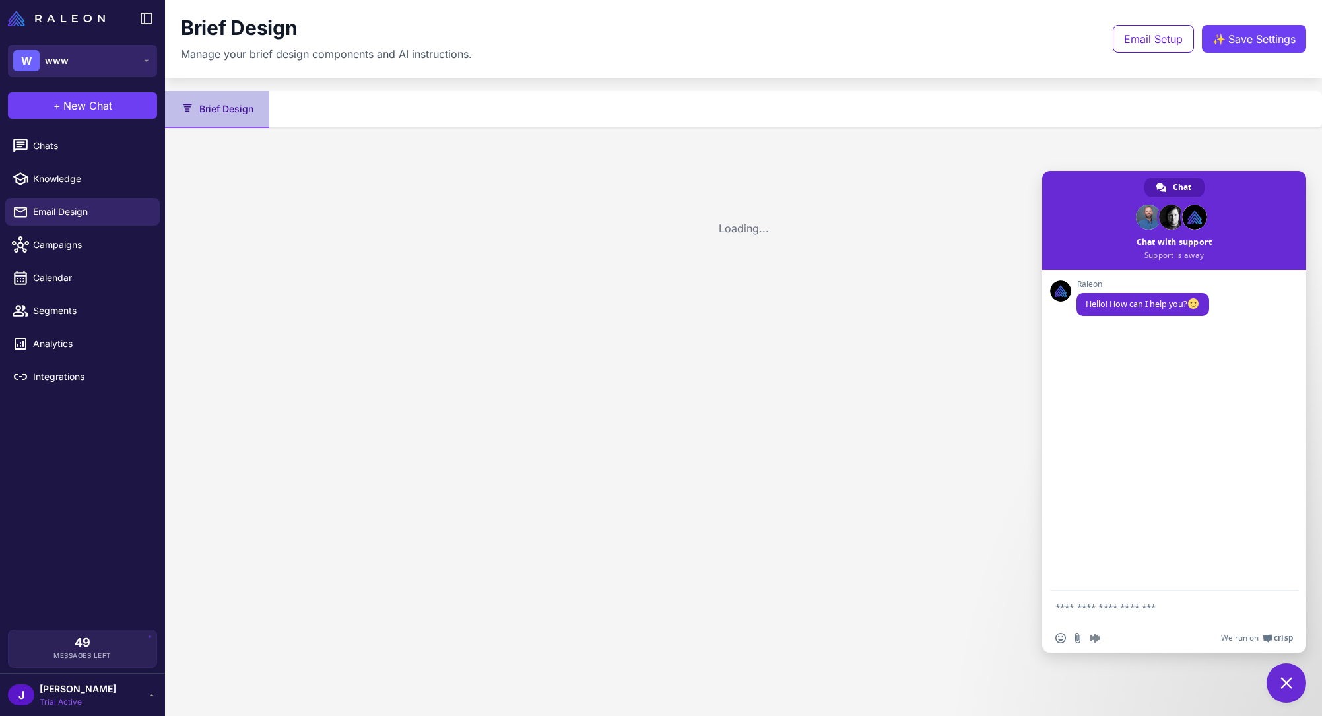
click at [89, 57] on button "W www" at bounding box center [82, 61] width 149 height 32
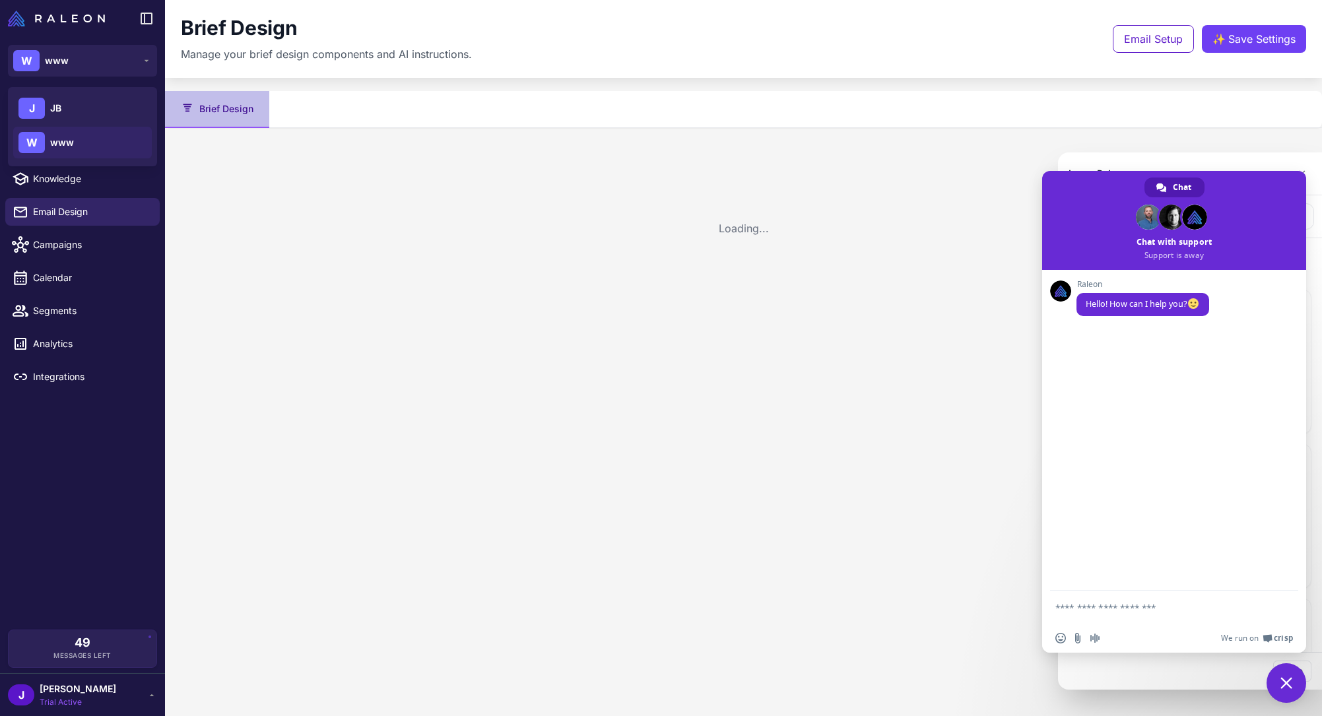
click at [83, 111] on div at bounding box center [661, 358] width 1322 height 716
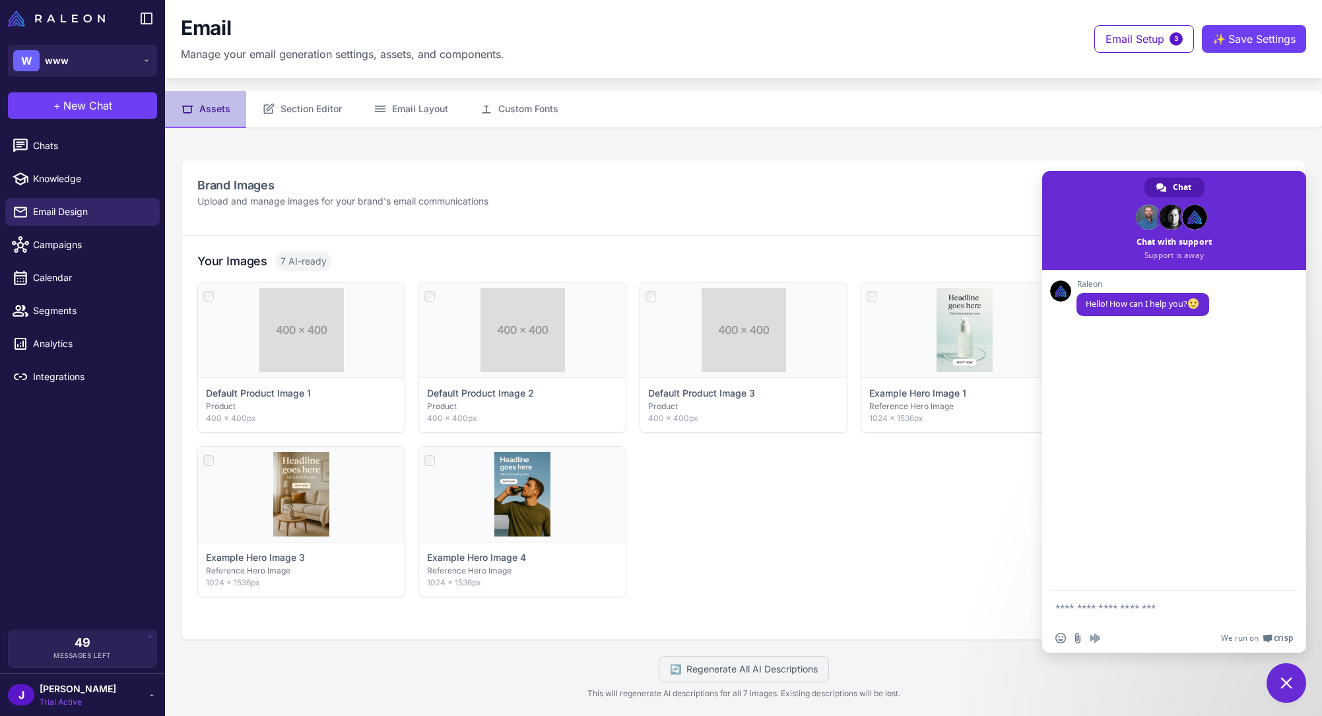
click at [113, 40] on div "W www" at bounding box center [82, 61] width 165 height 48
click at [113, 53] on button "W www" at bounding box center [82, 61] width 149 height 32
click at [110, 94] on div "J JB" at bounding box center [82, 108] width 139 height 32
click at [106, 103] on div "J JB" at bounding box center [82, 108] width 139 height 32
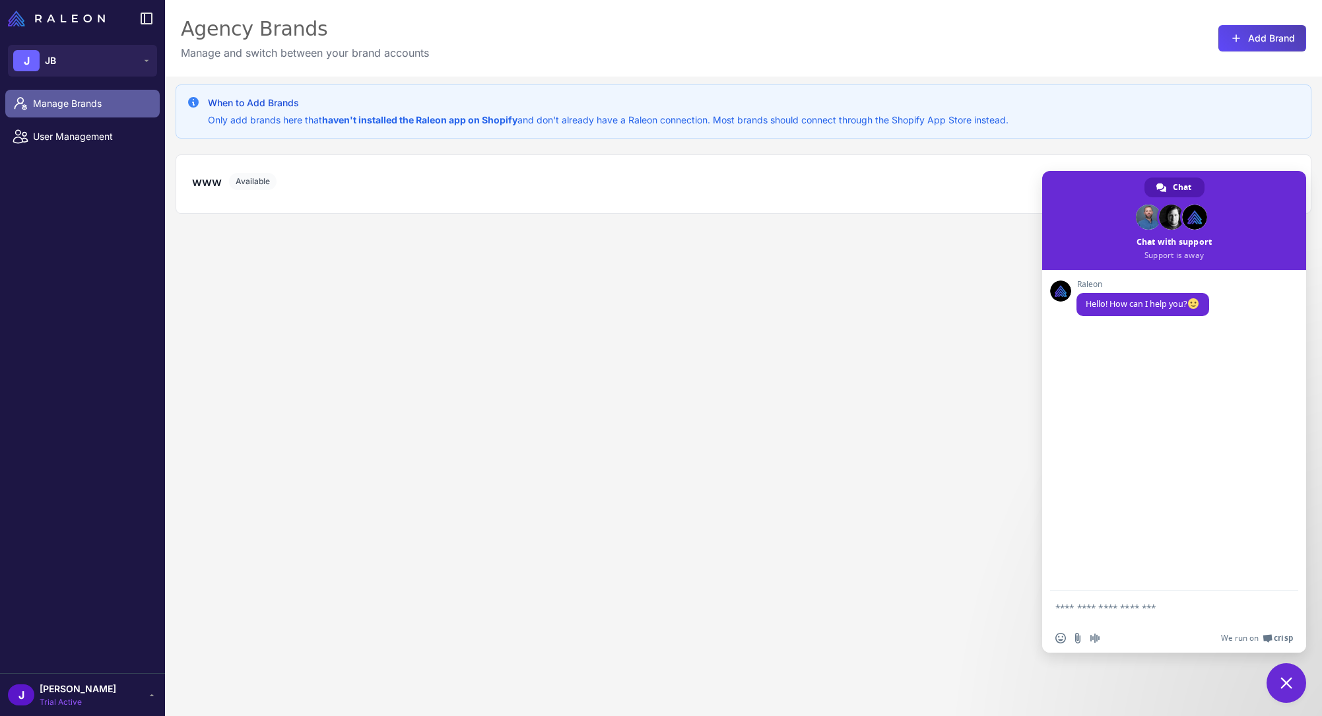
click at [65, 112] on link "Manage Brands" at bounding box center [82, 104] width 154 height 28
click at [96, 59] on button "J JB" at bounding box center [82, 61] width 149 height 32
click at [79, 150] on div "W www" at bounding box center [82, 143] width 139 height 32
